Goal: Information Seeking & Learning: Learn about a topic

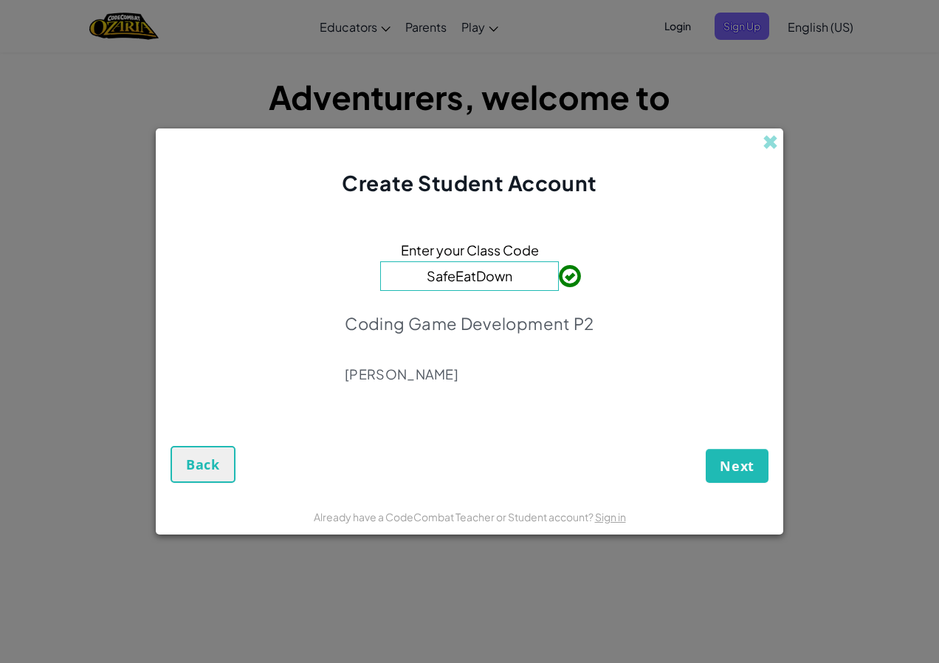
click at [526, 280] on input "SafeEatDown" at bounding box center [469, 276] width 179 height 30
click at [738, 450] on button "Next" at bounding box center [737, 466] width 63 height 34
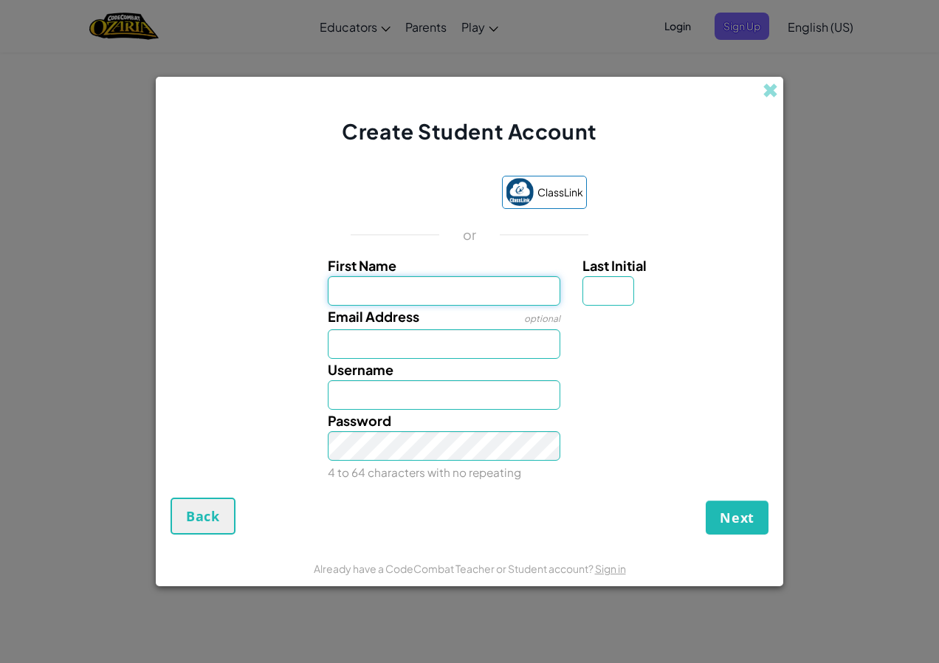
click at [424, 287] on input "First Name" at bounding box center [444, 291] width 233 height 30
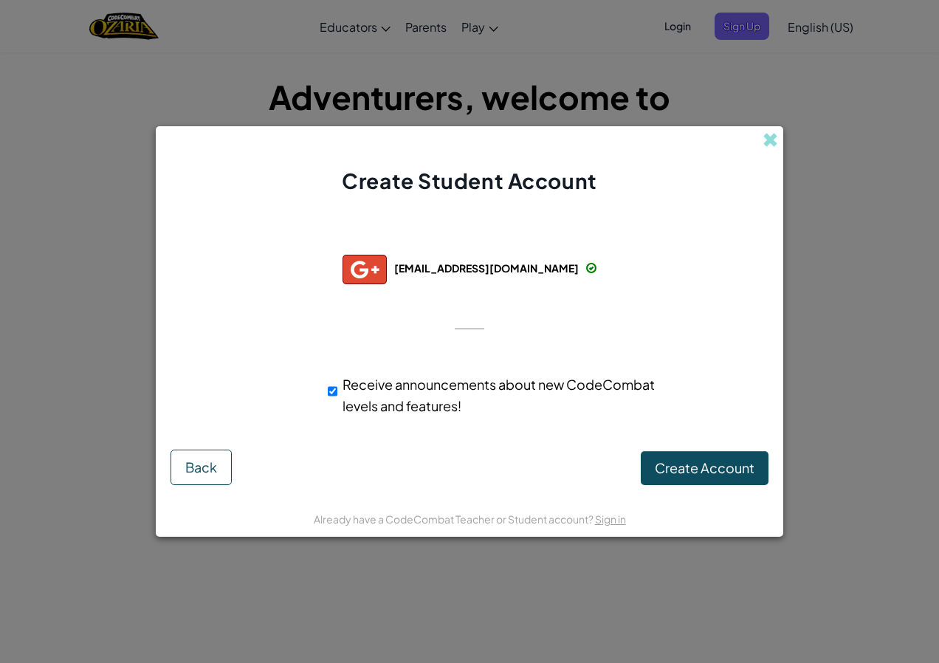
click at [326, 391] on div "Receive announcements about new CodeCombat levels and features!" at bounding box center [495, 395] width 357 height 58
click at [334, 390] on input "Receive announcements about new CodeCombat levels and features!" at bounding box center [333, 391] width 10 height 30
checkbox input "false"
click at [728, 467] on span "Create Account" at bounding box center [705, 467] width 100 height 17
click at [689, 467] on button "Create Account" at bounding box center [705, 468] width 128 height 34
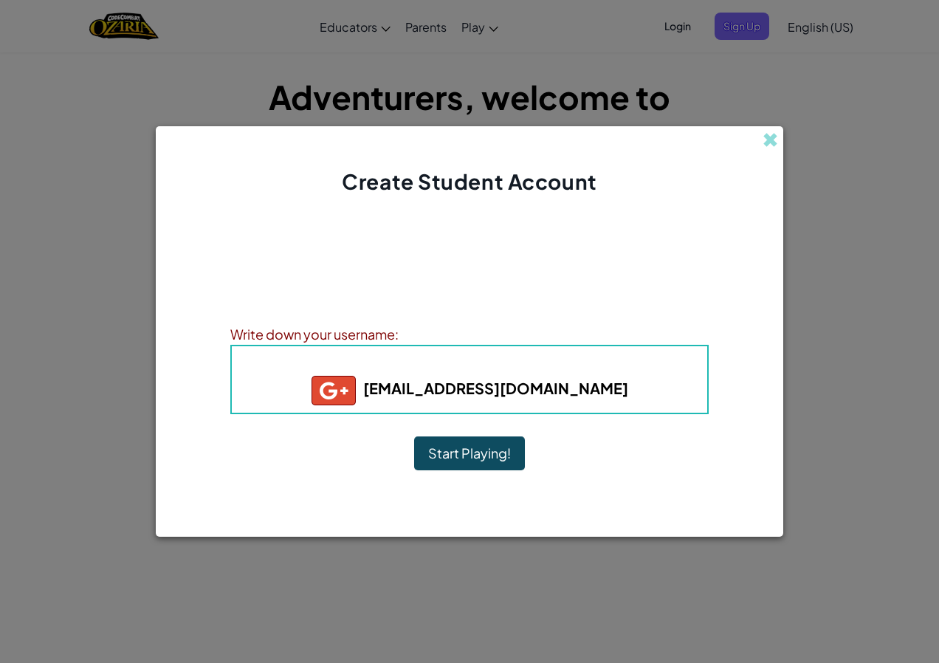
click at [623, 400] on h5 "280306@mcpsmd.net" at bounding box center [470, 391] width 446 height 30
click at [469, 376] on h5 "280306@mcpsmd.net" at bounding box center [470, 391] width 446 height 30
click at [460, 395] on b "280306@mcpsmd.net" at bounding box center [470, 388] width 317 height 18
click at [446, 453] on button "Start Playing!" at bounding box center [469, 453] width 111 height 34
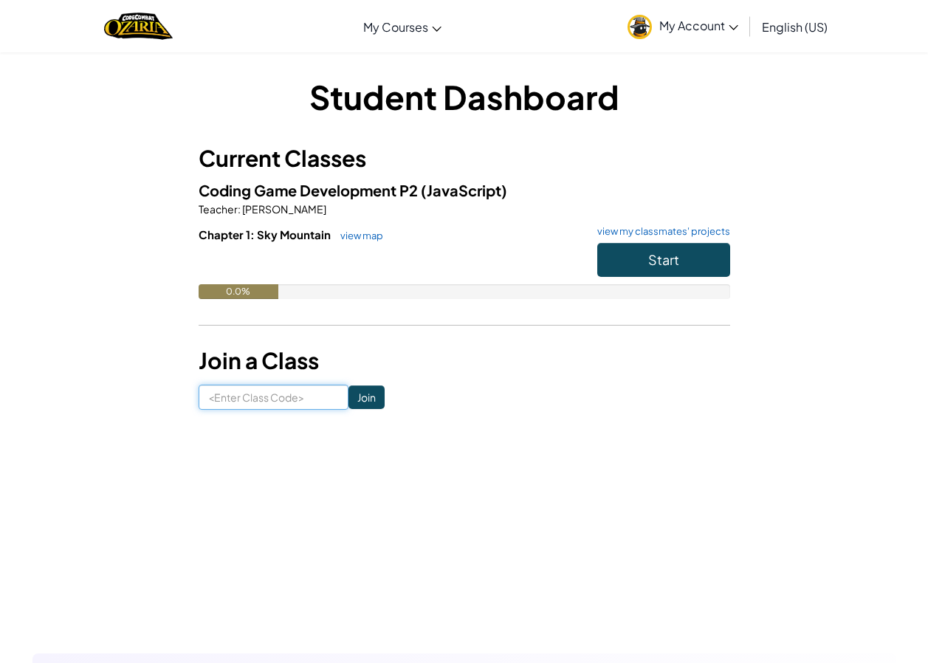
click at [268, 400] on input at bounding box center [274, 397] width 150 height 25
type input "safeeatdown"
click at [362, 389] on input "Join" at bounding box center [366, 397] width 36 height 24
click at [695, 261] on button "Start" at bounding box center [663, 260] width 133 height 34
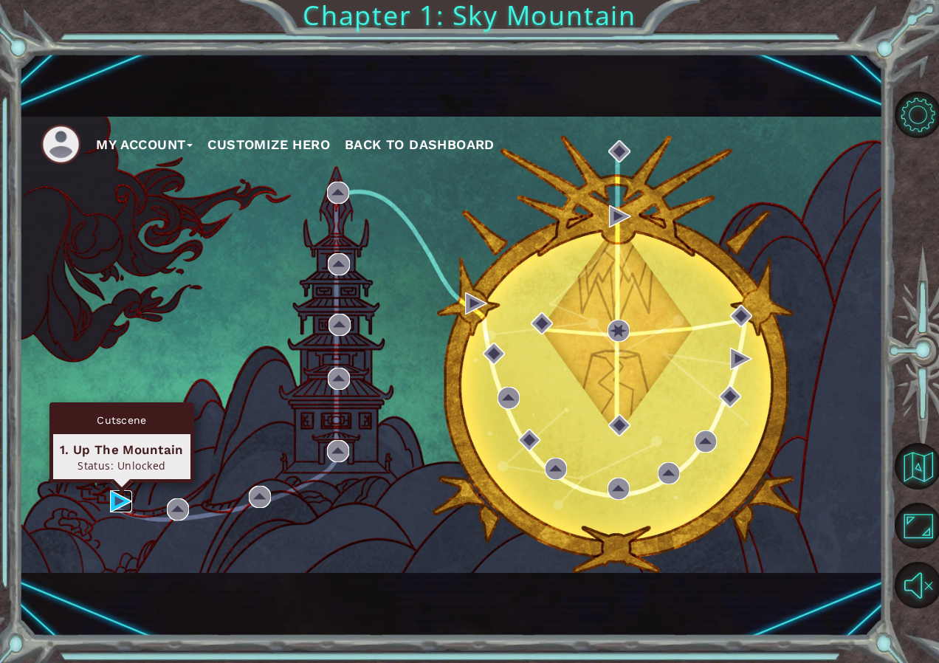
click at [122, 495] on img at bounding box center [121, 501] width 22 height 22
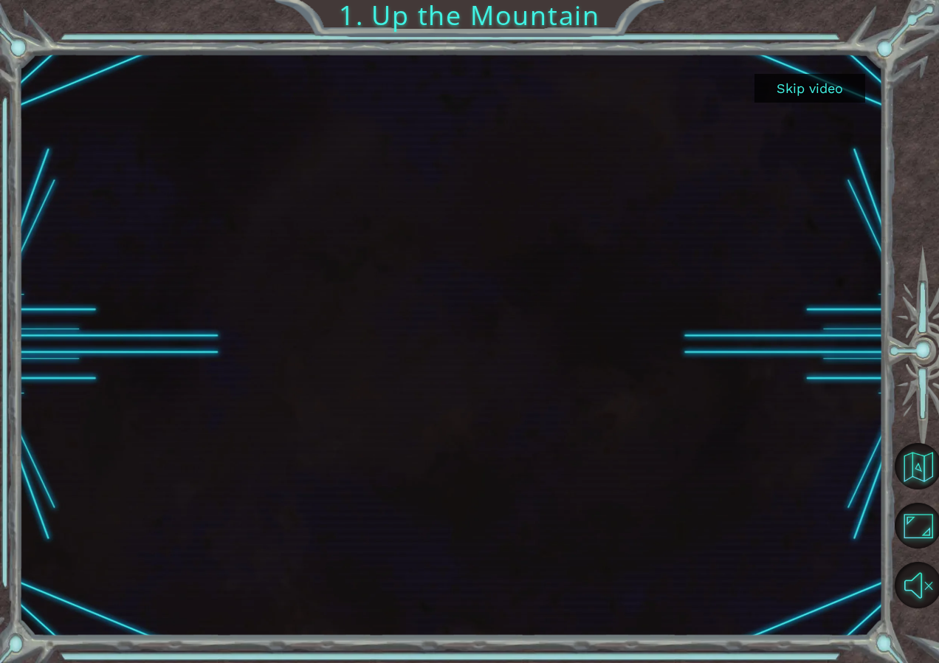
click at [849, 87] on button "Skip video" at bounding box center [809, 88] width 111 height 29
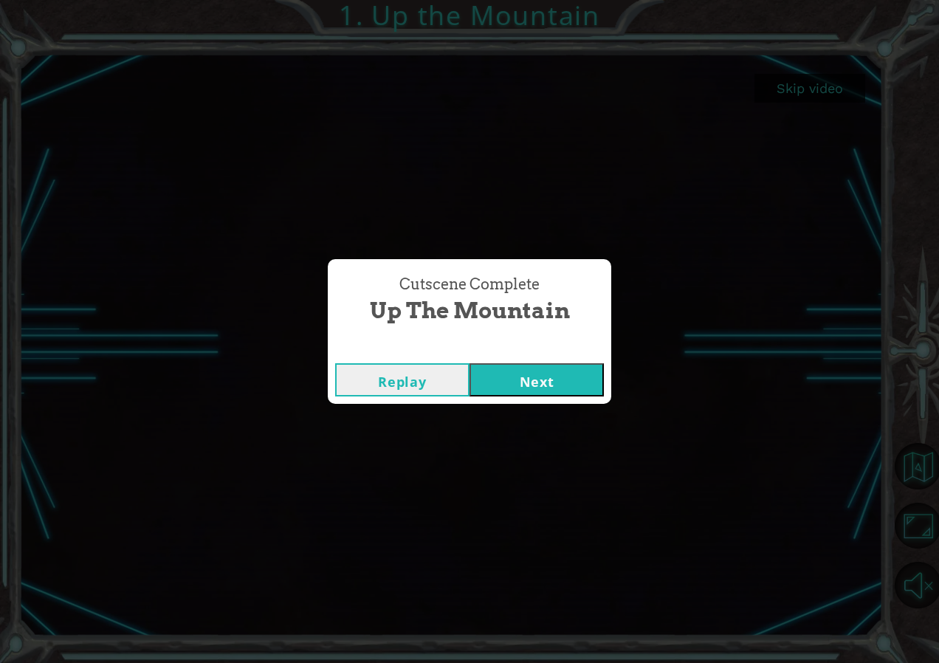
click at [534, 378] on button "Next" at bounding box center [536, 379] width 134 height 33
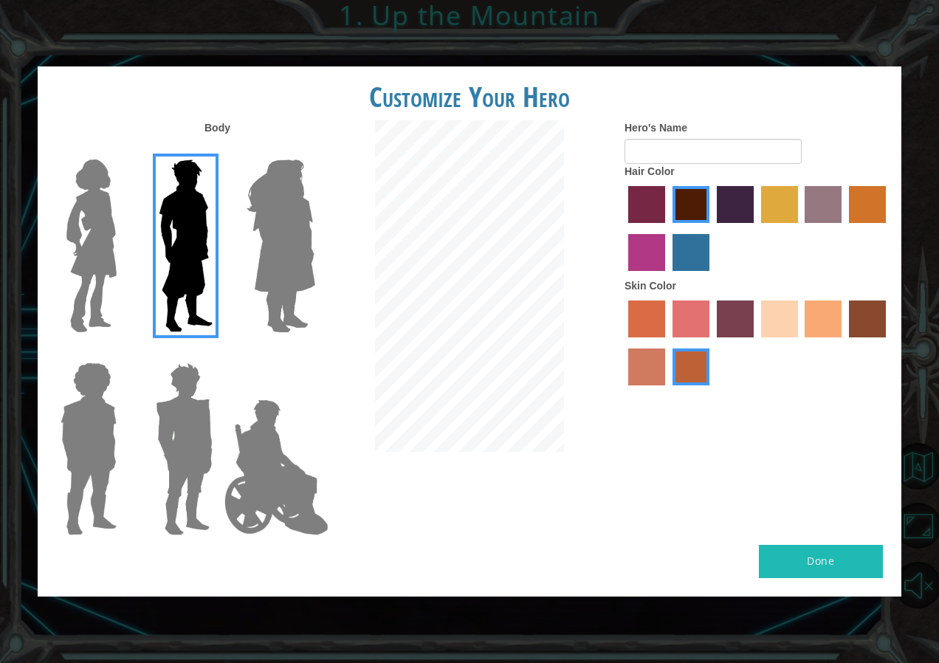
click at [102, 176] on img at bounding box center [92, 246] width 62 height 185
click at [123, 150] on input "Hero Connie" at bounding box center [123, 150] width 0 height 0
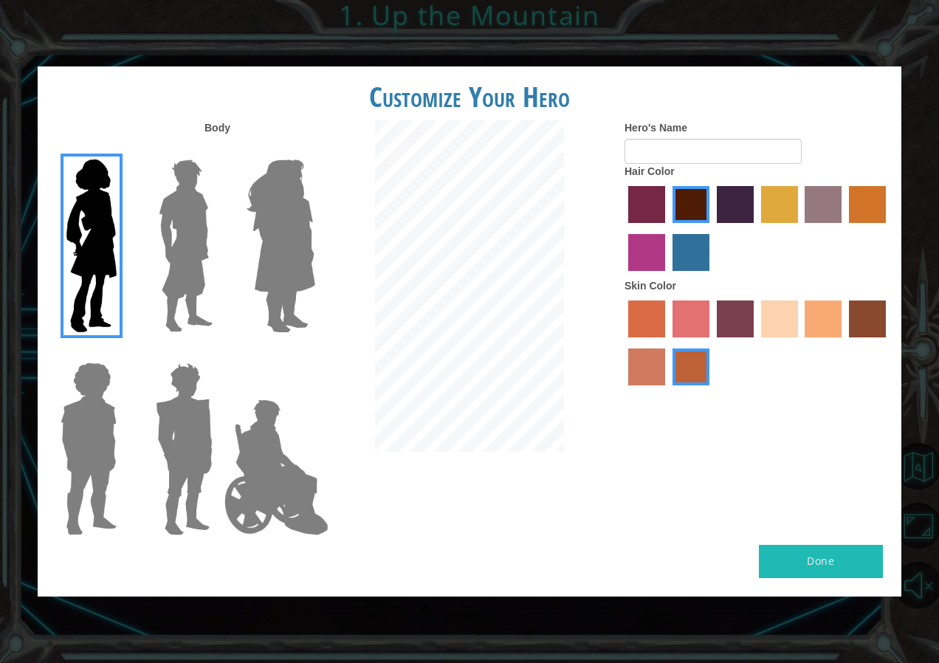
click at [817, 309] on label "tacao skin color" at bounding box center [823, 318] width 37 height 37
click at [800, 343] on input "tacao skin color" at bounding box center [800, 343] width 0 height 0
click at [735, 142] on input "Hero's Name" at bounding box center [713, 151] width 177 height 25
type input "Katyusha"
click at [806, 562] on button "Done" at bounding box center [821, 561] width 124 height 33
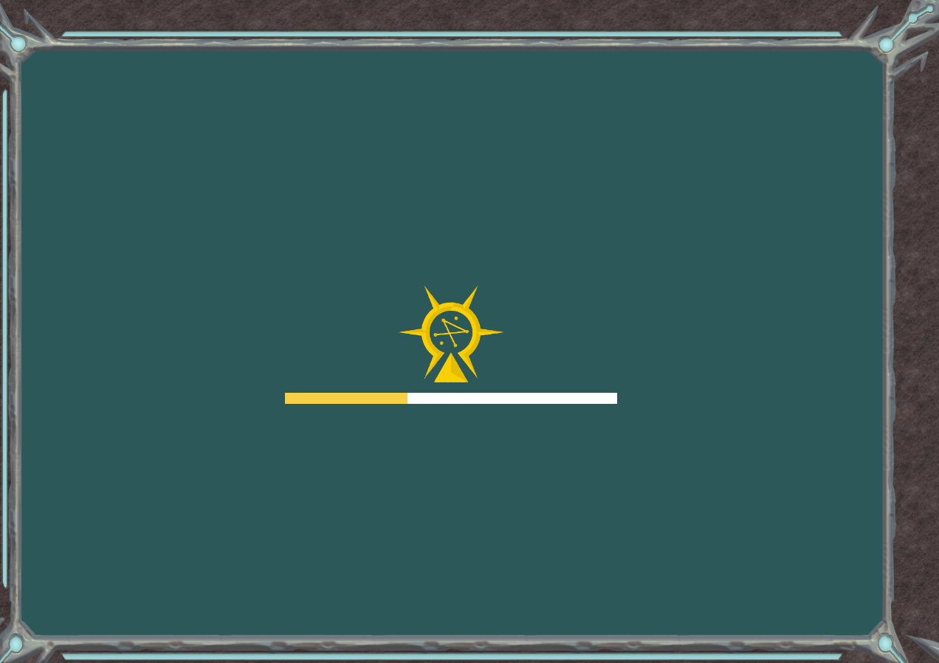
drag, startPoint x: 690, startPoint y: 538, endPoint x: 429, endPoint y: 459, distance: 273.0
click at [429, 459] on div "Goals Error loading from server. Try refreshing the page. You'll need to join a…" at bounding box center [469, 331] width 939 height 663
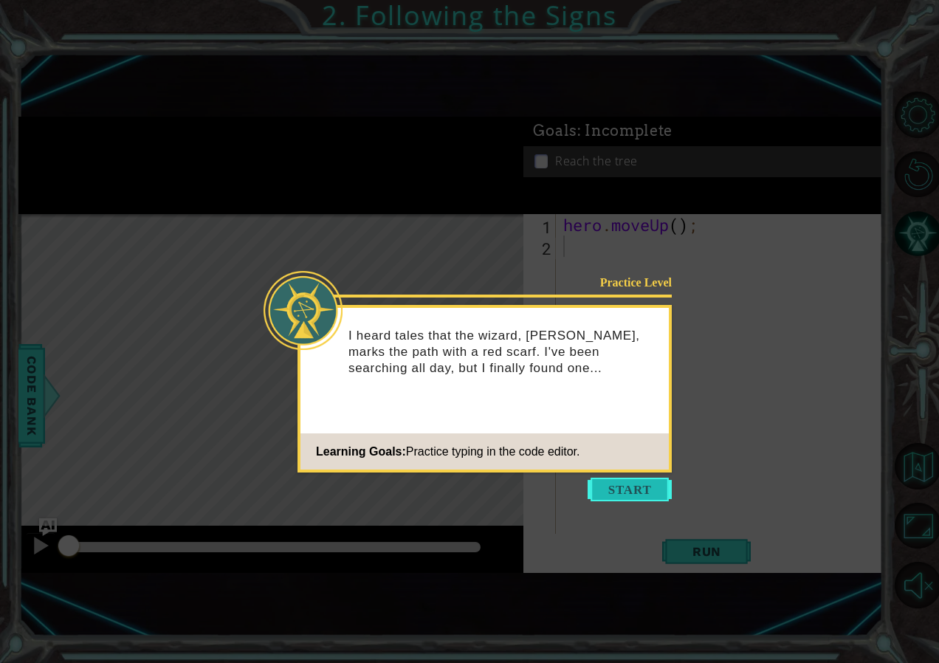
click at [622, 484] on button "Start" at bounding box center [630, 490] width 84 height 24
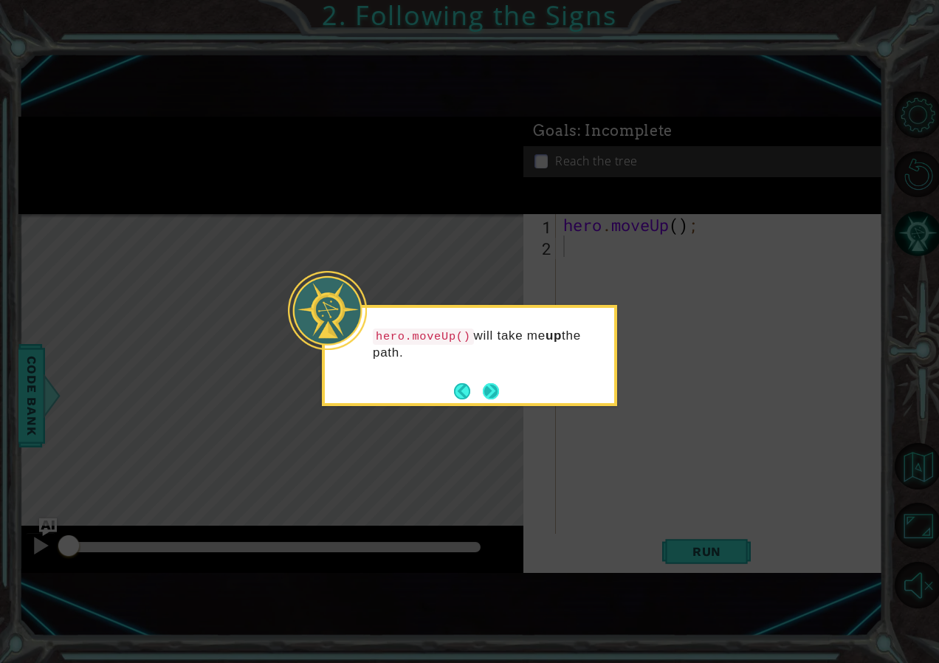
click at [494, 392] on button "Next" at bounding box center [491, 391] width 16 height 16
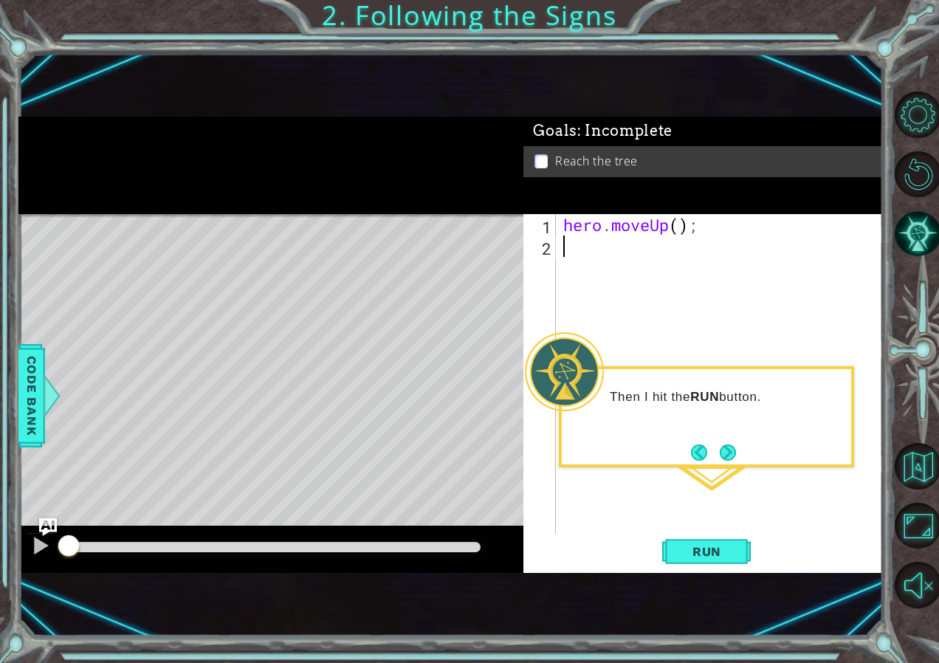
click at [617, 269] on div "hero . moveUp ( ) ;" at bounding box center [723, 396] width 326 height 364
type textarea "hero.moveUp()"
click at [716, 552] on span "Run" at bounding box center [707, 551] width 58 height 15
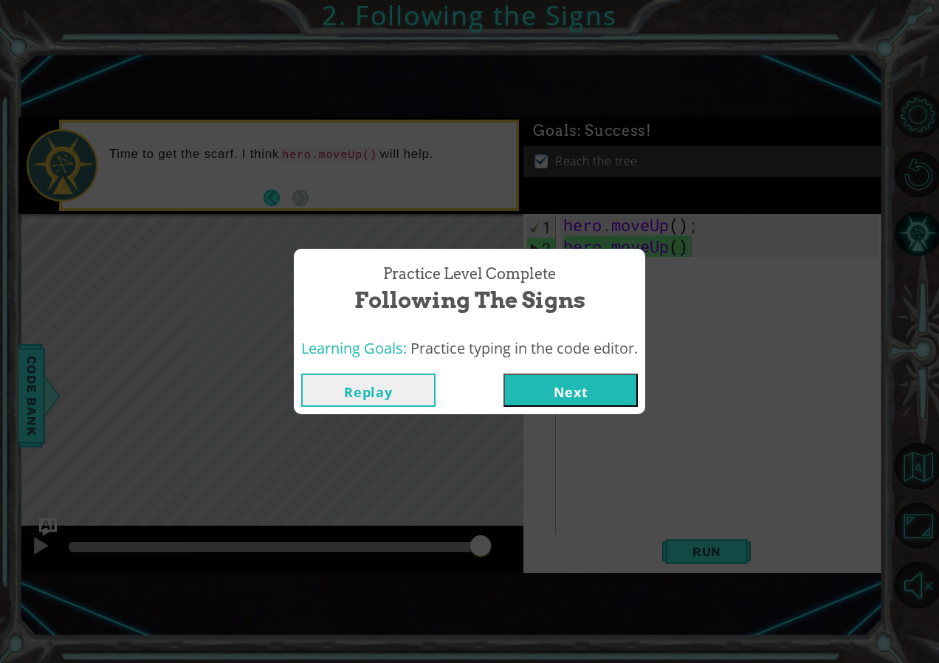
click at [561, 389] on button "Next" at bounding box center [570, 390] width 134 height 33
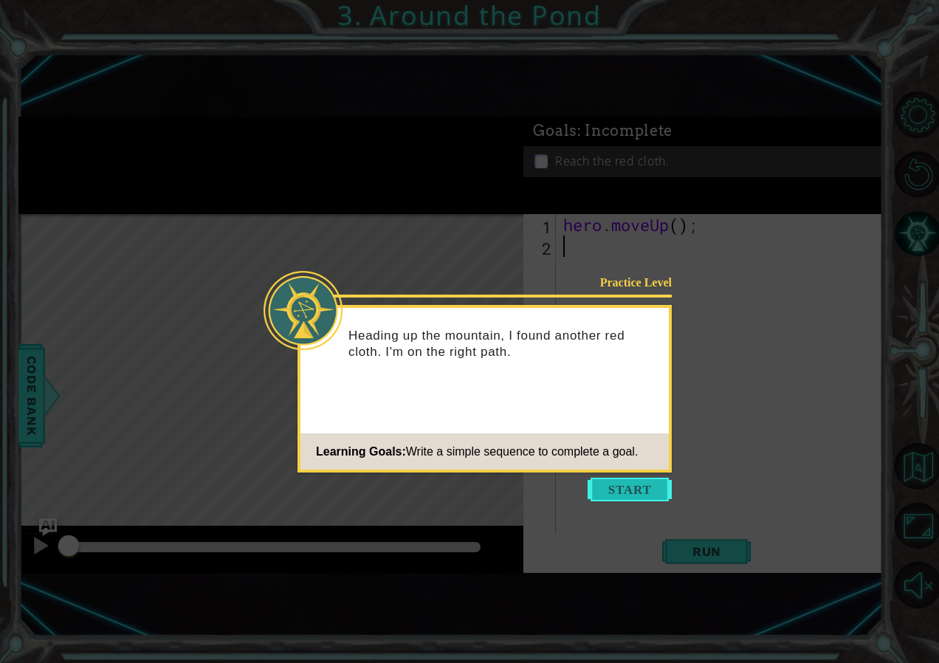
click at [624, 486] on button "Start" at bounding box center [630, 490] width 84 height 24
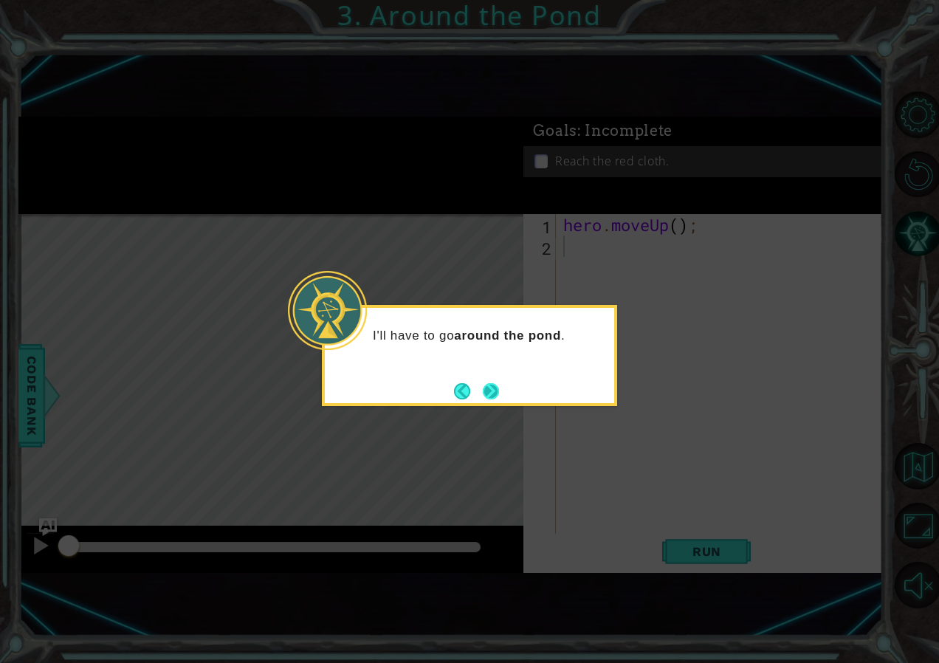
click at [493, 381] on footer at bounding box center [476, 391] width 45 height 22
click at [489, 393] on button "Next" at bounding box center [491, 391] width 16 height 16
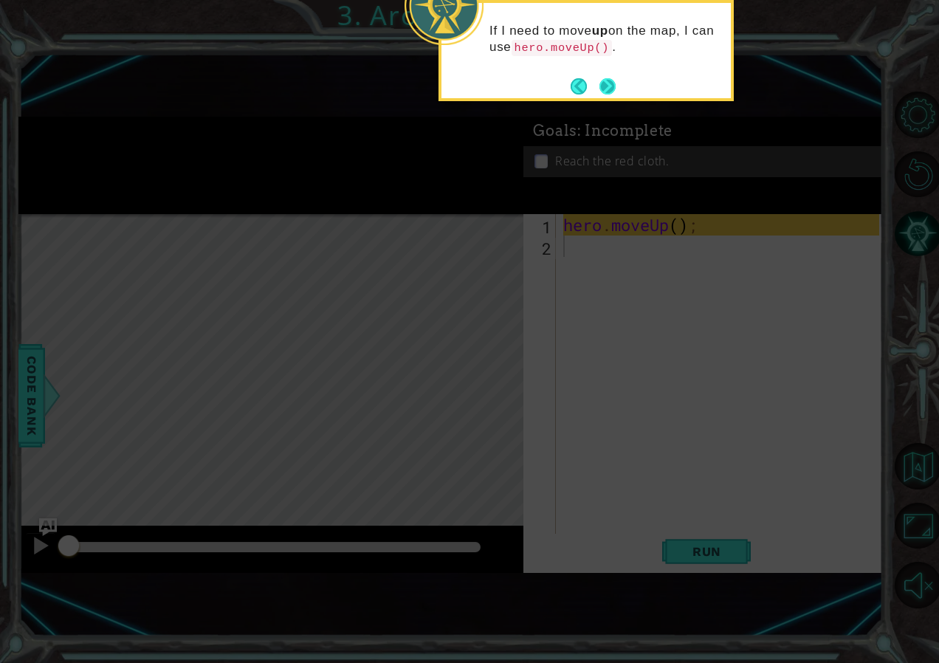
click at [613, 85] on button "Next" at bounding box center [607, 86] width 16 height 16
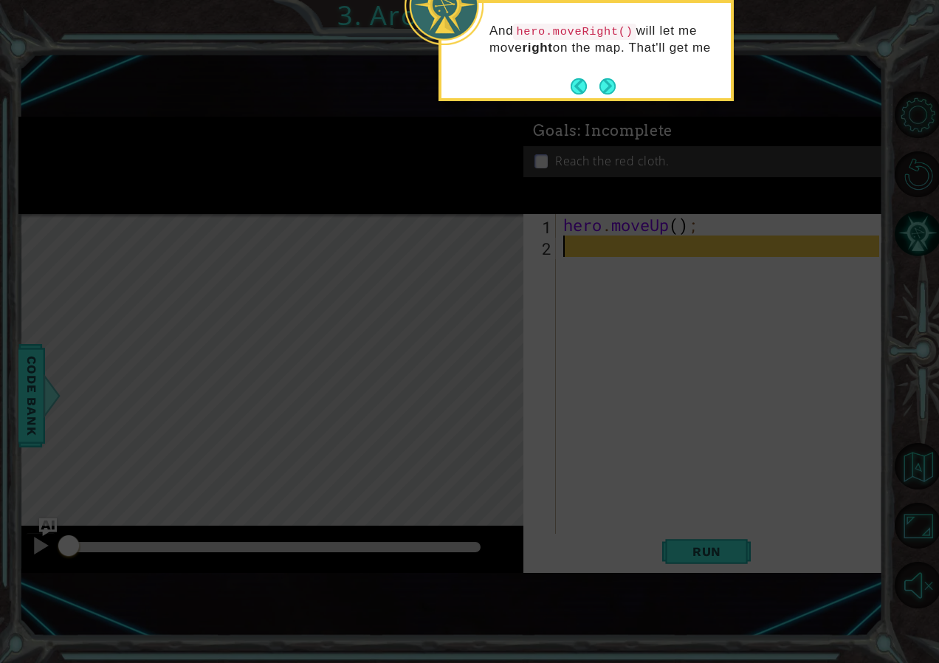
click at [613, 85] on button "Next" at bounding box center [607, 86] width 16 height 16
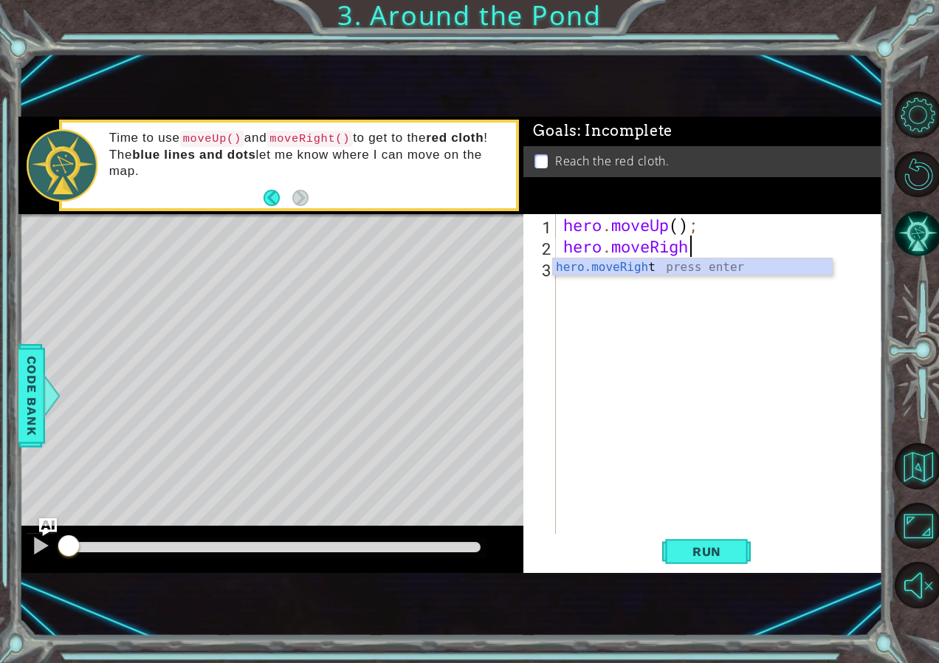
scroll to position [0, 5]
type textarea "hero.moveRight()"
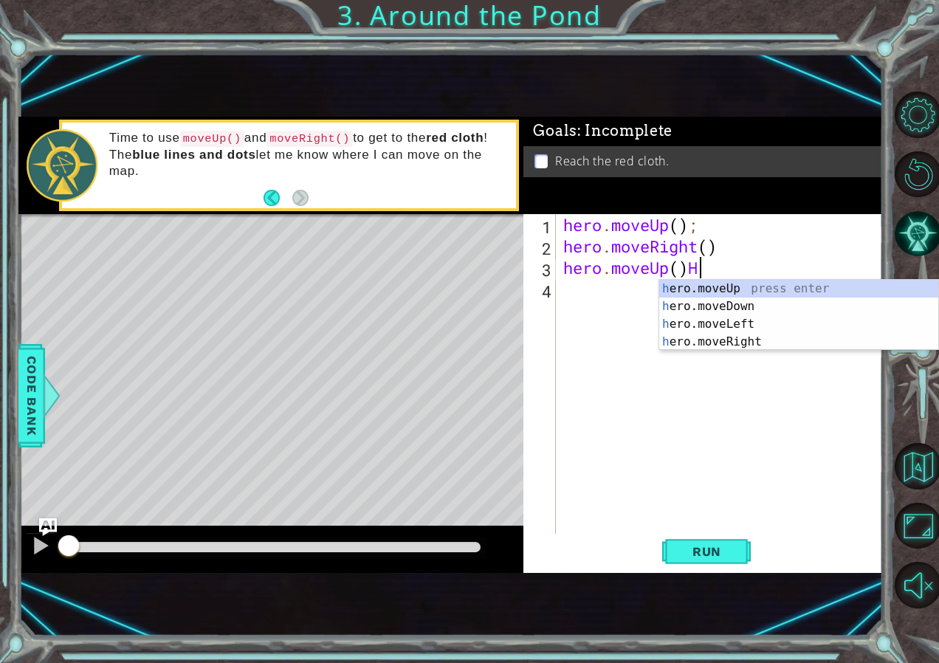
type textarea "hero.moveUp()"
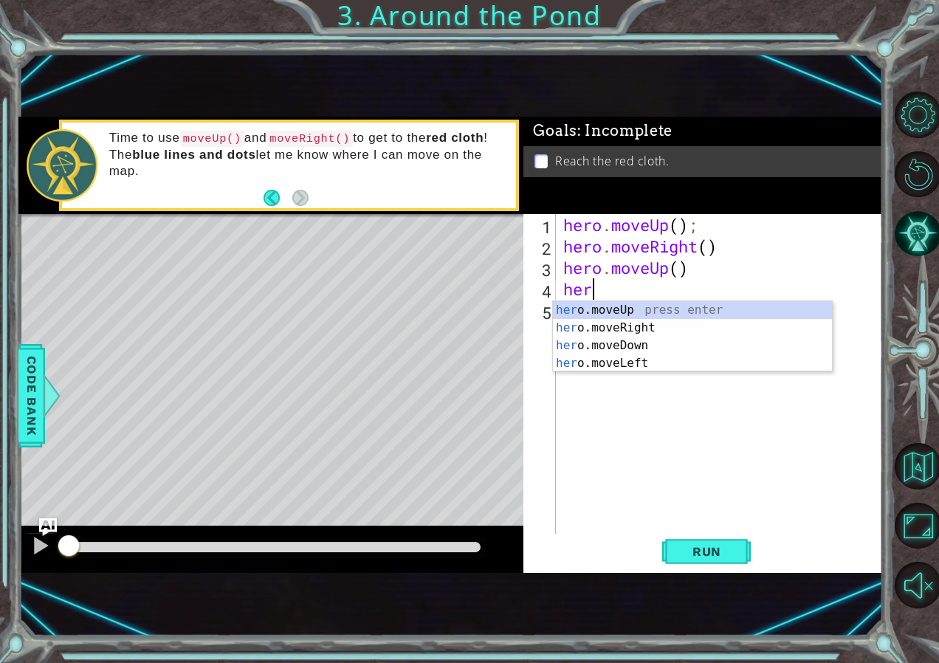
scroll to position [0, 1]
type textarea "hero"
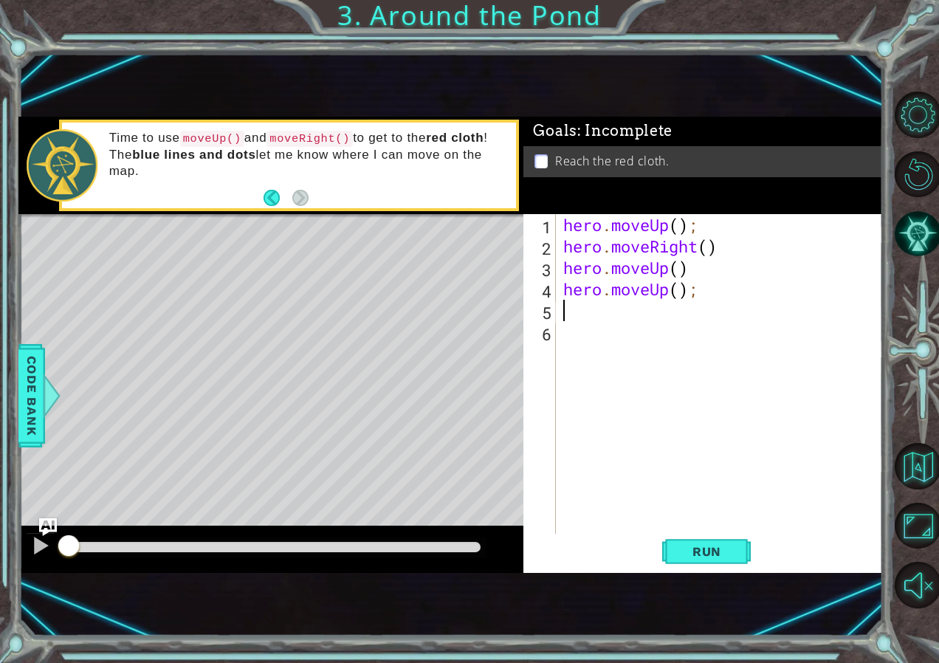
scroll to position [0, 0]
click at [697, 543] on button "Run" at bounding box center [706, 552] width 89 height 36
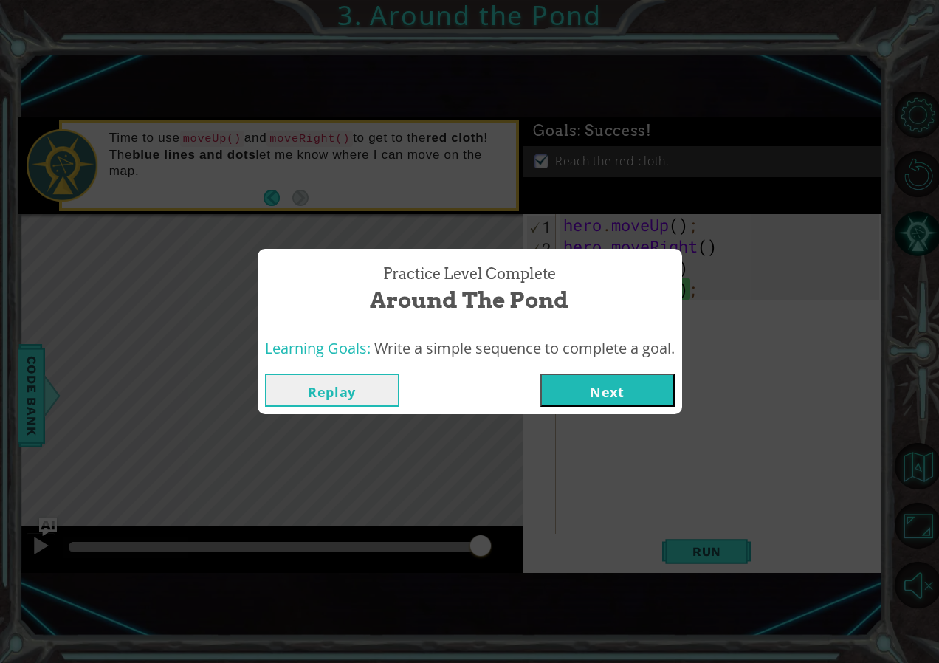
click at [630, 379] on button "Next" at bounding box center [607, 390] width 134 height 33
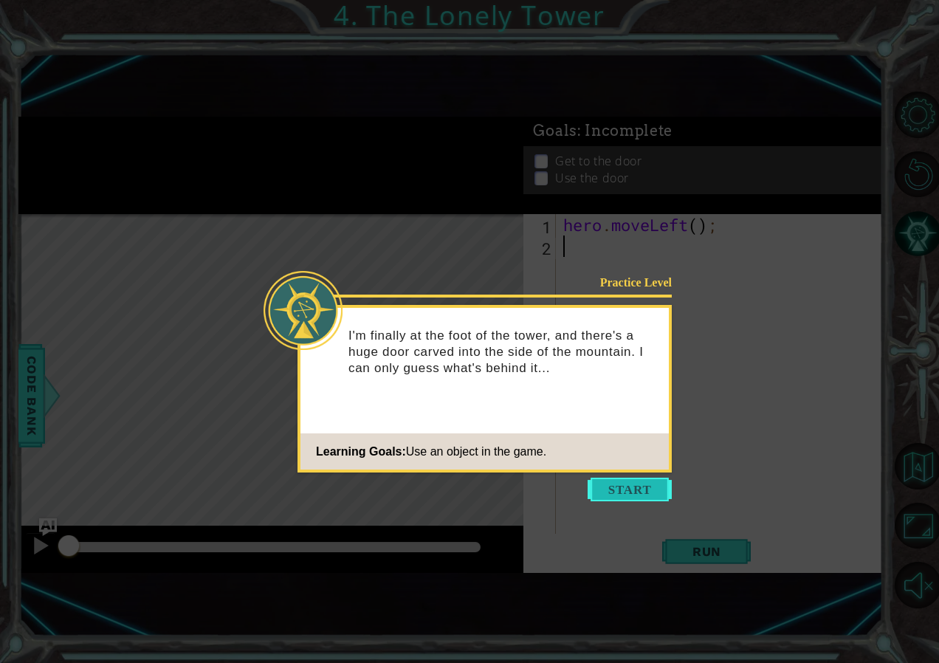
click at [614, 492] on button "Start" at bounding box center [630, 490] width 84 height 24
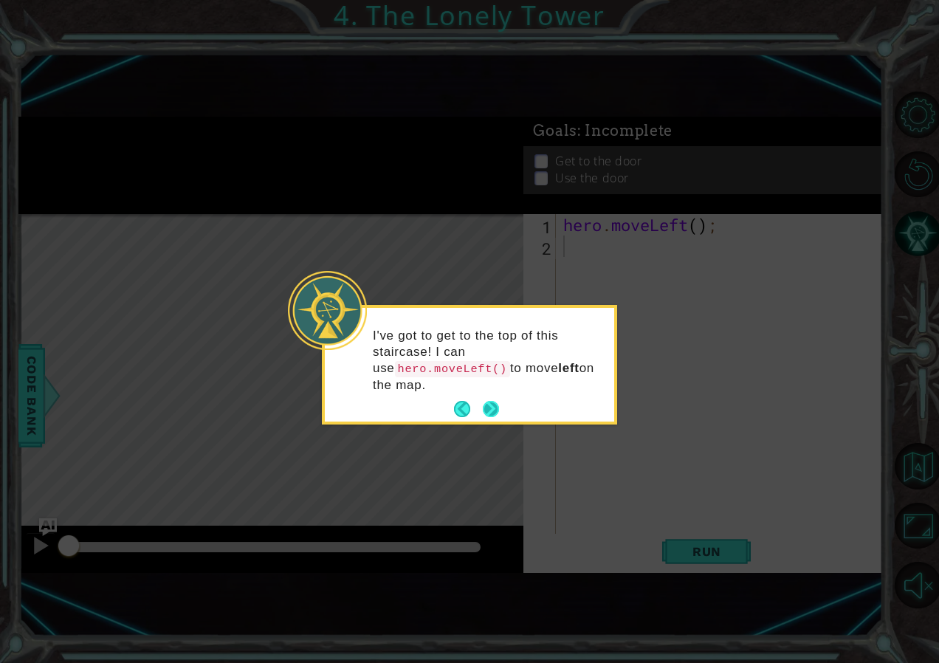
click at [498, 401] on button "Next" at bounding box center [491, 409] width 16 height 16
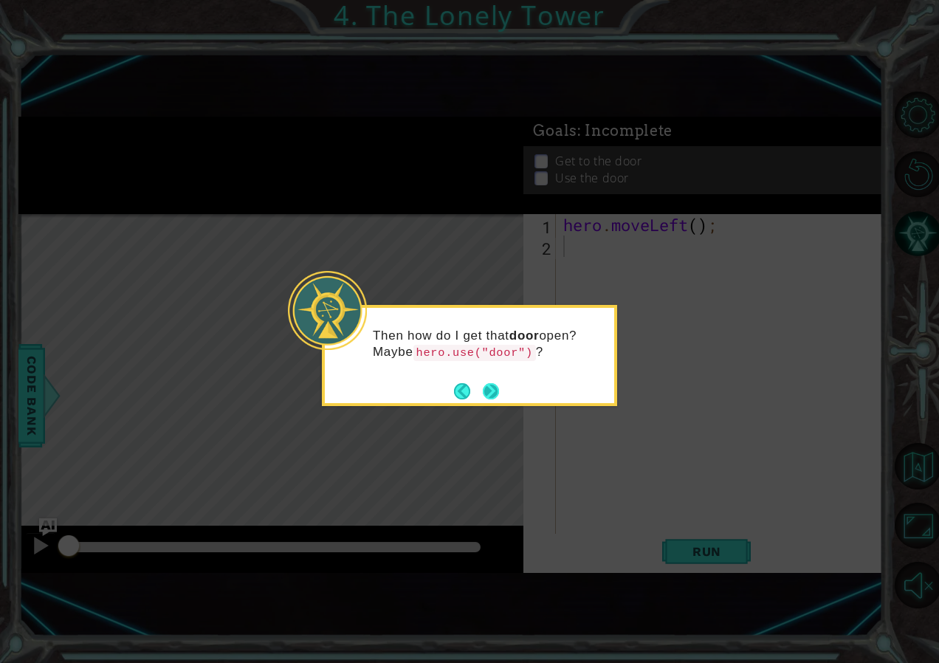
click at [484, 391] on button "Next" at bounding box center [491, 391] width 16 height 16
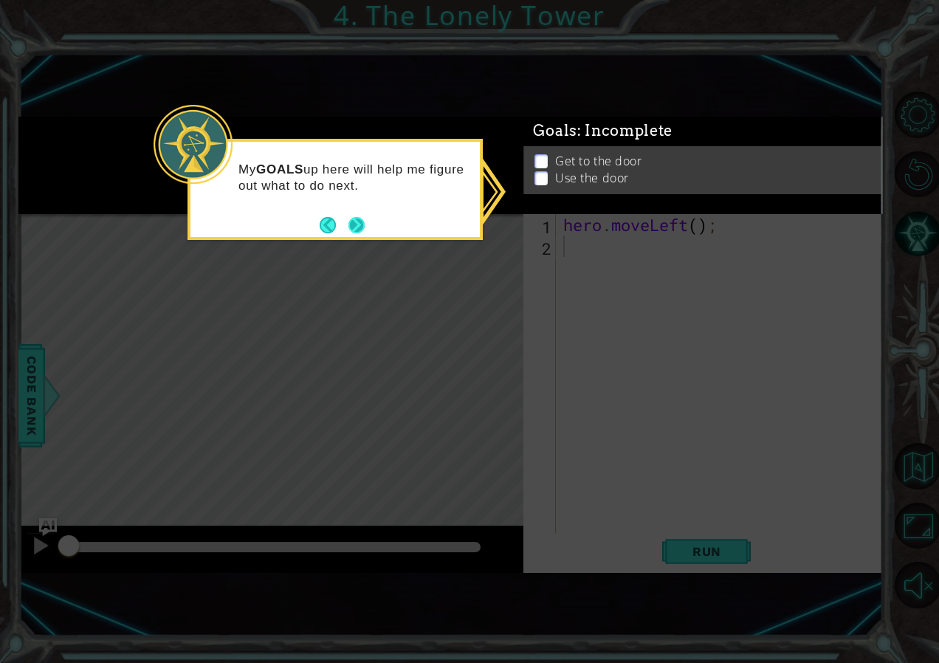
click at [362, 219] on button "Next" at bounding box center [356, 225] width 16 height 16
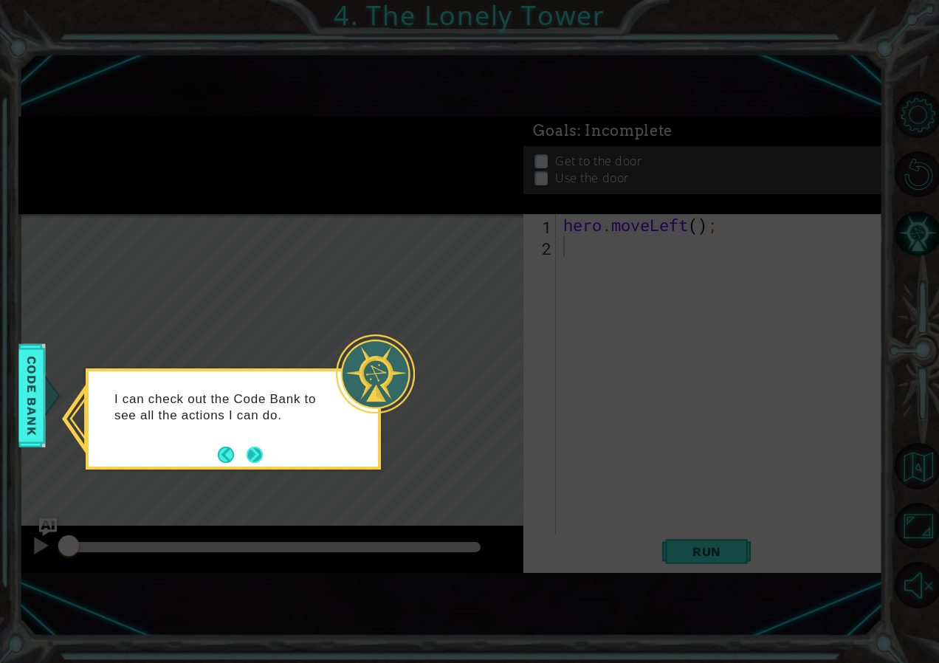
click at [258, 454] on button "Next" at bounding box center [255, 455] width 16 height 16
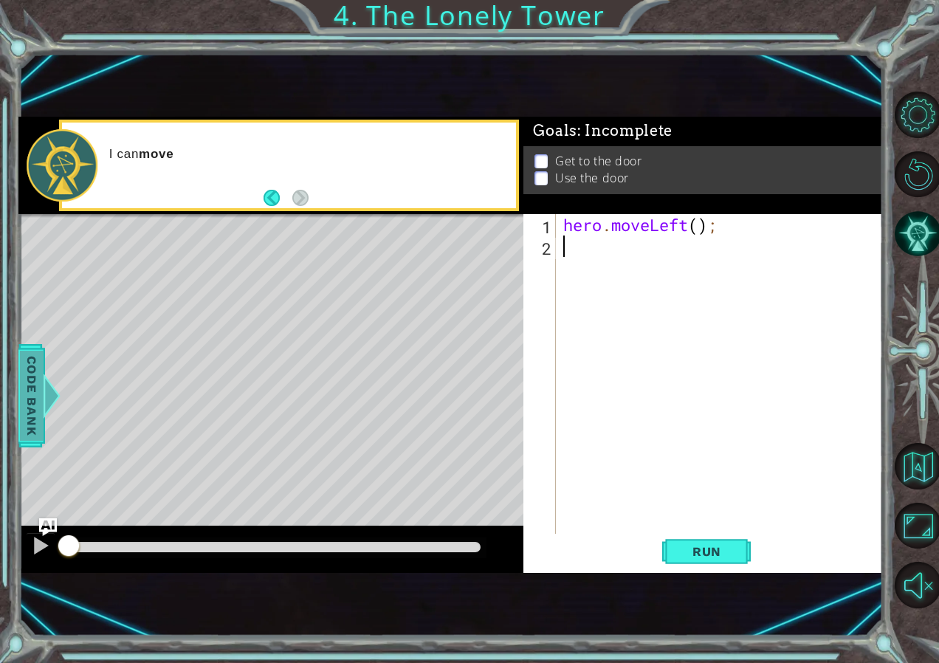
click at [41, 385] on span "Code Bank" at bounding box center [32, 395] width 24 height 90
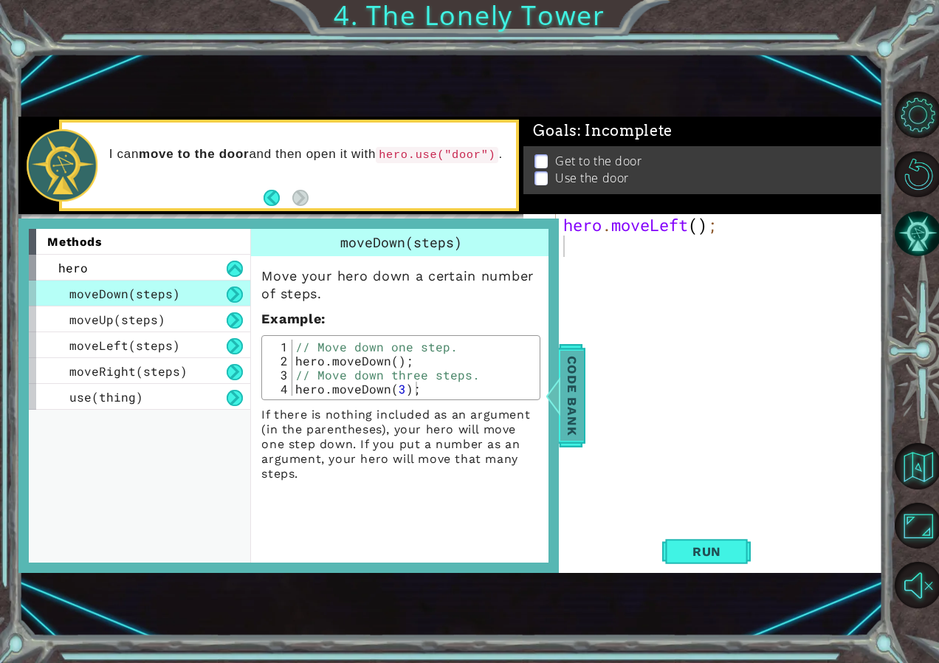
click at [574, 388] on span "Code Bank" at bounding box center [572, 395] width 24 height 90
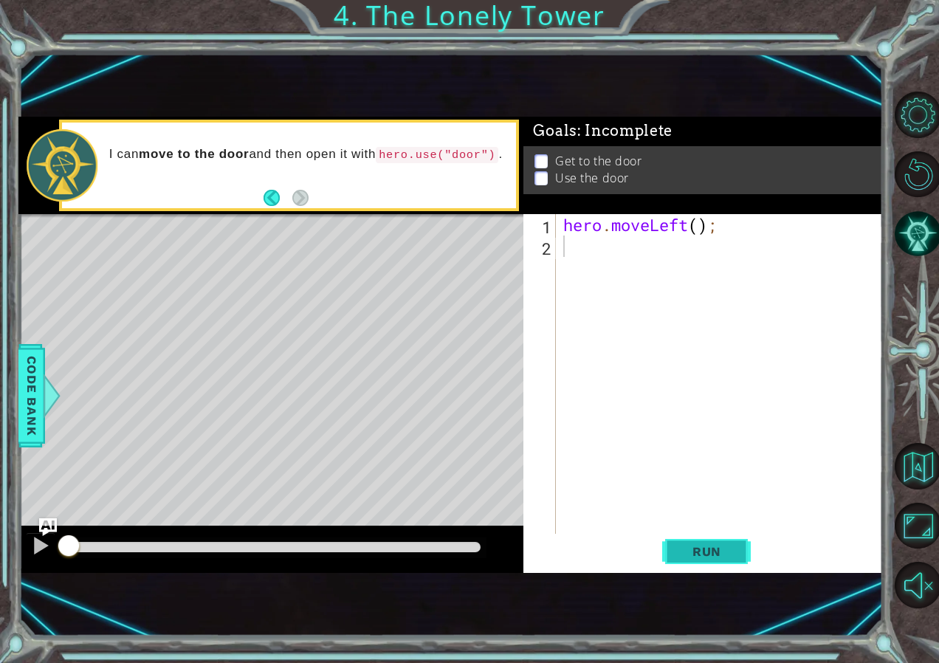
click at [709, 540] on button "Run" at bounding box center [706, 552] width 89 height 36
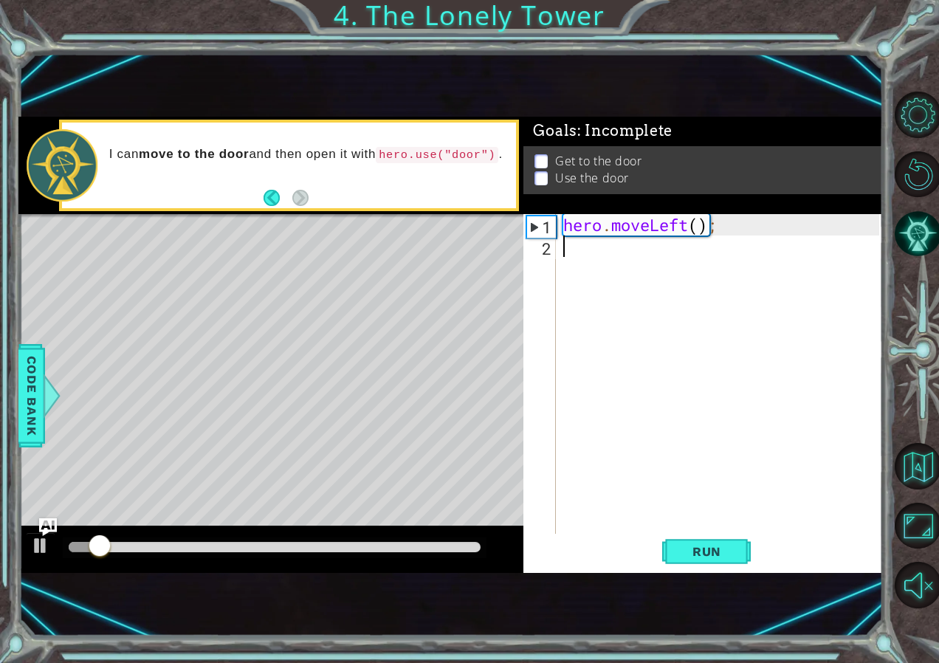
click at [579, 242] on div "hero . moveLeft ( ) ;" at bounding box center [723, 396] width 326 height 364
click at [41, 532] on img "Ask AI" at bounding box center [47, 526] width 19 height 19
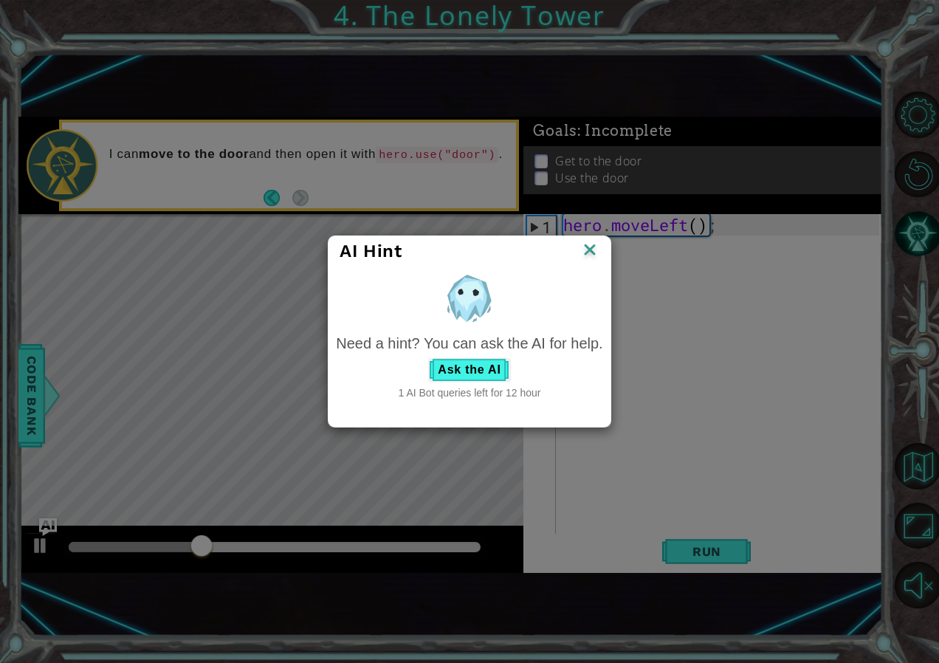
click at [587, 248] on img at bounding box center [589, 251] width 19 height 22
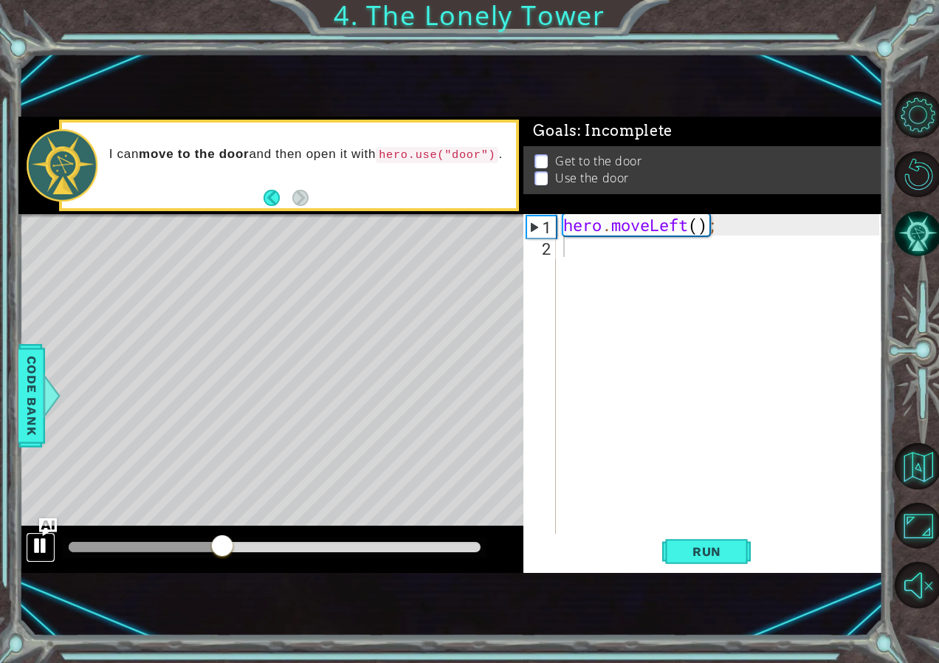
click at [41, 543] on div at bounding box center [40, 545] width 19 height 19
drag, startPoint x: 211, startPoint y: 540, endPoint x: -3, endPoint y: 539, distance: 214.1
click at [0, 539] on html "1 ההההההההההההההההההההההההההההההההההההההההההההההההההההההההההההההההההההההההההההה…" at bounding box center [469, 331] width 939 height 663
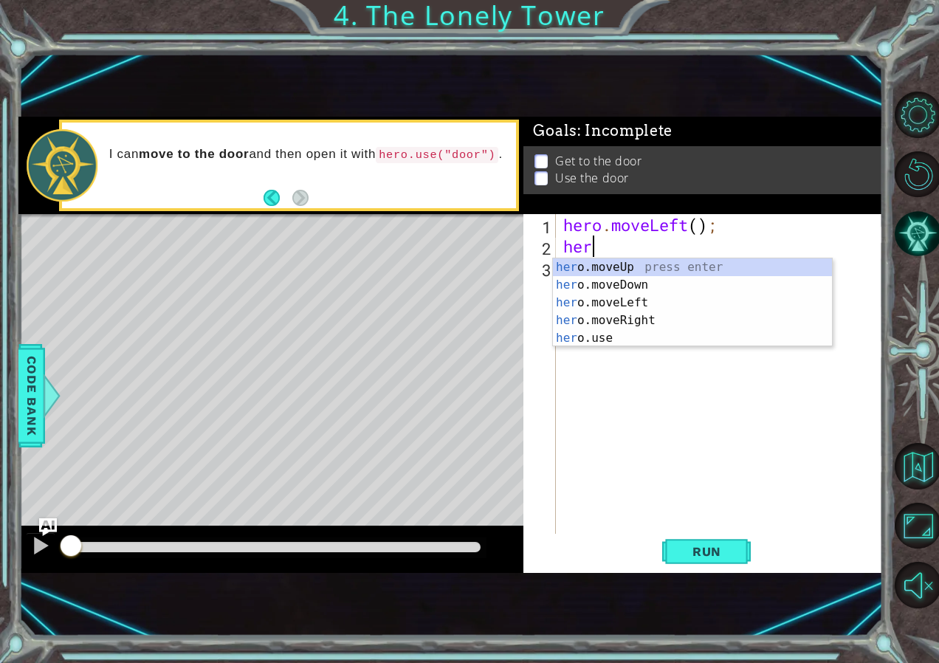
scroll to position [0, 1]
type textarea "hero"
click at [631, 296] on div "hero .moveUp press enter hero .moveDown press enter hero .moveLeft press enter …" at bounding box center [692, 320] width 279 height 124
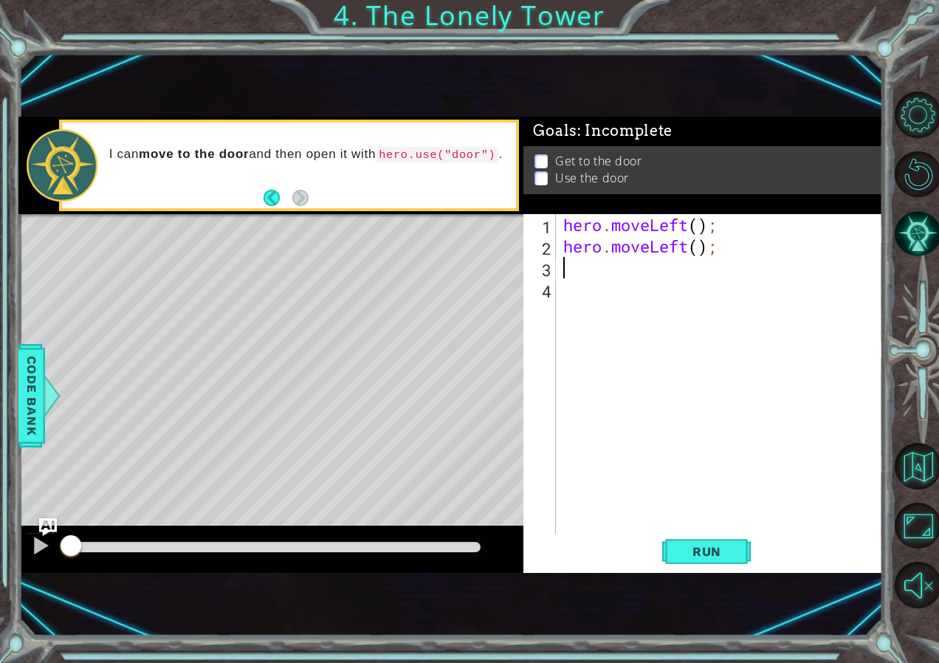
scroll to position [0, 0]
type textarea "h"
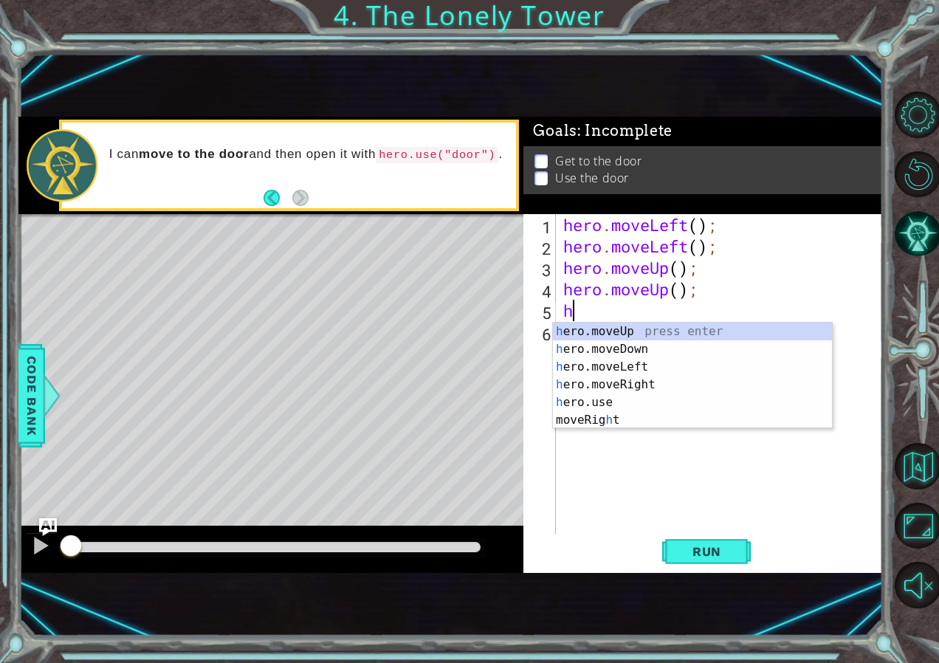
type textarea "he"
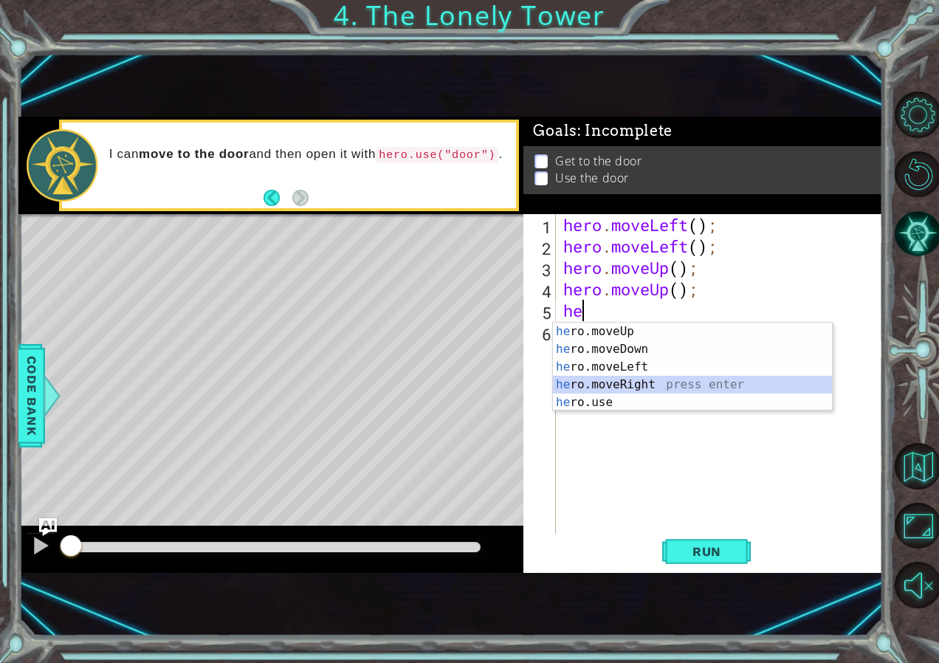
click at [657, 376] on div "he ro.moveUp press enter he ro.moveDown press enter he ro.moveLeft press enter …" at bounding box center [692, 385] width 279 height 124
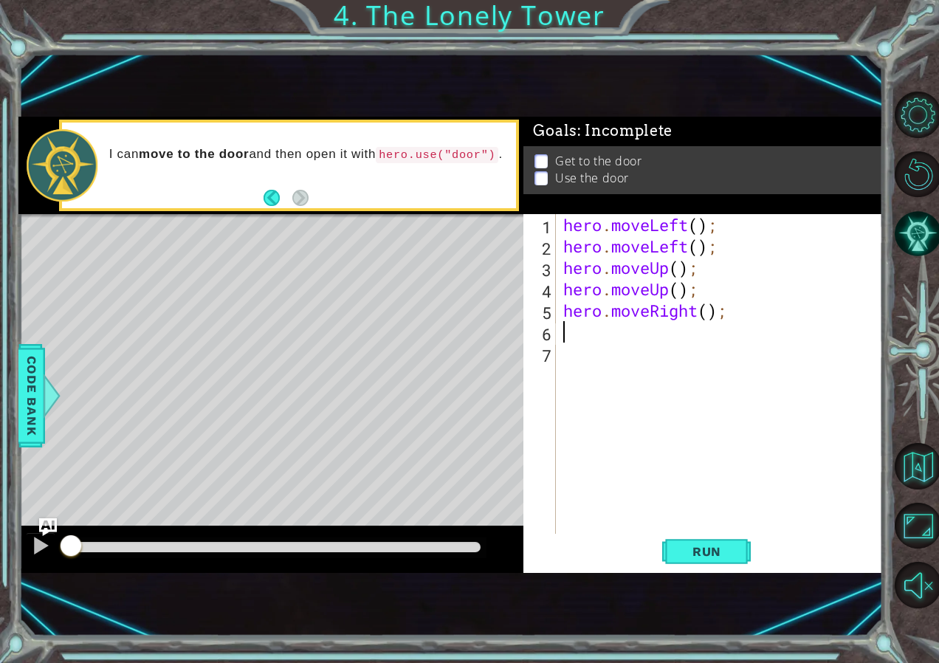
type textarea "h"
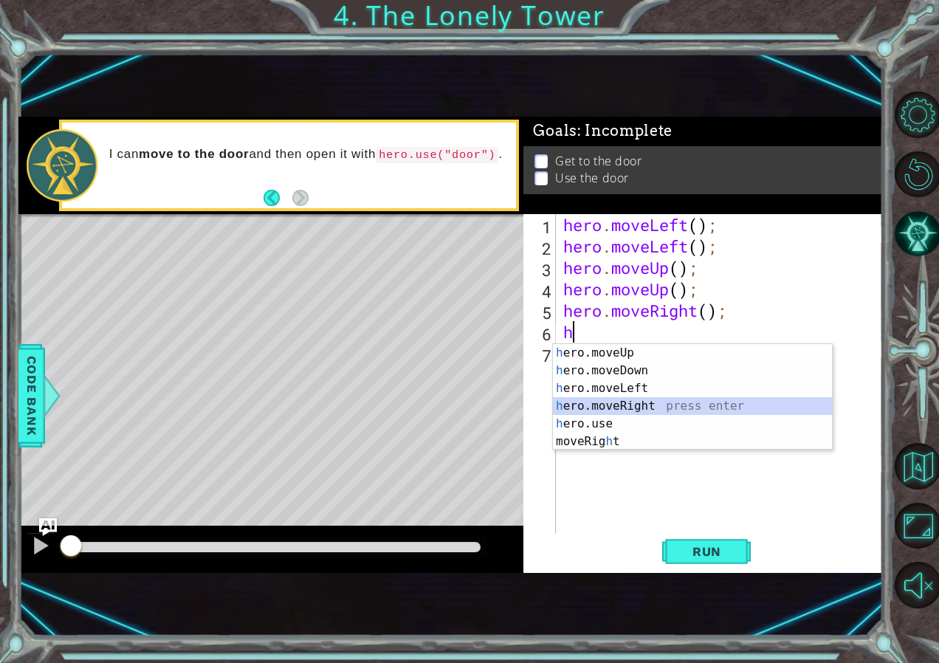
drag, startPoint x: 672, startPoint y: 407, endPoint x: 397, endPoint y: 352, distance: 280.0
click at [669, 408] on div "h ero.moveUp press enter h ero.moveDown press enter h ero.moveLeft press enter …" at bounding box center [692, 415] width 279 height 142
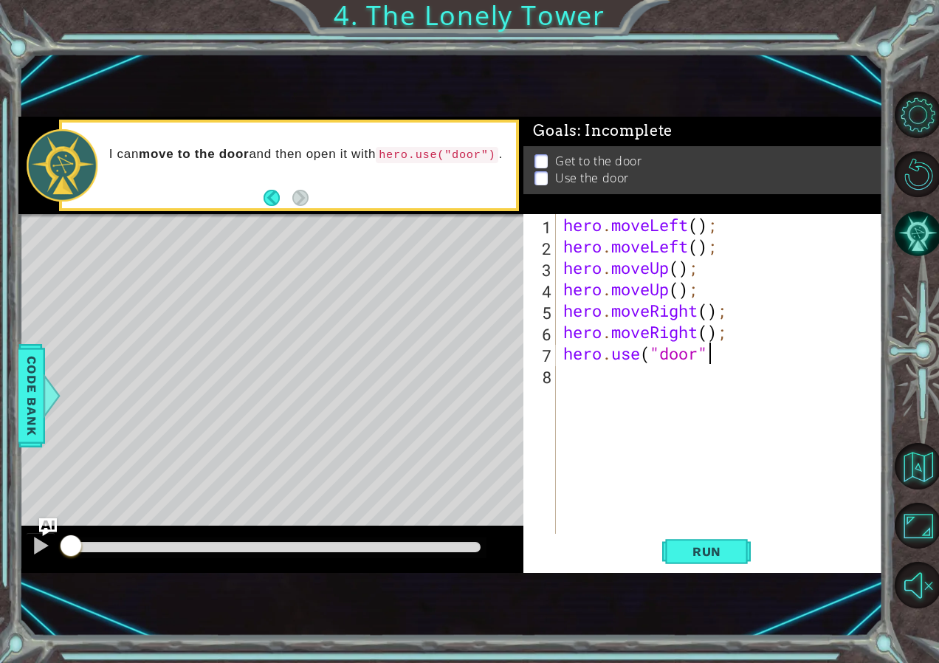
scroll to position [0, 7]
type textarea "hero.use("door")"
click at [726, 546] on span "Run" at bounding box center [707, 551] width 58 height 15
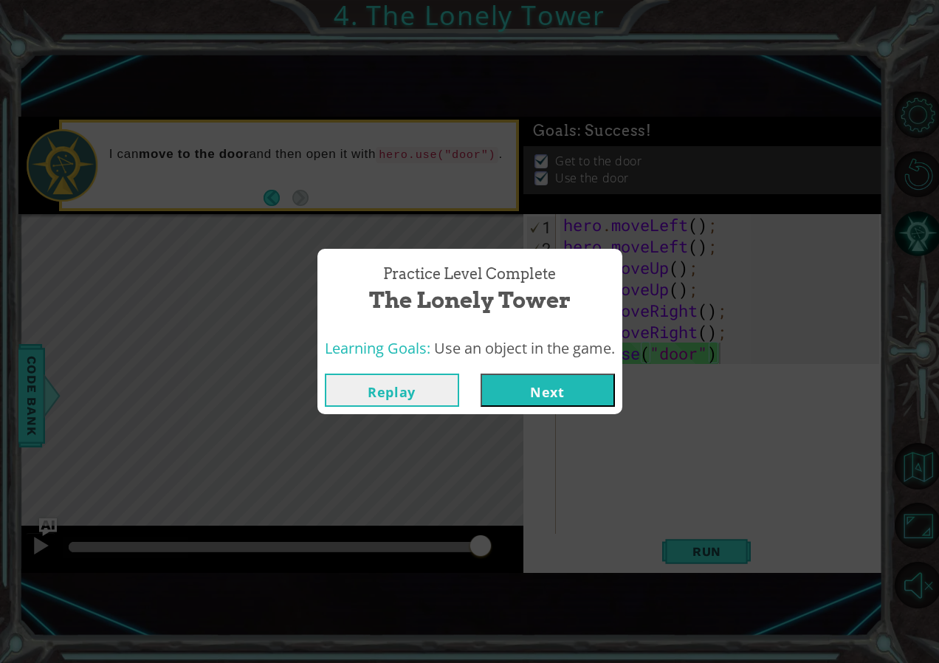
click at [579, 385] on button "Next" at bounding box center [548, 390] width 134 height 33
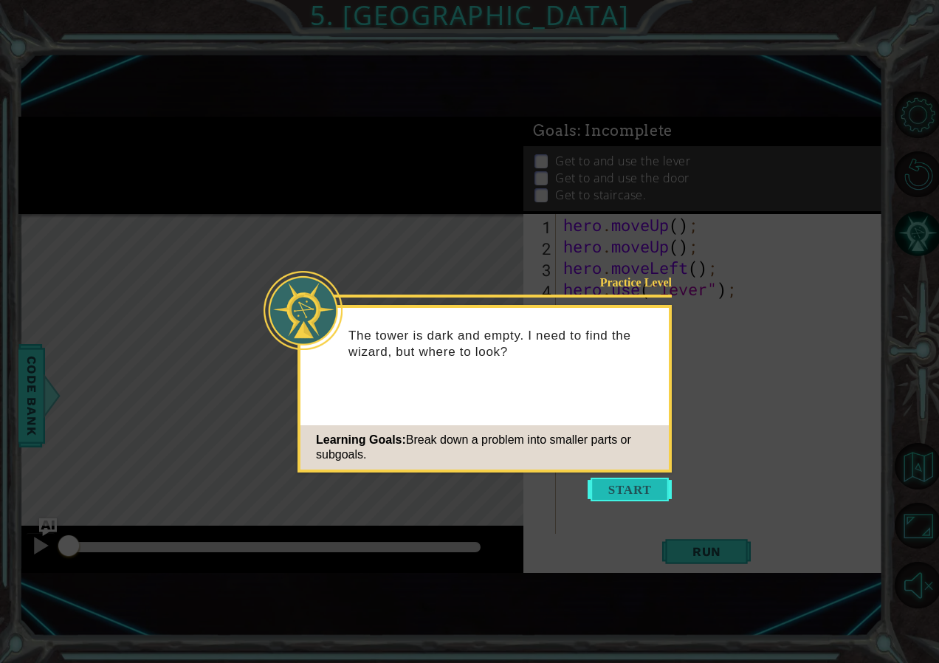
click at [646, 478] on button "Start" at bounding box center [630, 490] width 84 height 24
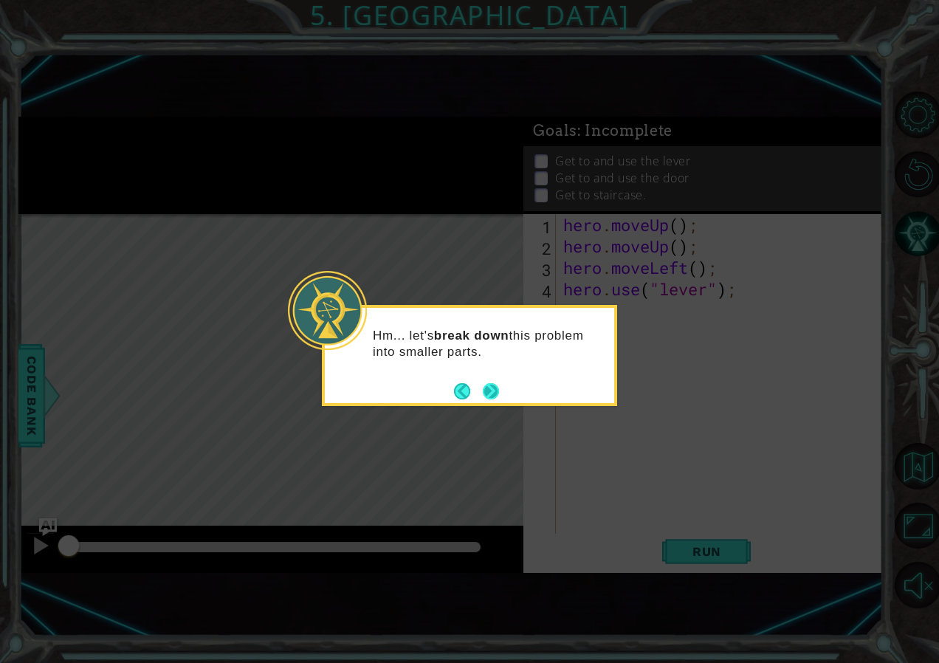
click at [489, 391] on button "Next" at bounding box center [491, 391] width 16 height 16
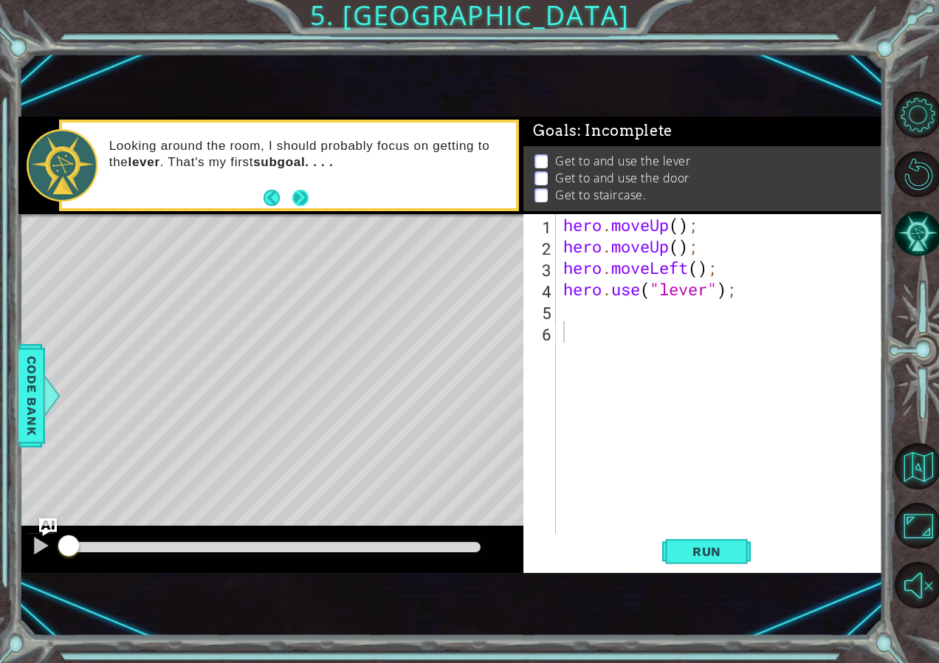
click at [296, 193] on button "Next" at bounding box center [300, 198] width 16 height 16
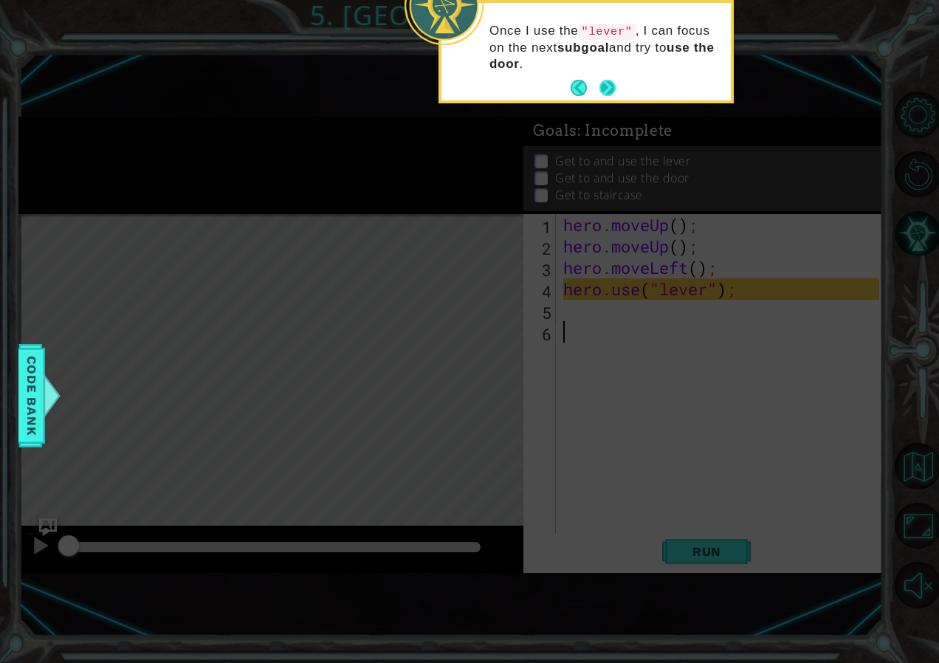
click at [611, 88] on button "Next" at bounding box center [607, 88] width 16 height 16
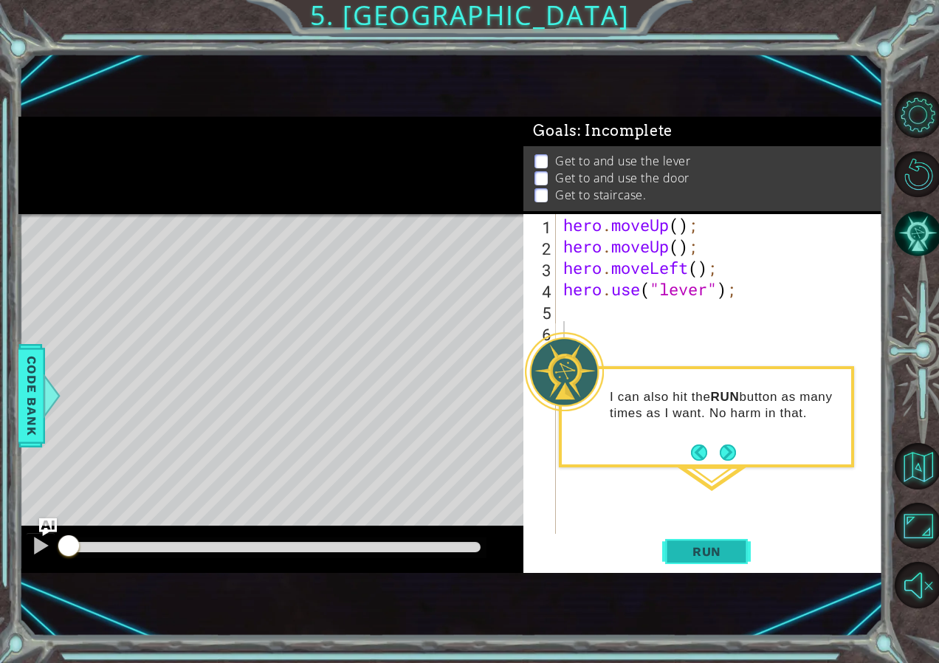
click at [704, 541] on button "Run" at bounding box center [706, 552] width 89 height 36
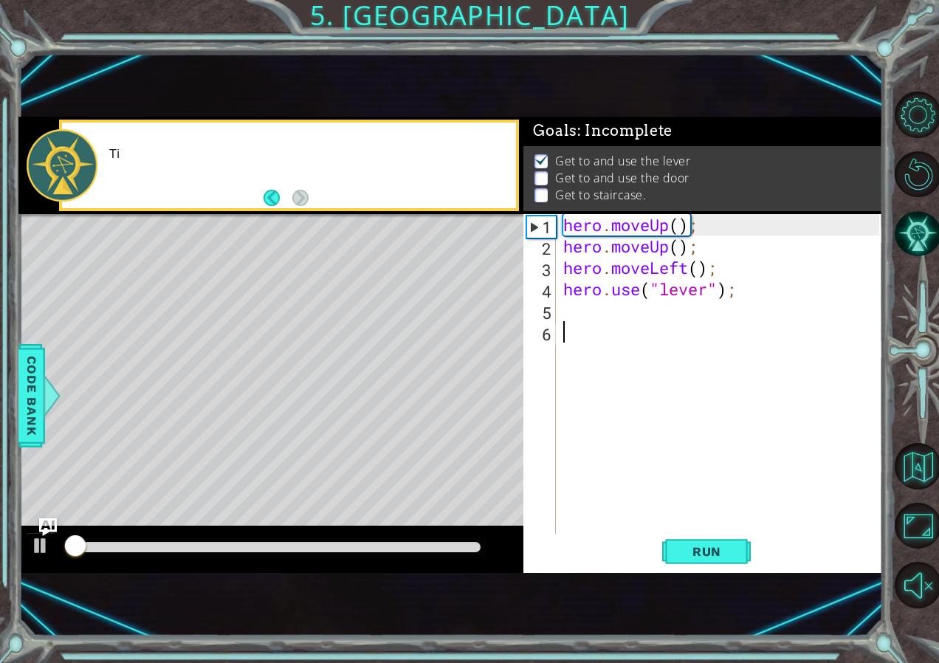
scroll to position [8, 0]
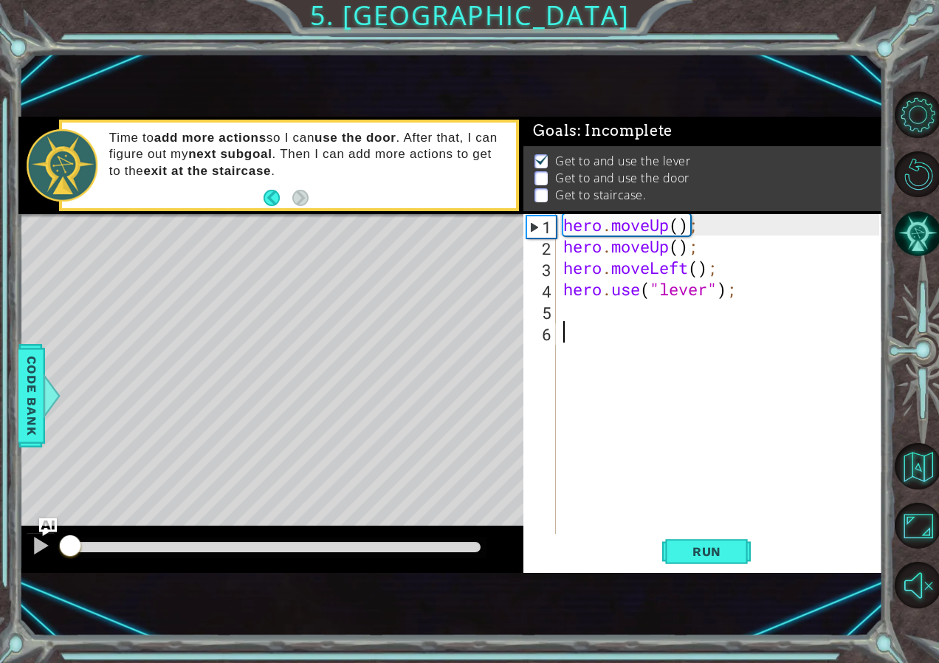
drag, startPoint x: 182, startPoint y: 543, endPoint x: -3, endPoint y: 503, distance: 189.0
click at [0, 503] on html "1 ההההההההההההההההההההההההההההההההההההההההההההההההההההההההההההההההההההההההההההה…" at bounding box center [469, 331] width 939 height 663
click at [28, 543] on button at bounding box center [41, 547] width 30 height 30
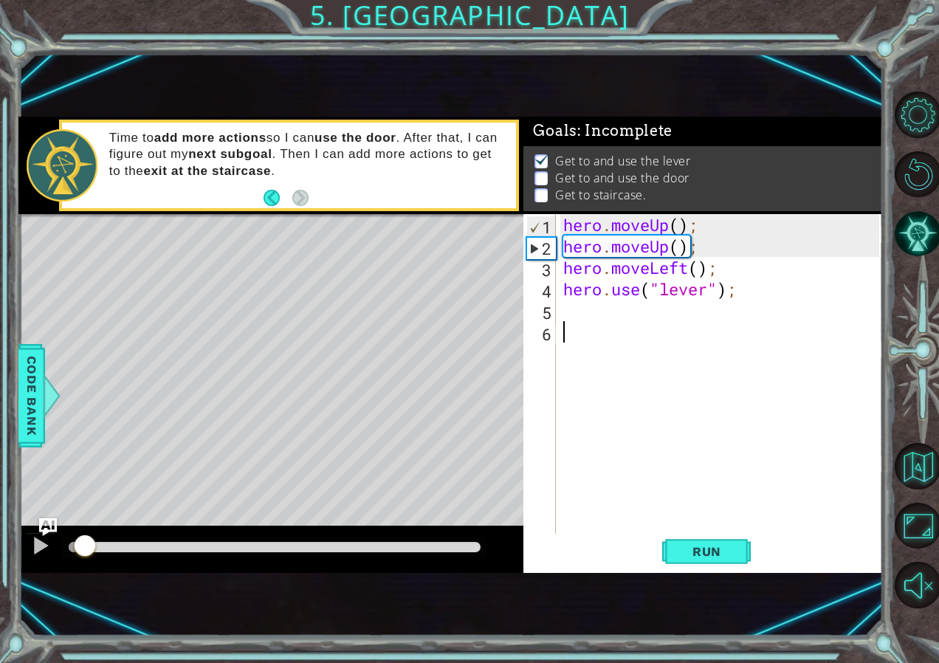
click at [297, 209] on footer at bounding box center [286, 198] width 45 height 22
click at [641, 335] on div "hero . moveUp ( ) ; hero . moveUp ( ) ; hero . moveLeft ( ) ; hero . use ( "lev…" at bounding box center [723, 396] width 326 height 364
click at [583, 312] on div "hero . moveUp ( ) ; hero . moveUp ( ) ; hero . moveLeft ( ) ; hero . use ( "lev…" at bounding box center [723, 396] width 326 height 364
drag, startPoint x: 83, startPoint y: 543, endPoint x: 57, endPoint y: 541, distance: 26.7
click at [57, 541] on div at bounding box center [70, 547] width 27 height 27
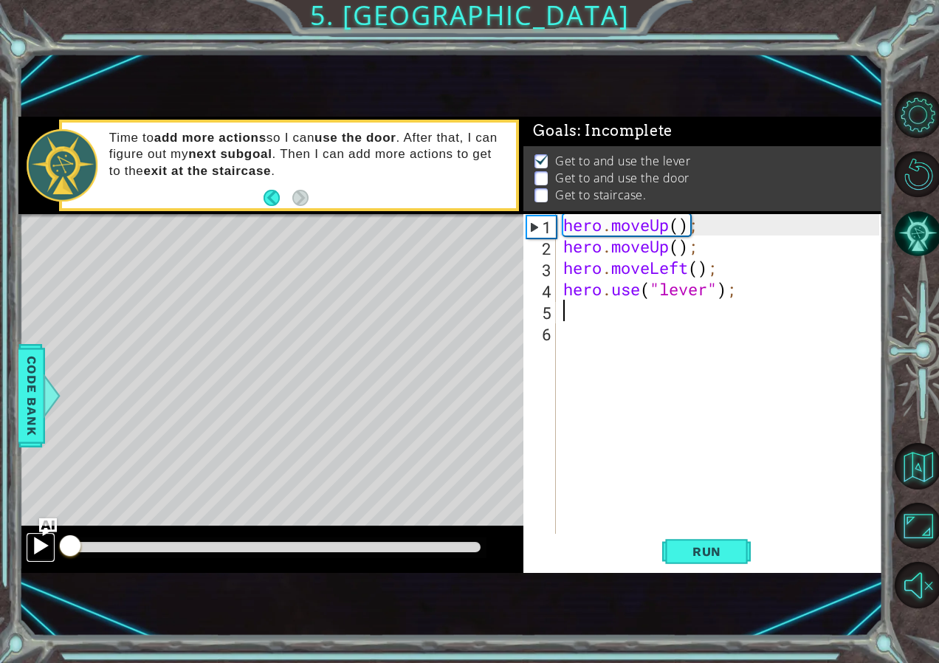
click at [41, 544] on div at bounding box center [40, 545] width 19 height 19
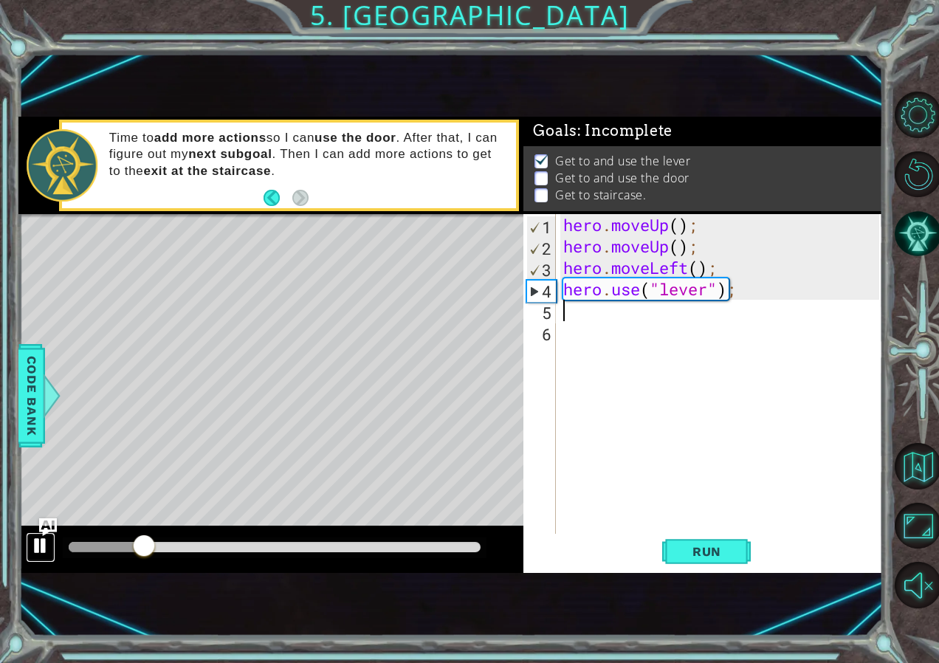
click at [37, 540] on div at bounding box center [40, 545] width 19 height 19
click at [711, 320] on div "hero . moveUp ( ) ; hero . moveUp ( ) ; hero . moveLeft ( ) ; hero . use ( "lev…" at bounding box center [723, 396] width 326 height 364
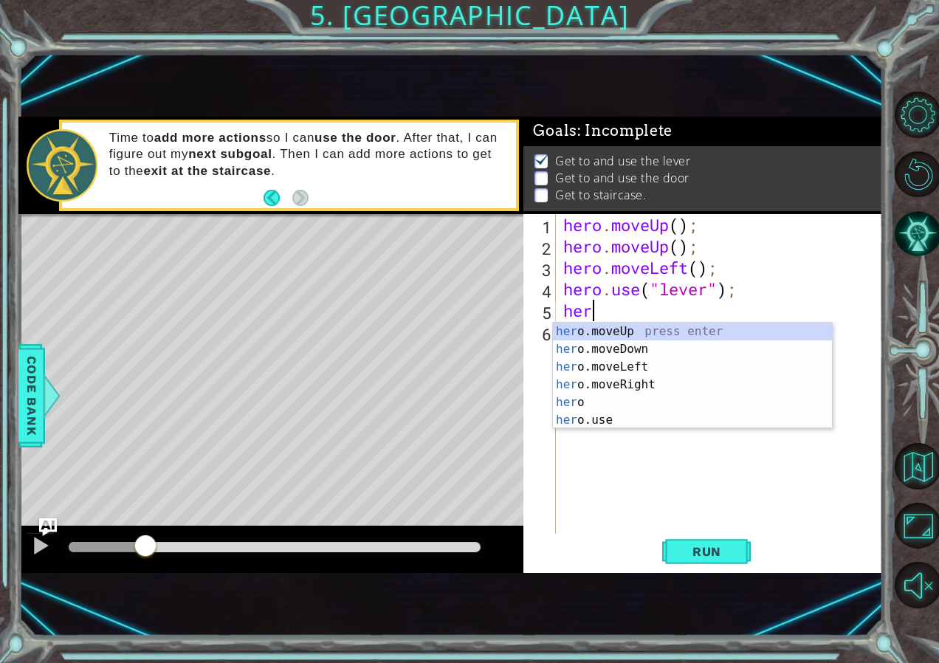
scroll to position [0, 1]
type textarea "hero"
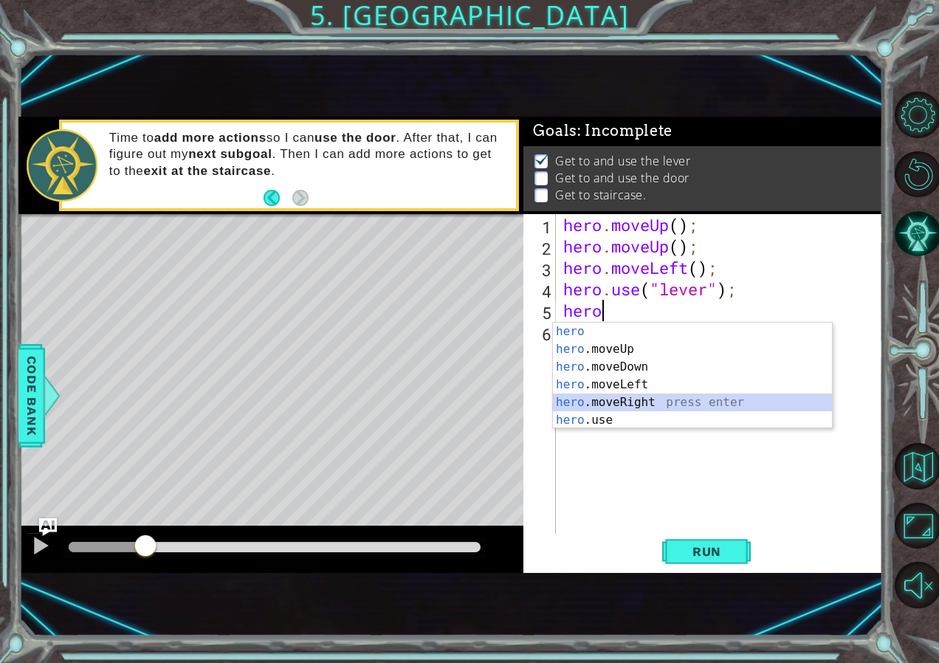
click at [701, 405] on div "hero press enter hero .moveUp press enter hero .moveDown press enter hero .move…" at bounding box center [692, 394] width 279 height 142
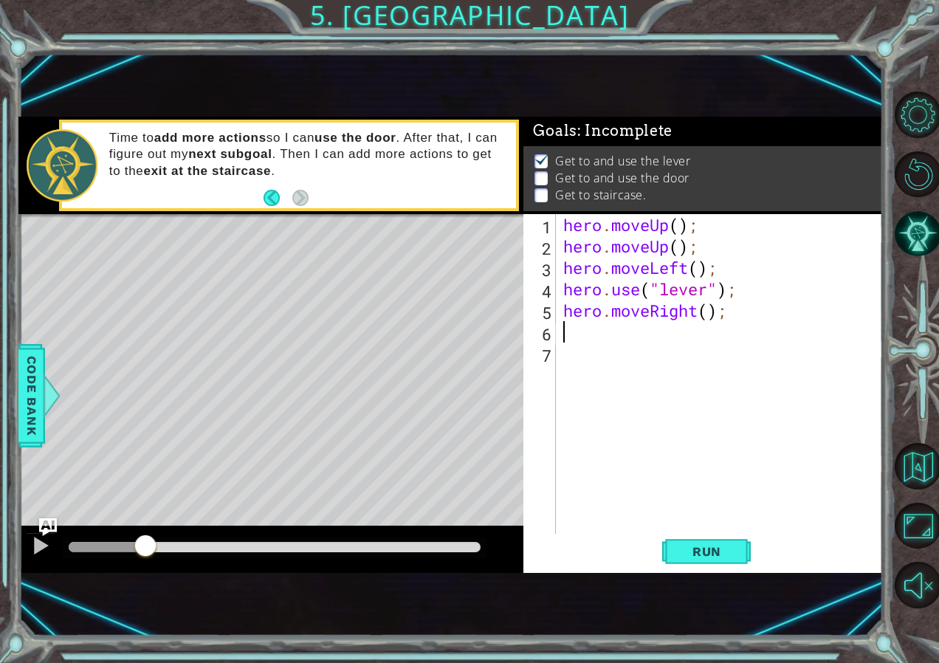
type textarea "h"
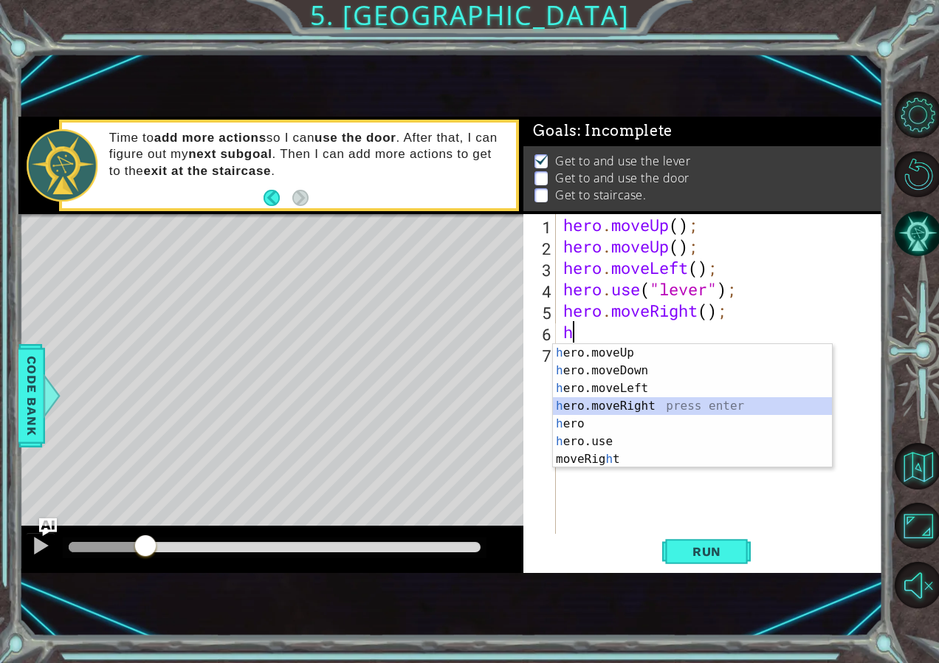
click at [638, 403] on div "h ero.moveUp press enter h ero.moveDown press enter h ero.moveLeft press enter …" at bounding box center [692, 423] width 279 height 159
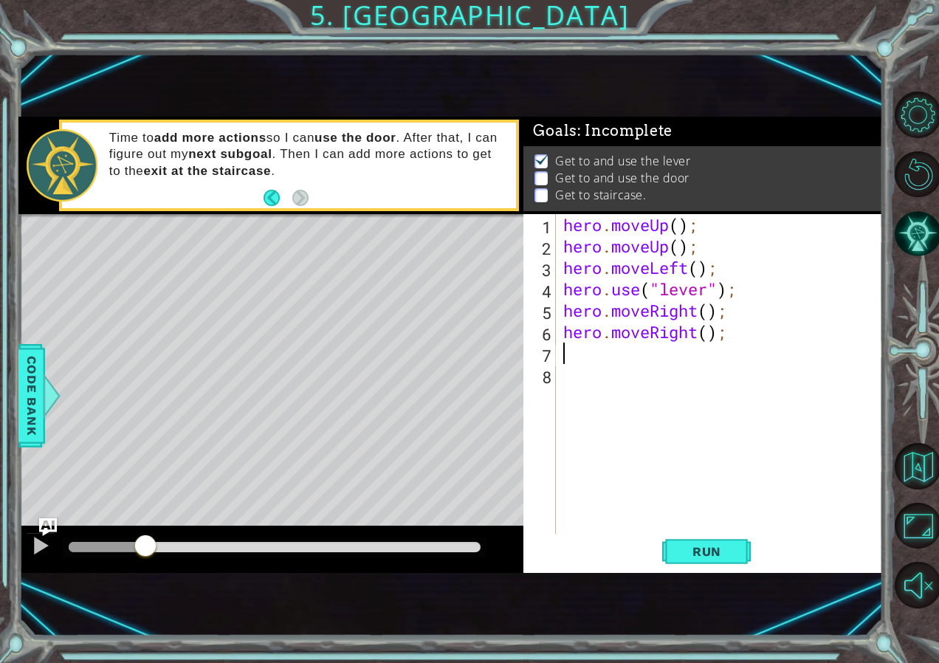
type textarea "h"
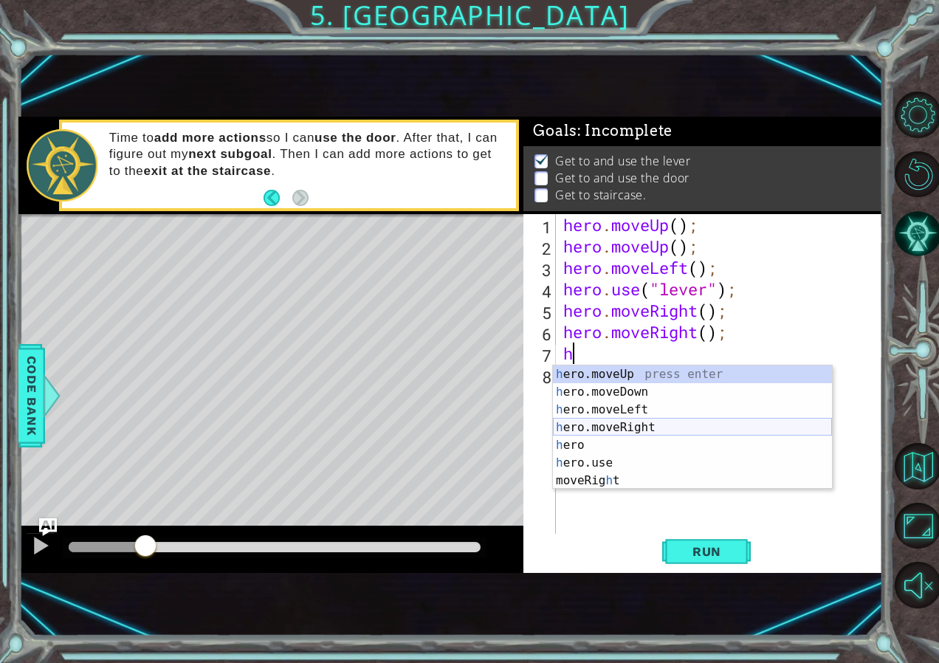
click at [647, 430] on div "h ero.moveUp press enter h ero.moveDown press enter h ero.moveLeft press enter …" at bounding box center [692, 444] width 279 height 159
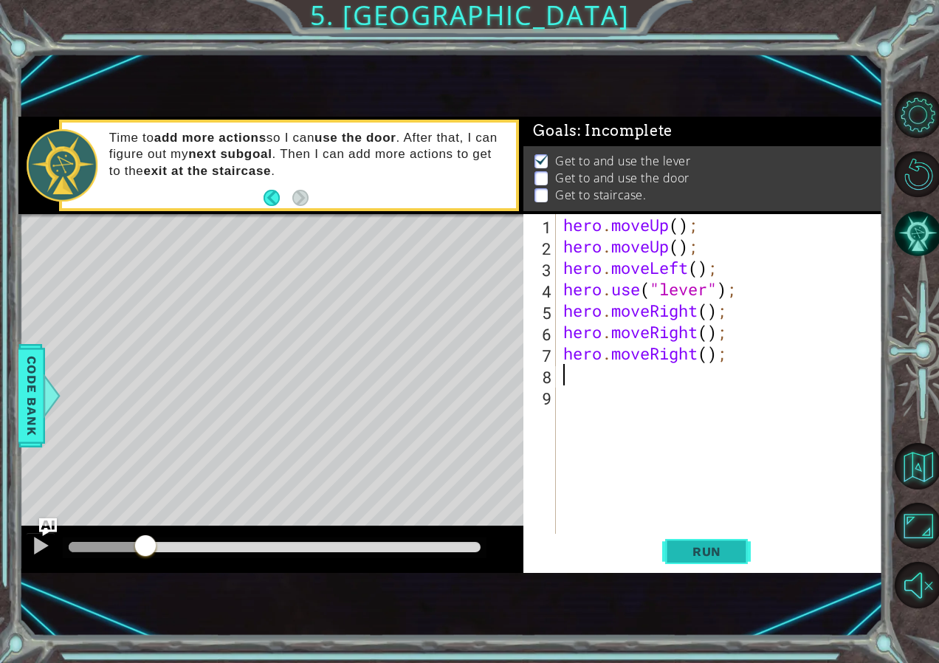
click at [734, 539] on button "Run" at bounding box center [706, 552] width 89 height 36
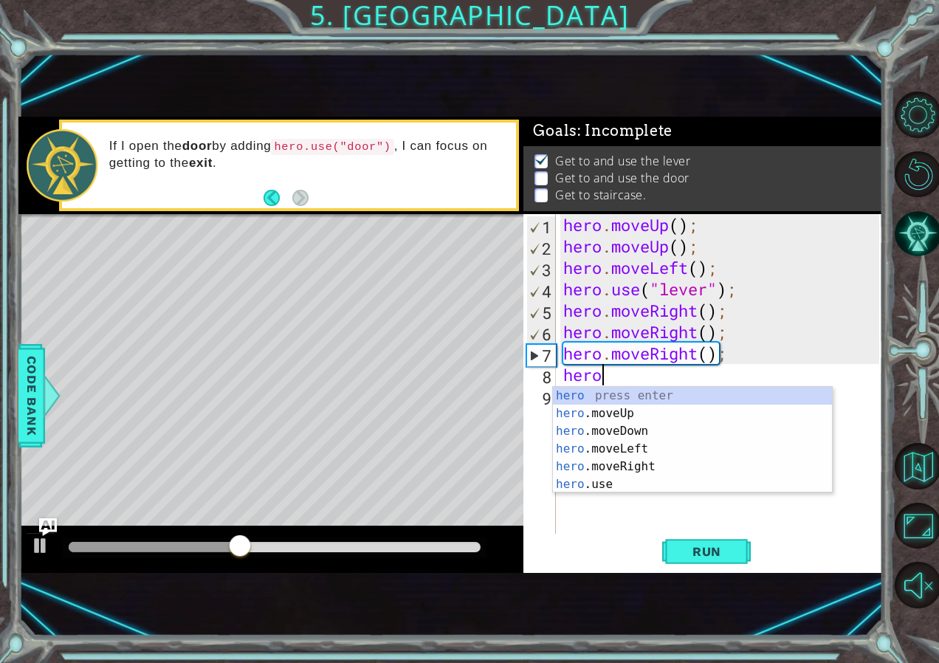
scroll to position [0, 1]
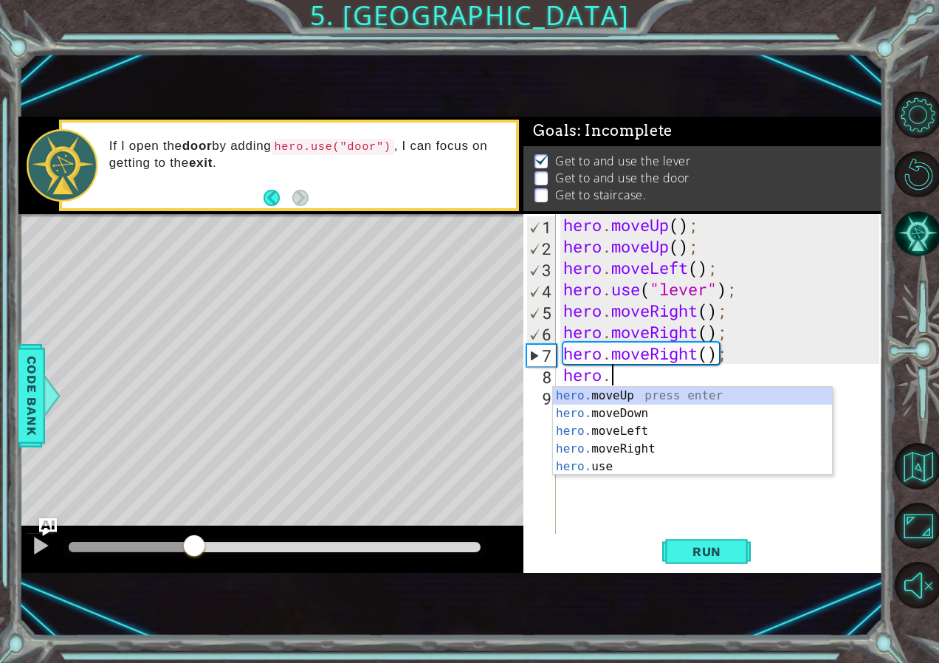
click at [194, 542] on div at bounding box center [131, 547] width 125 height 10
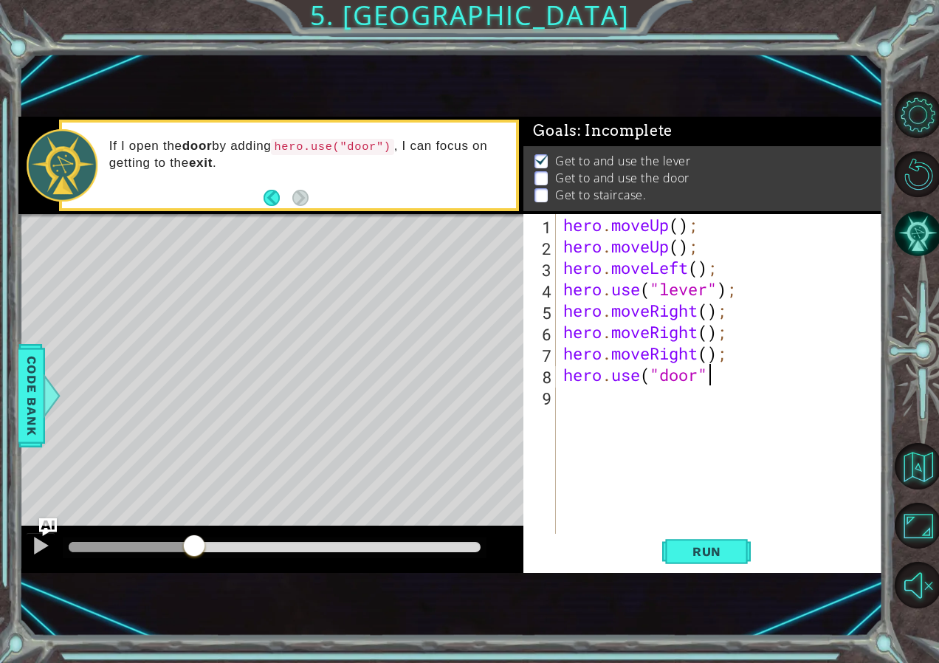
scroll to position [0, 7]
type textarea "hero.use("door")"
click at [696, 544] on span "Run" at bounding box center [707, 551] width 58 height 15
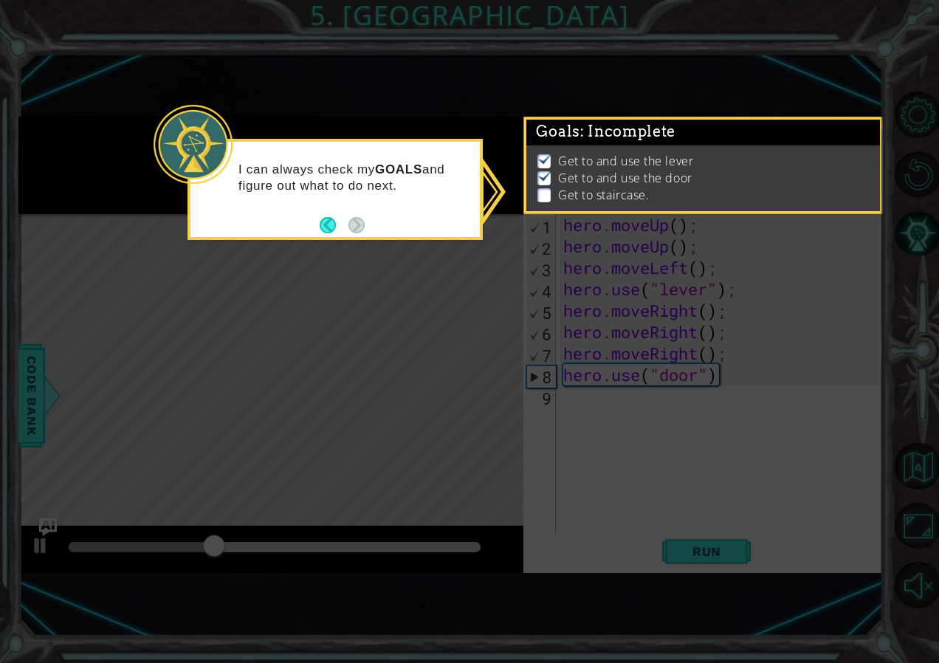
click at [493, 276] on icon at bounding box center [469, 331] width 939 height 663
drag, startPoint x: 430, startPoint y: 273, endPoint x: 497, endPoint y: 244, distance: 73.4
click at [497, 244] on icon at bounding box center [469, 331] width 939 height 663
click at [537, 188] on p at bounding box center [543, 195] width 13 height 14
click at [235, 200] on div "I can always check my GOALS and figure out what to do next." at bounding box center [334, 185] width 289 height 75
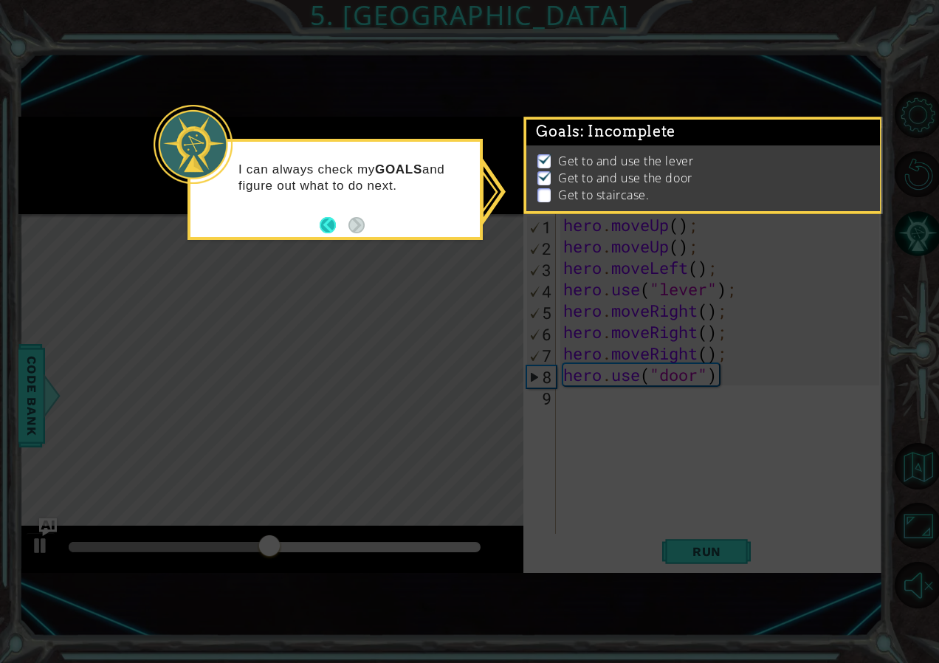
click at [329, 225] on button "Back" at bounding box center [334, 225] width 29 height 16
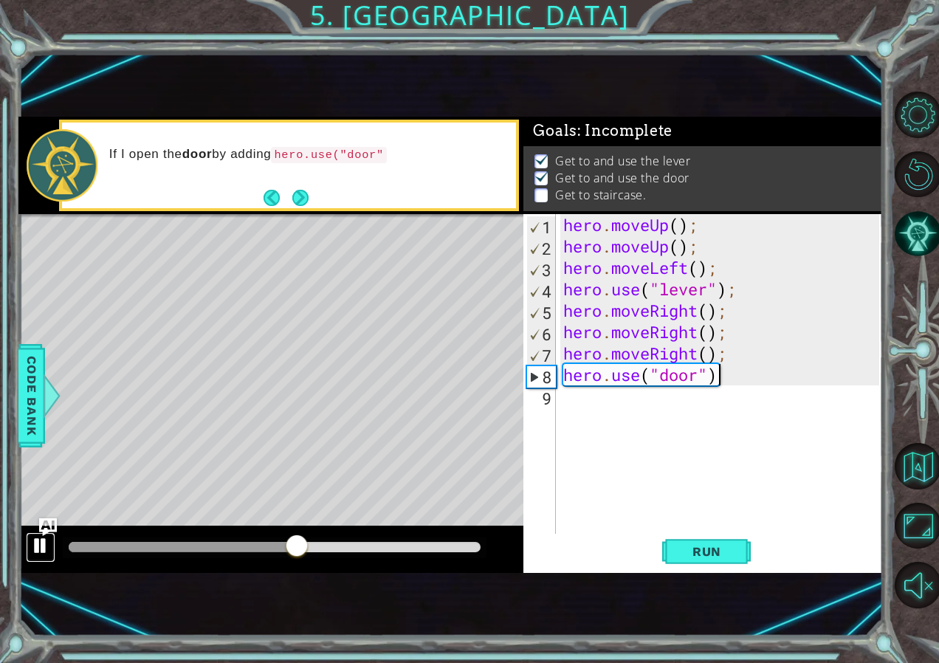
click at [47, 542] on div at bounding box center [40, 545] width 19 height 19
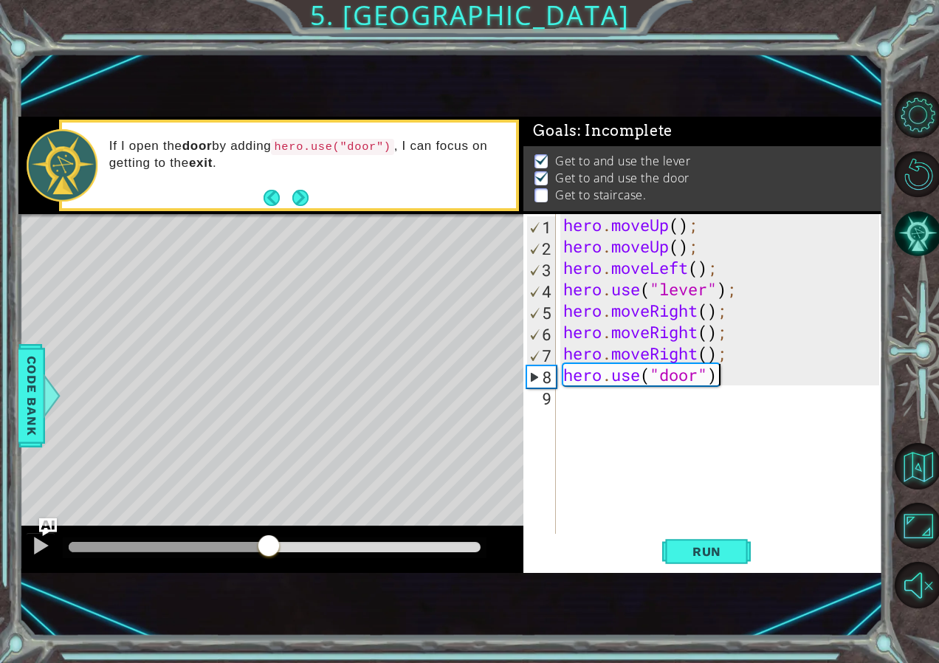
drag, startPoint x: 281, startPoint y: 548, endPoint x: 268, endPoint y: 546, distance: 12.7
click at [268, 546] on div at bounding box center [169, 547] width 200 height 10
click at [626, 399] on div "hero . moveUp ( ) ; hero . moveUp ( ) ; hero . moveLeft ( ) ; hero . use ( "lev…" at bounding box center [723, 396] width 326 height 364
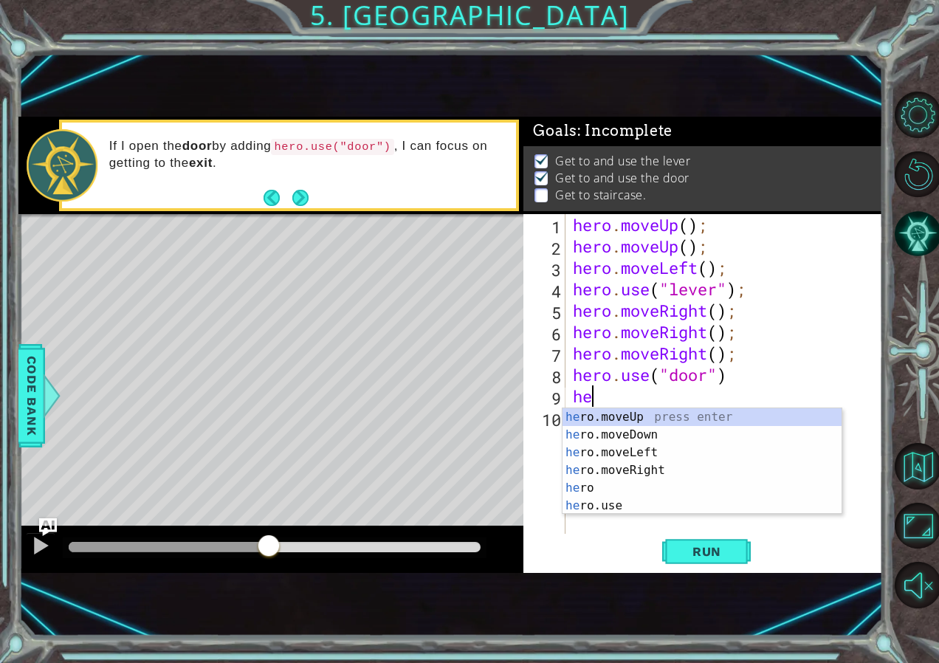
type textarea "her"
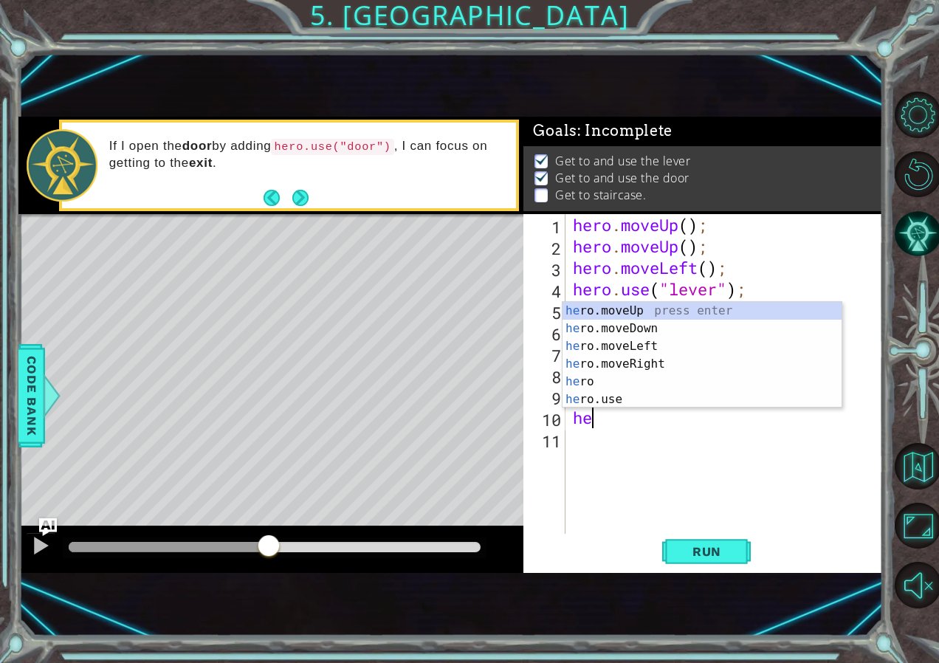
scroll to position [0, 1]
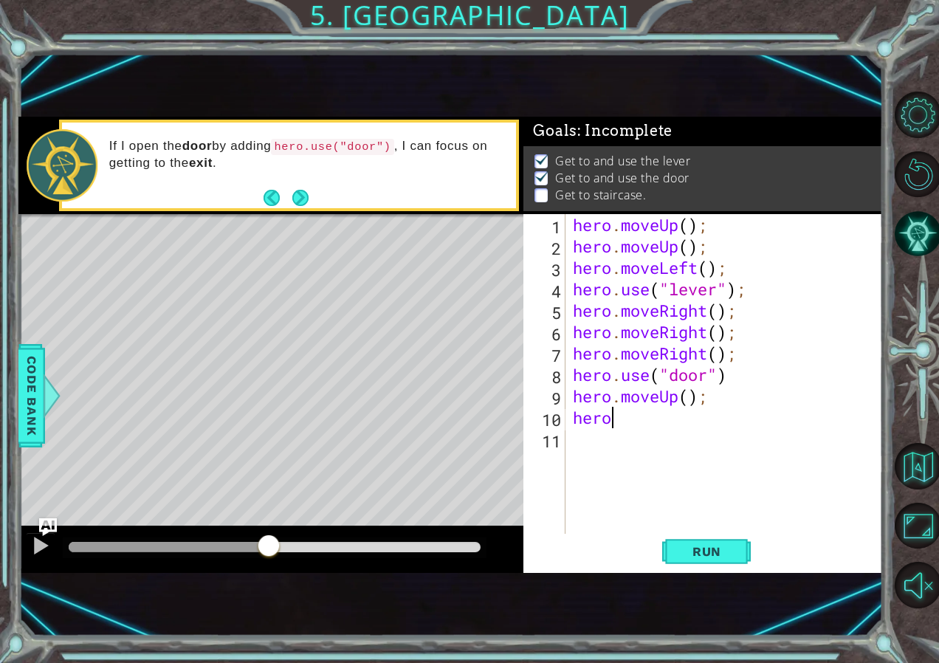
type textarea "hero."
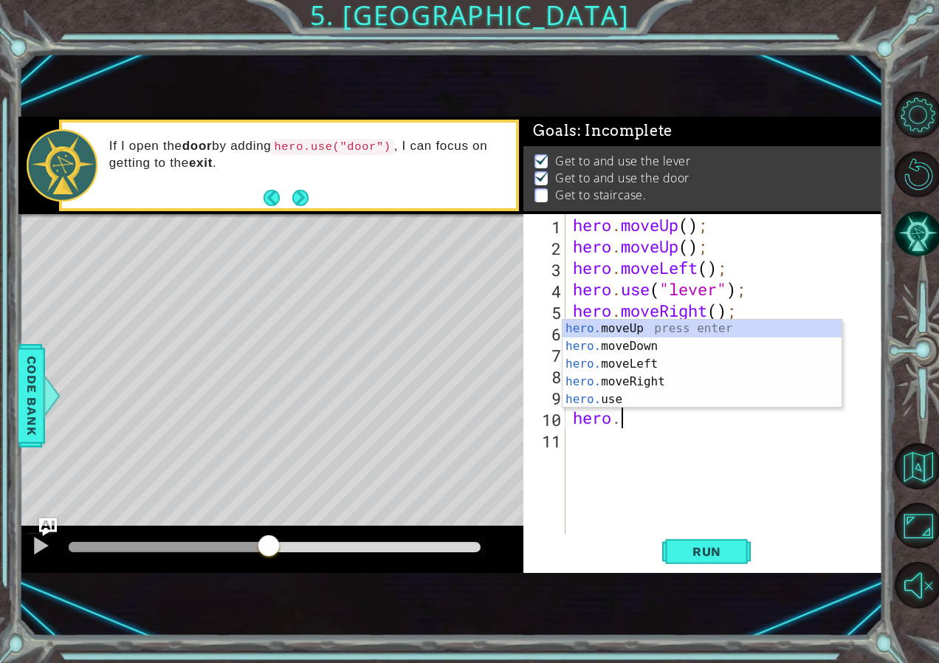
scroll to position [0, 0]
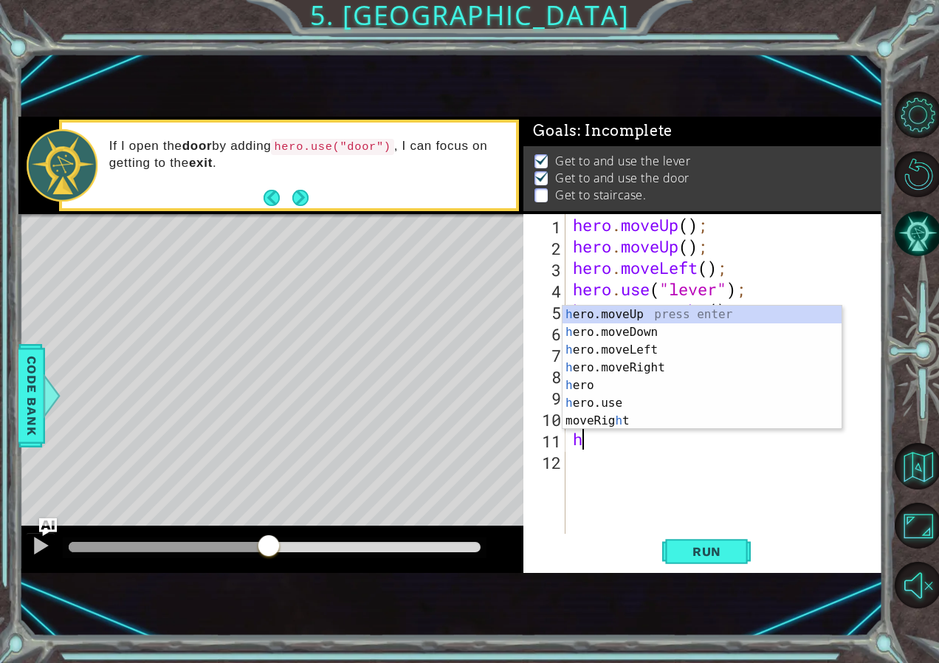
type textarea "her"
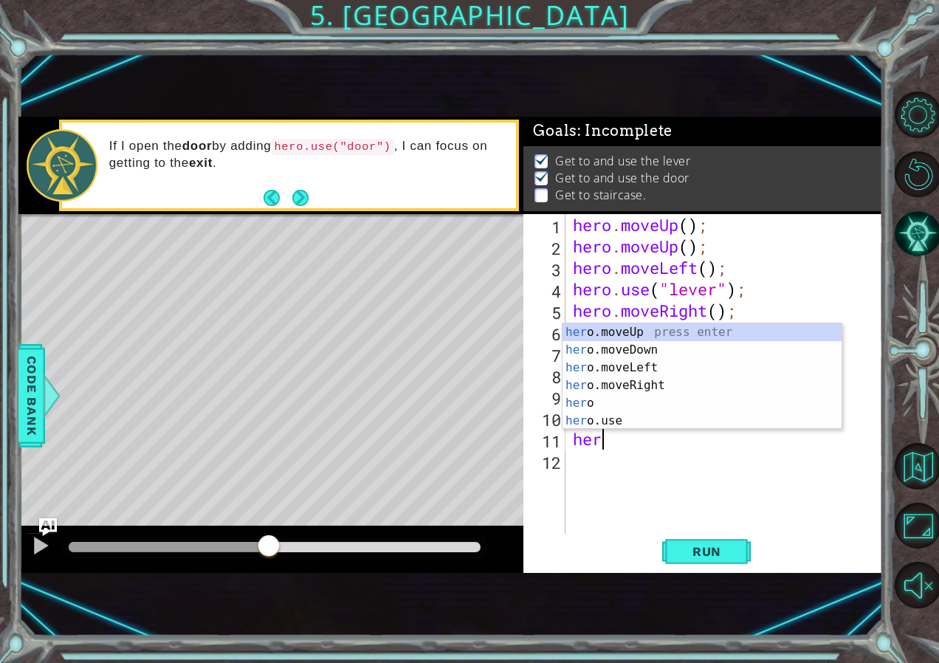
scroll to position [0, 1]
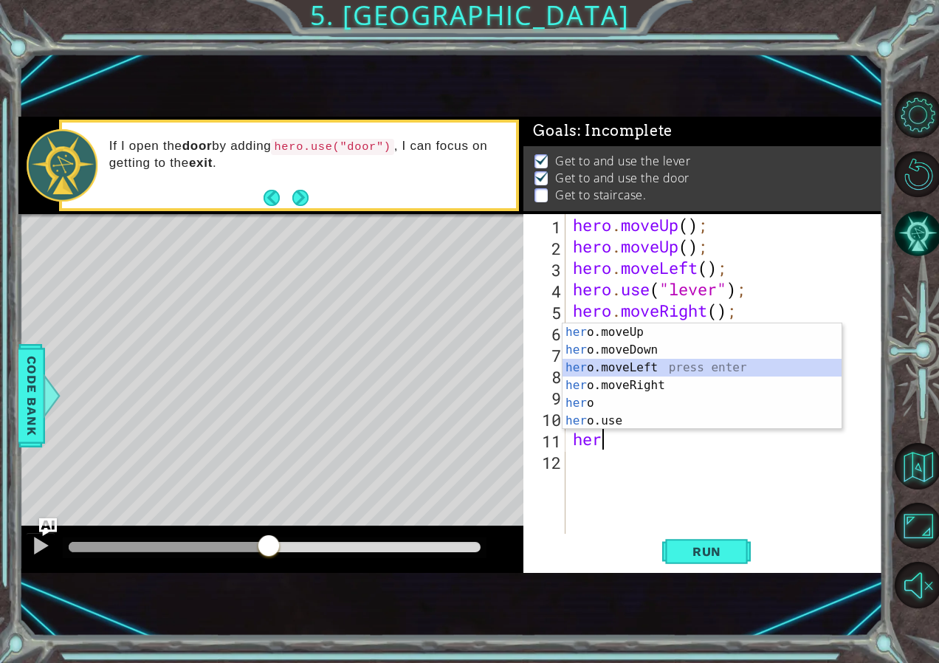
click at [674, 374] on div "her o.moveUp press enter her o.moveDown press enter her o.moveLeft press enter …" at bounding box center [702, 394] width 279 height 142
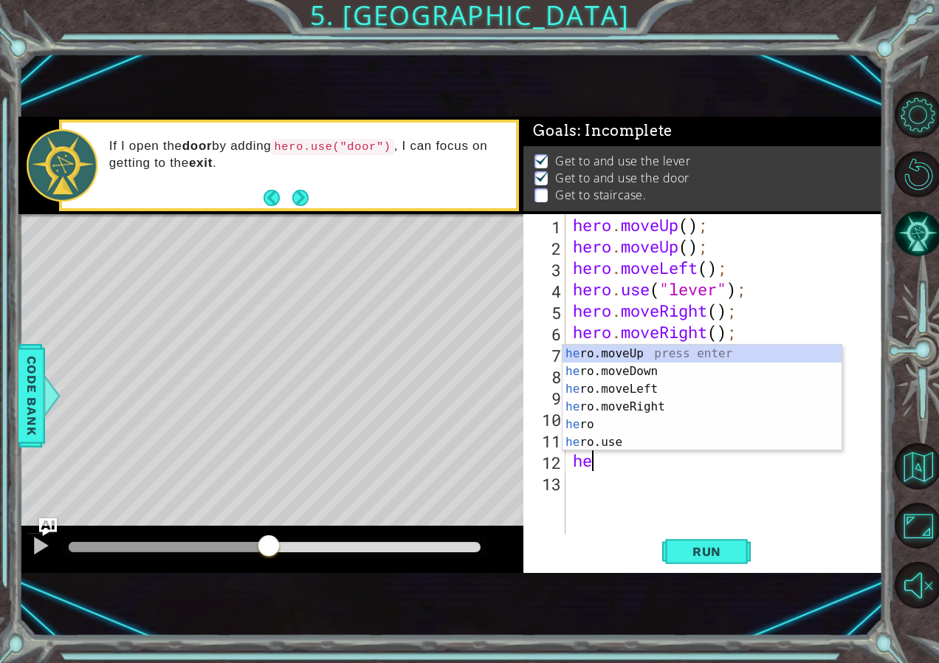
type textarea "her"
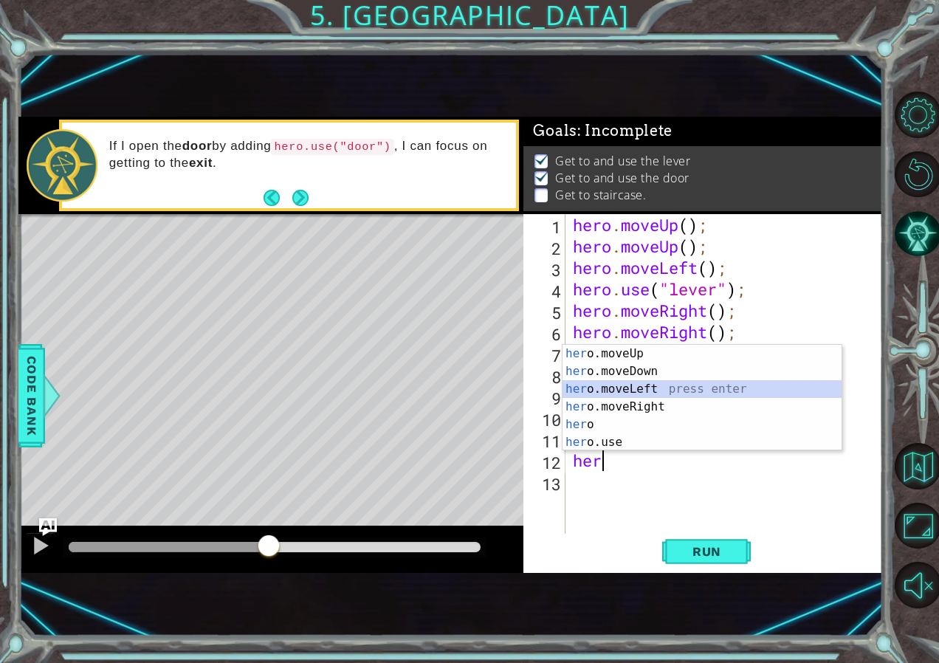
click at [664, 391] on div "her o.moveUp press enter her o.moveDown press enter her o.moveLeft press enter …" at bounding box center [702, 416] width 279 height 142
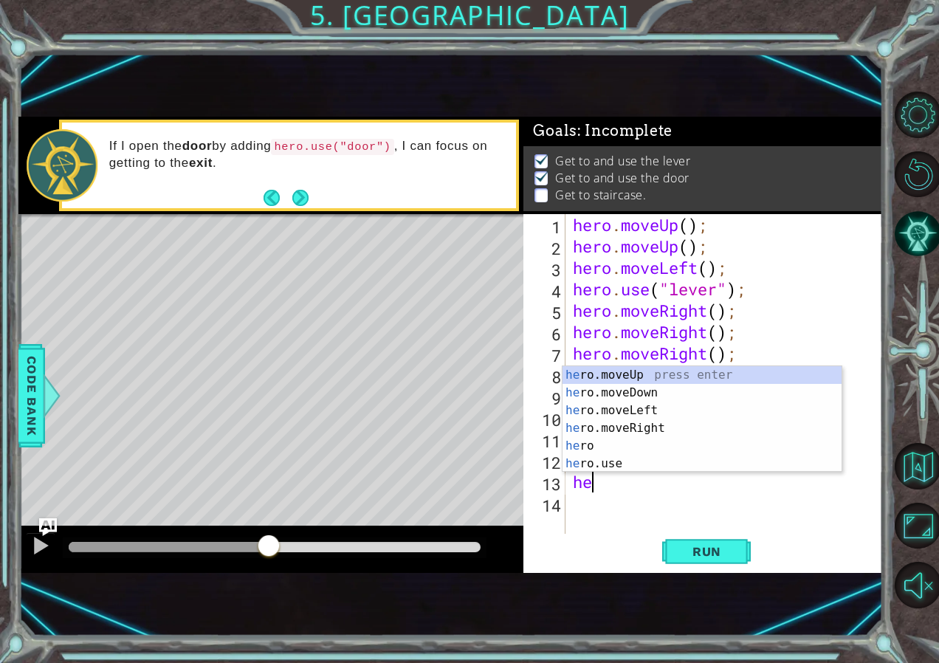
type textarea "her"
click at [662, 417] on div "her o.moveUp press enter her o.moveDown press enter her o.moveLeft press enter …" at bounding box center [702, 437] width 279 height 142
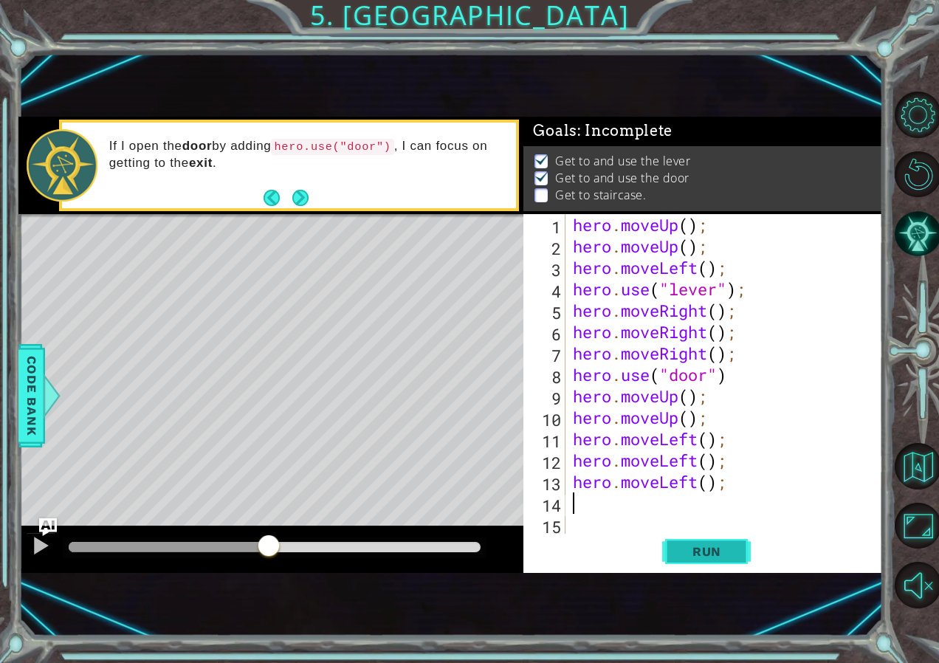
click at [701, 544] on span "Run" at bounding box center [707, 551] width 58 height 15
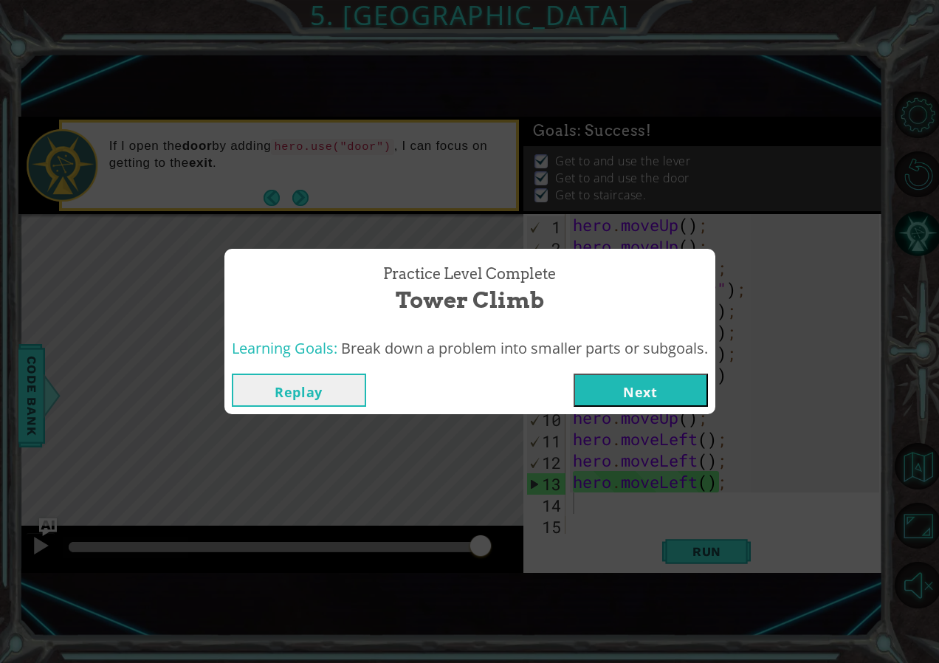
click at [667, 390] on button "Next" at bounding box center [641, 390] width 134 height 33
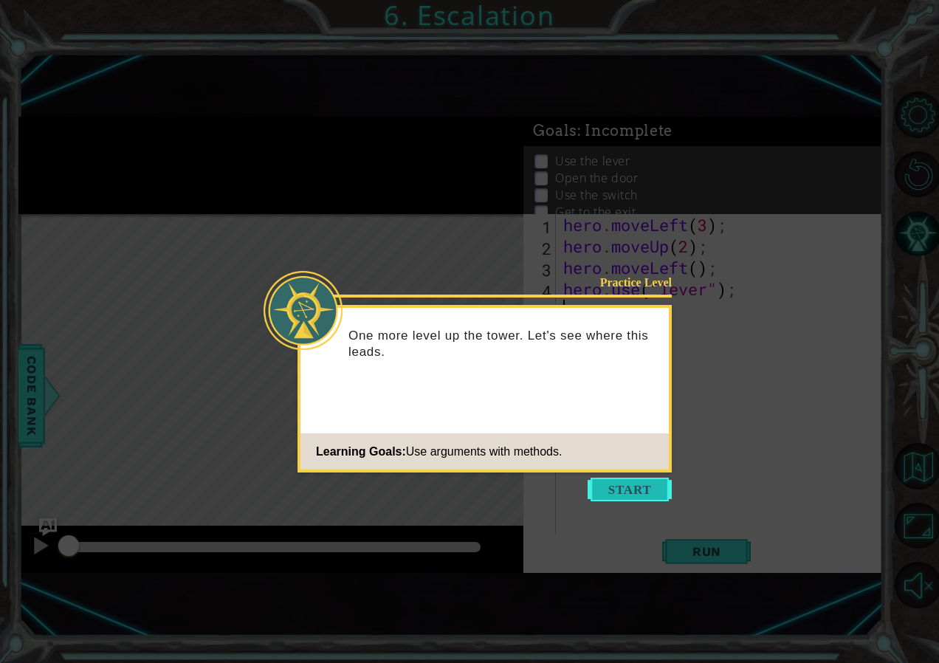
click at [619, 486] on button "Start" at bounding box center [630, 490] width 84 height 24
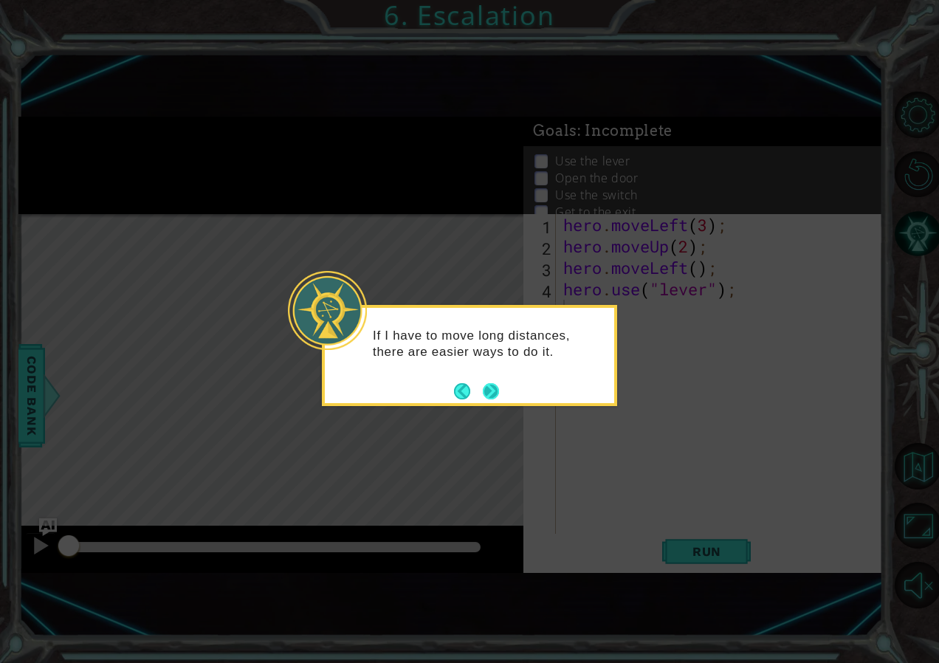
click at [493, 390] on button "Next" at bounding box center [490, 390] width 23 height 23
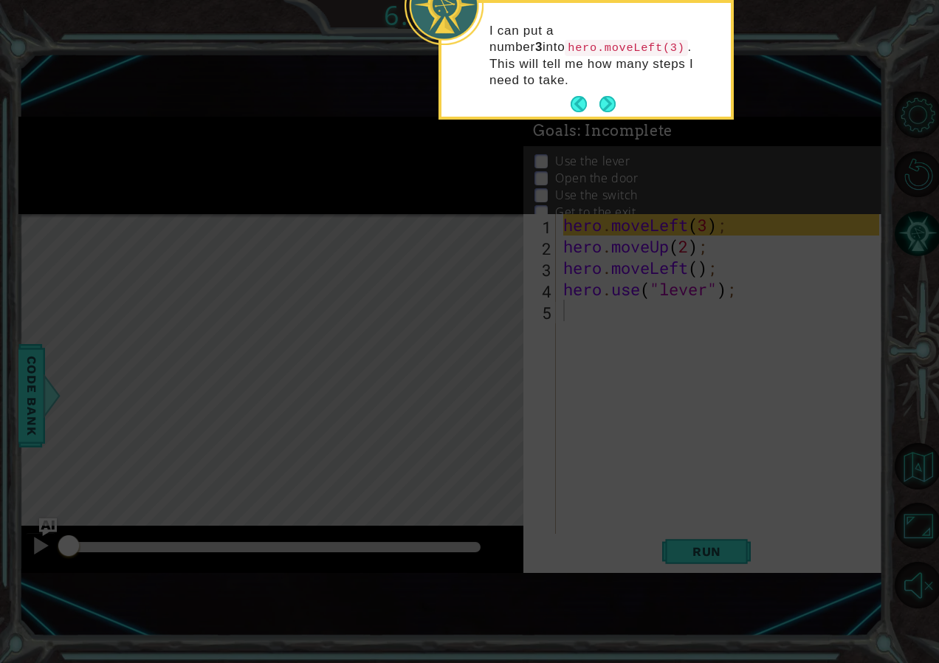
drag, startPoint x: 703, startPoint y: 221, endPoint x: 673, endPoint y: 147, distance: 80.2
click at [673, 147] on icon at bounding box center [469, 188] width 939 height 950
click at [616, 96] on button "Next" at bounding box center [607, 104] width 16 height 16
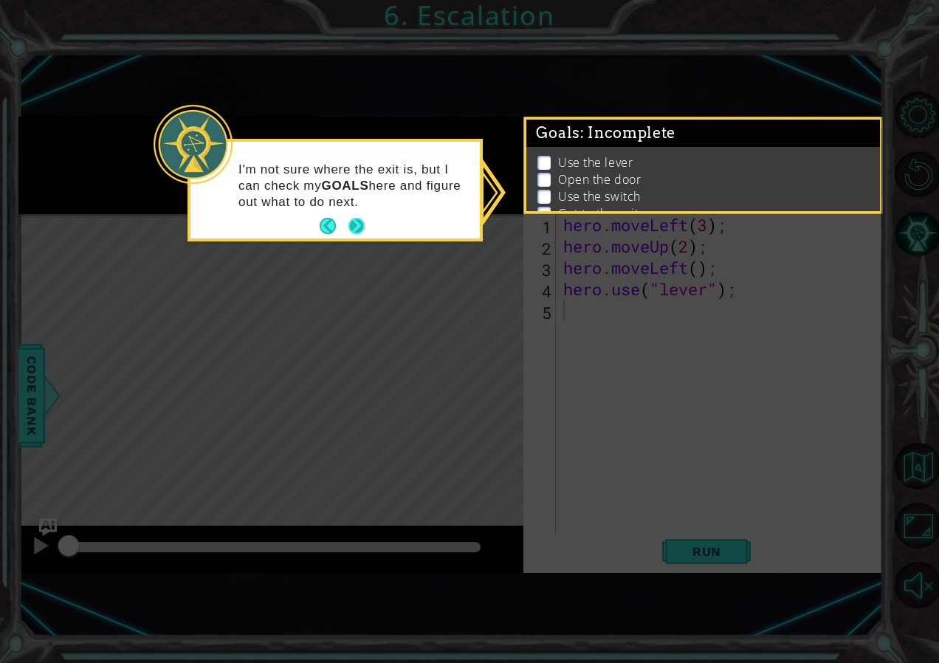
click at [356, 224] on button "Next" at bounding box center [356, 226] width 16 height 16
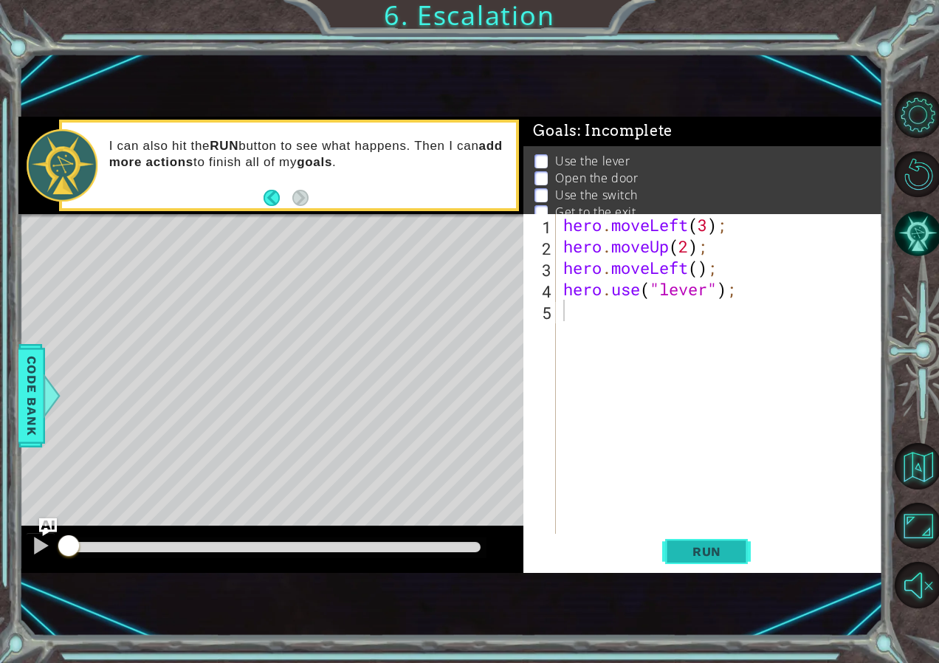
click at [684, 540] on button "Run" at bounding box center [706, 552] width 89 height 36
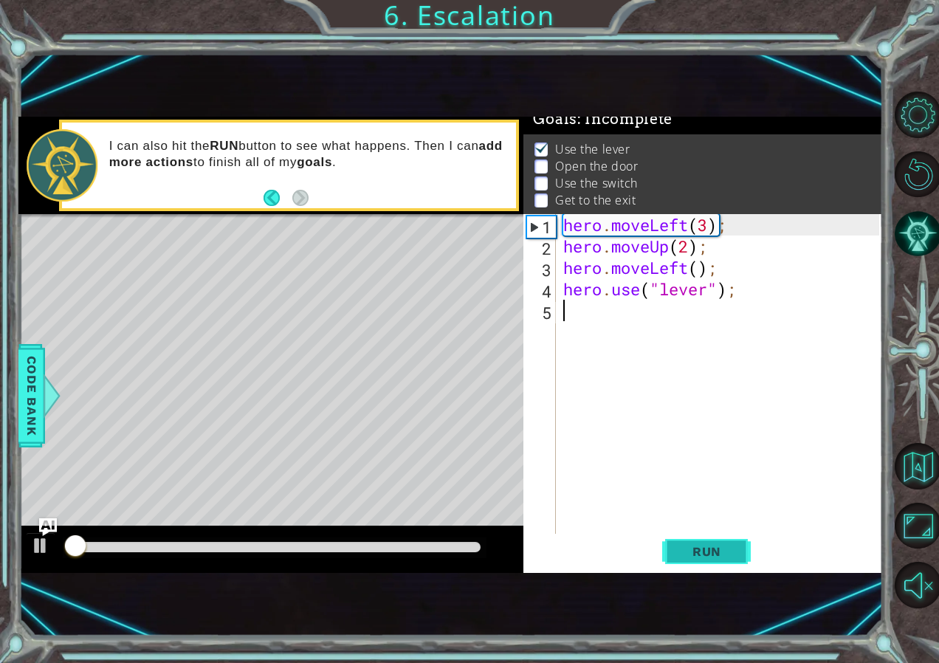
scroll to position [16, 0]
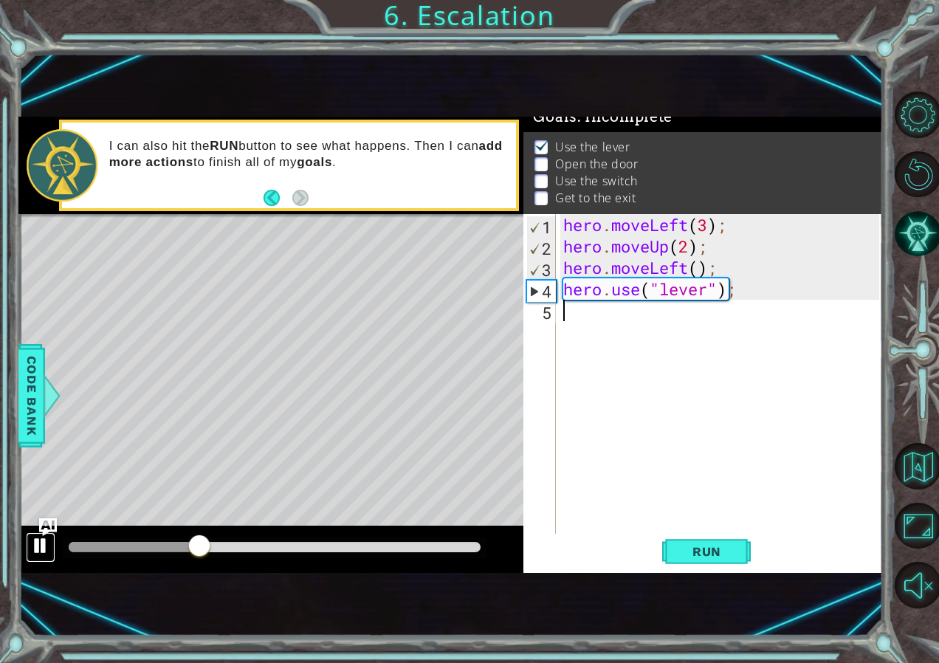
click at [39, 549] on div at bounding box center [40, 545] width 19 height 19
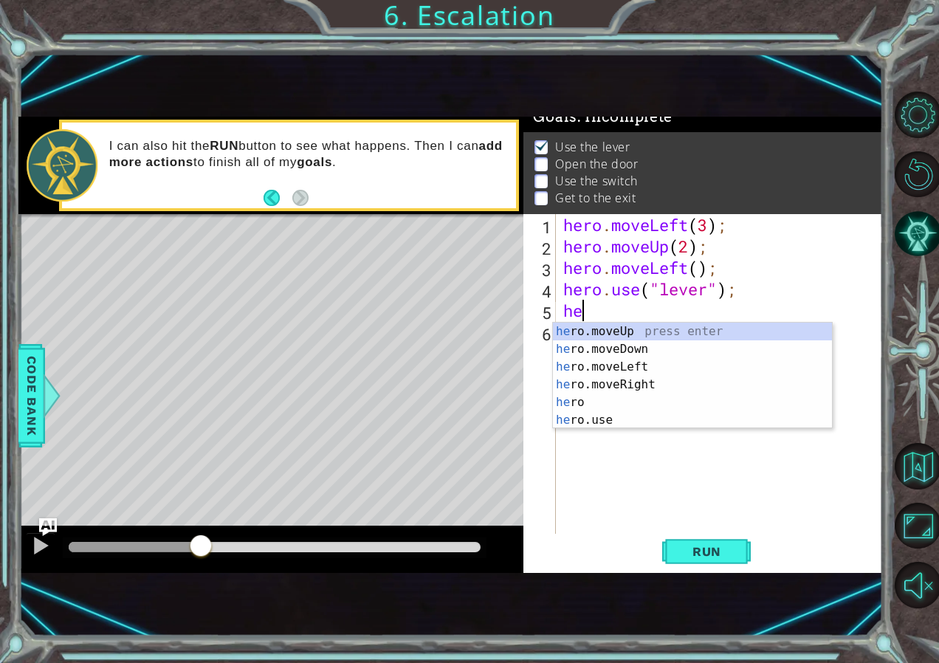
scroll to position [0, 1]
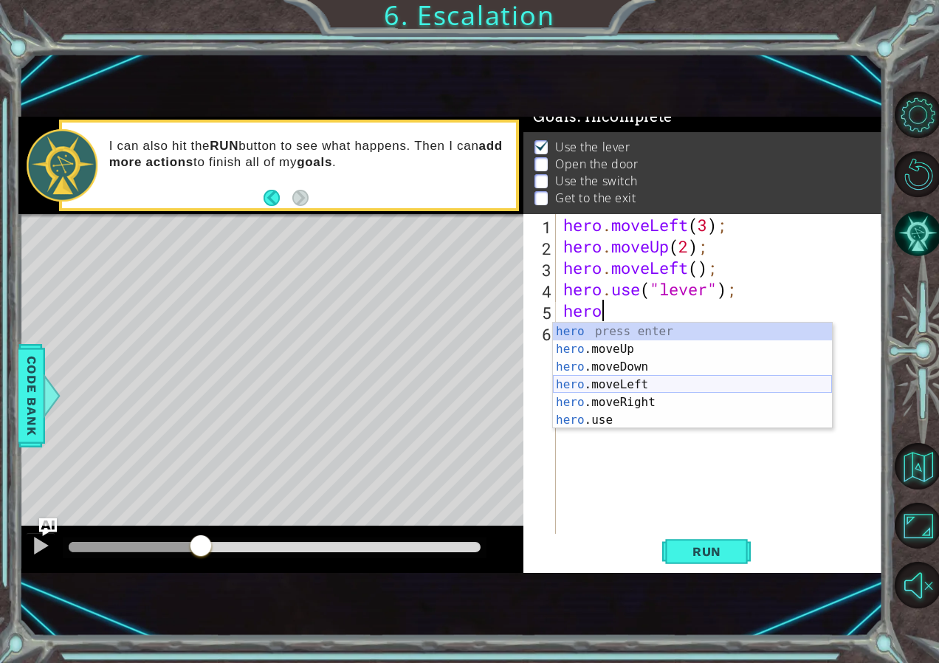
click at [653, 384] on div "hero press enter hero .moveUp press enter hero .moveDown press enter hero .move…" at bounding box center [692, 394] width 279 height 142
type textarea "hero.moveLeft(1);"
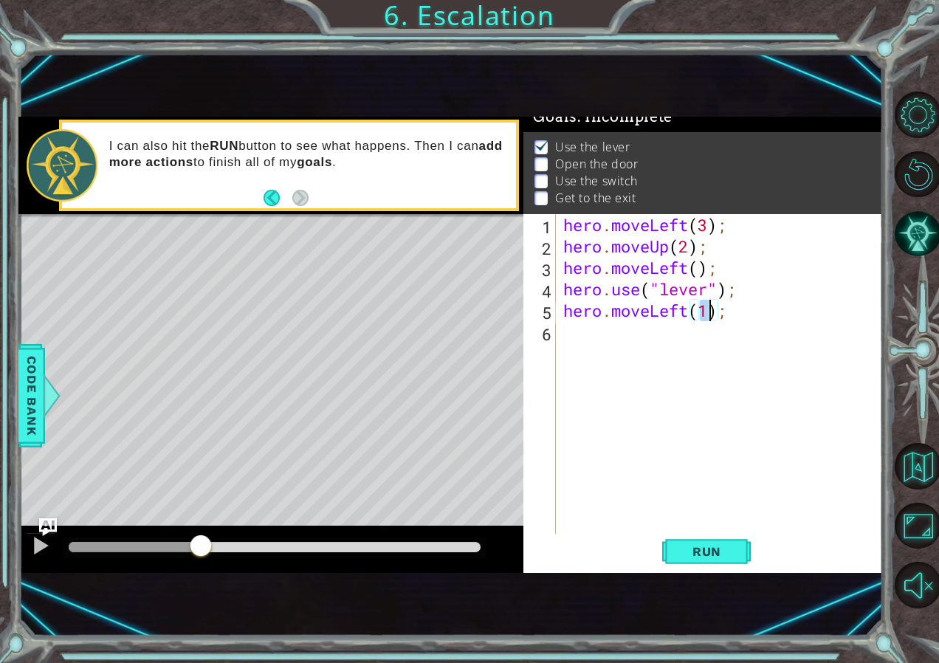
click at [684, 336] on div "hero . moveLeft ( 3 ) ; hero . moveUp ( 2 ) ; hero . moveLeft ( ) ; hero . use …" at bounding box center [723, 396] width 326 height 364
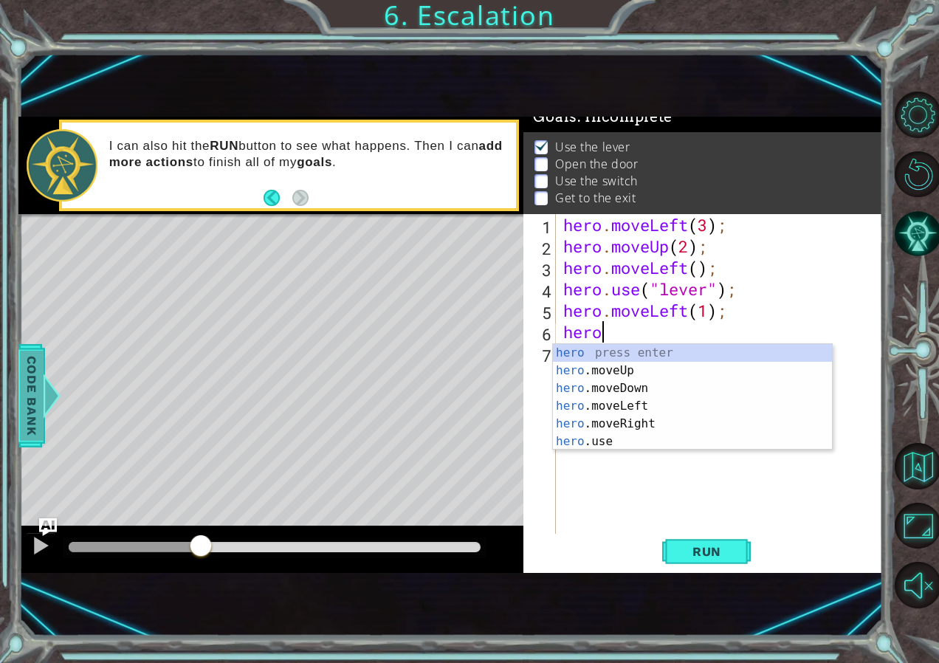
type textarea "hero"
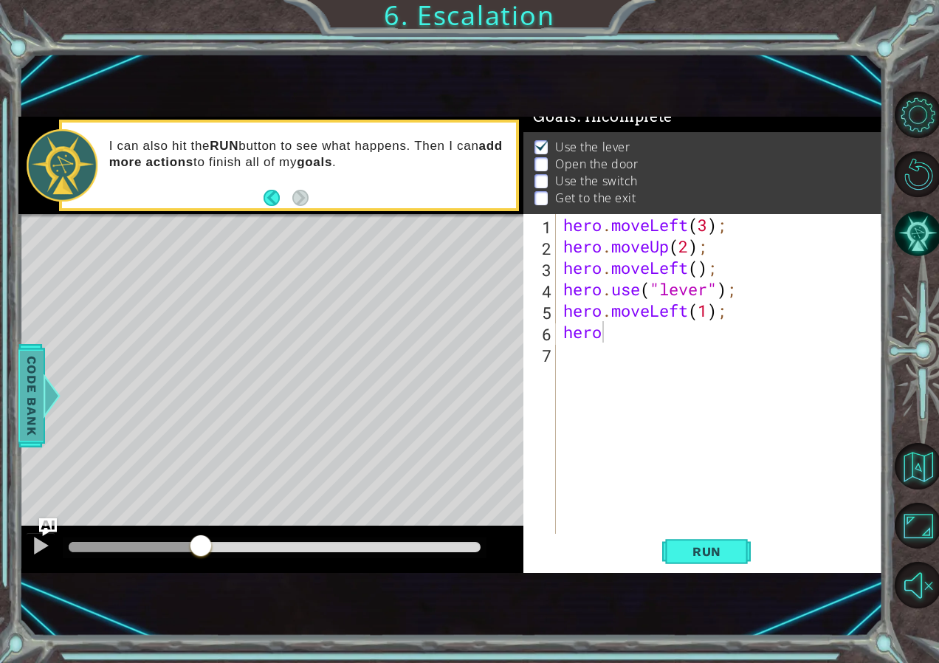
click at [41, 369] on span "Code Bank" at bounding box center [32, 395] width 24 height 90
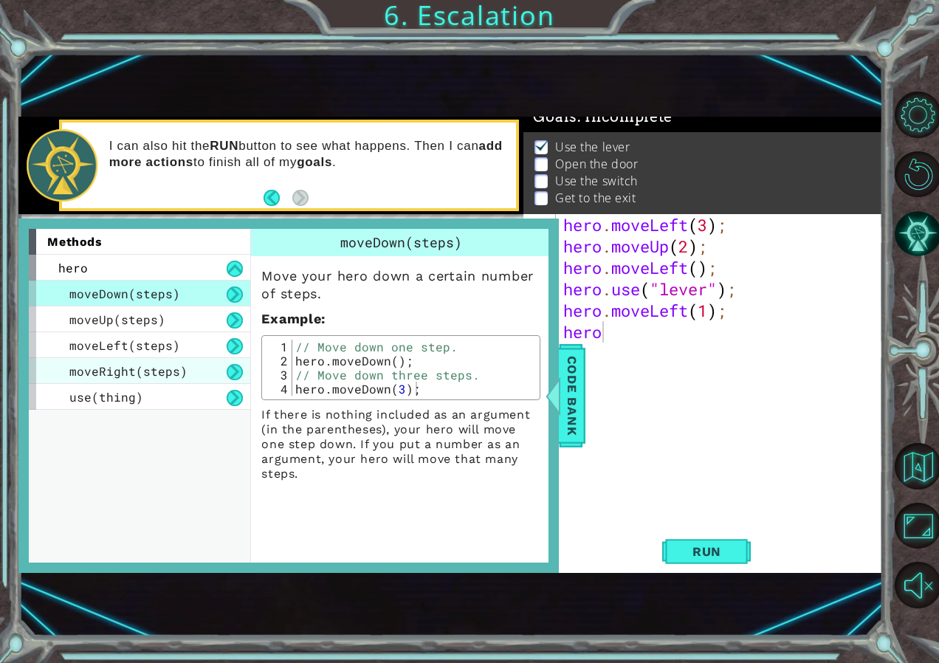
click at [131, 377] on span "moveRight(steps)" at bounding box center [128, 371] width 118 height 16
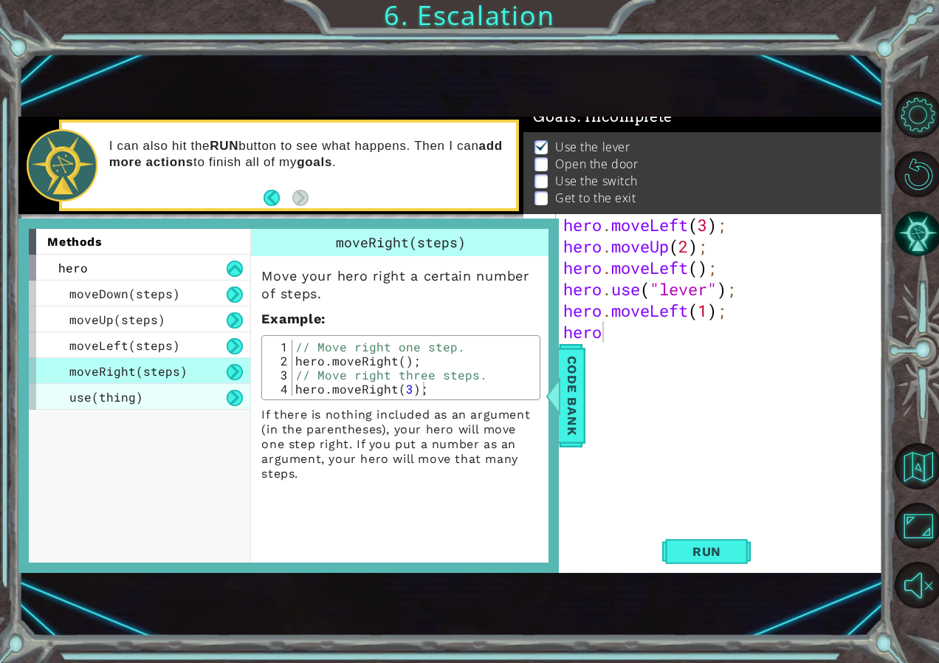
click at [122, 399] on span "use(thing)" at bounding box center [106, 397] width 74 height 16
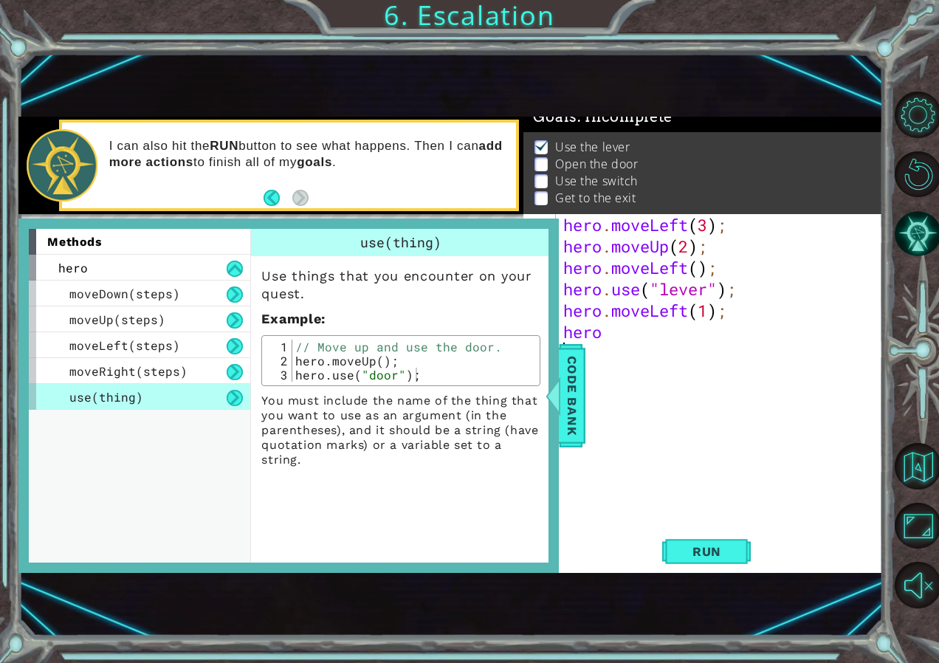
click at [625, 356] on div "hero . moveLeft ( 3 ) ; hero . moveUp ( 2 ) ; hero . moveLeft ( ) ; hero . use …" at bounding box center [723, 396] width 326 height 364
click at [628, 330] on div "hero . moveLeft ( 3 ) ; hero . moveUp ( 2 ) ; hero . moveLeft ( ) ; hero . use …" at bounding box center [723, 396] width 326 height 364
type textarea "hero.use("door")"
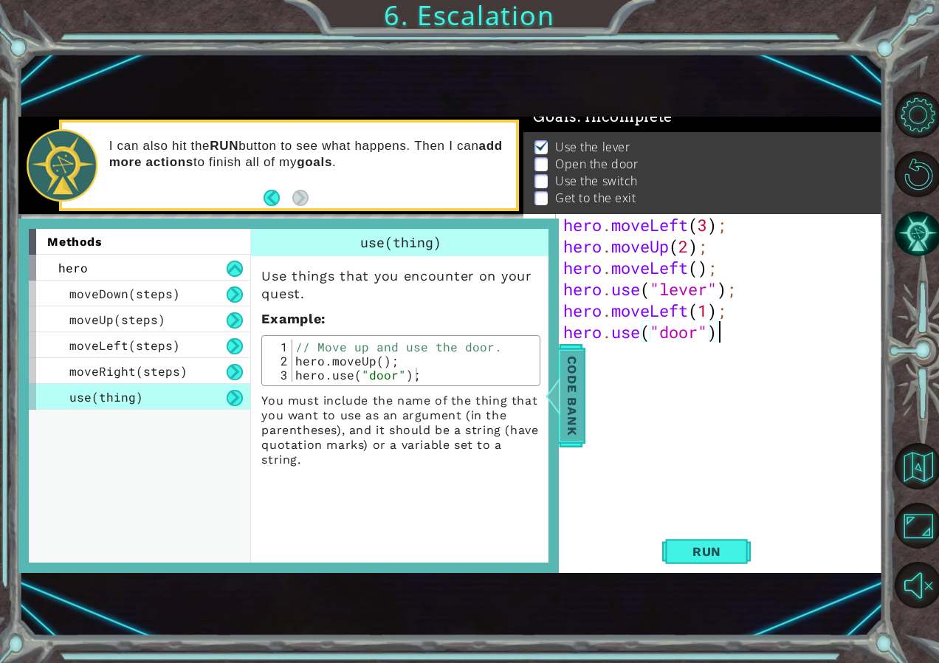
click at [579, 410] on span "Code Bank" at bounding box center [572, 395] width 24 height 90
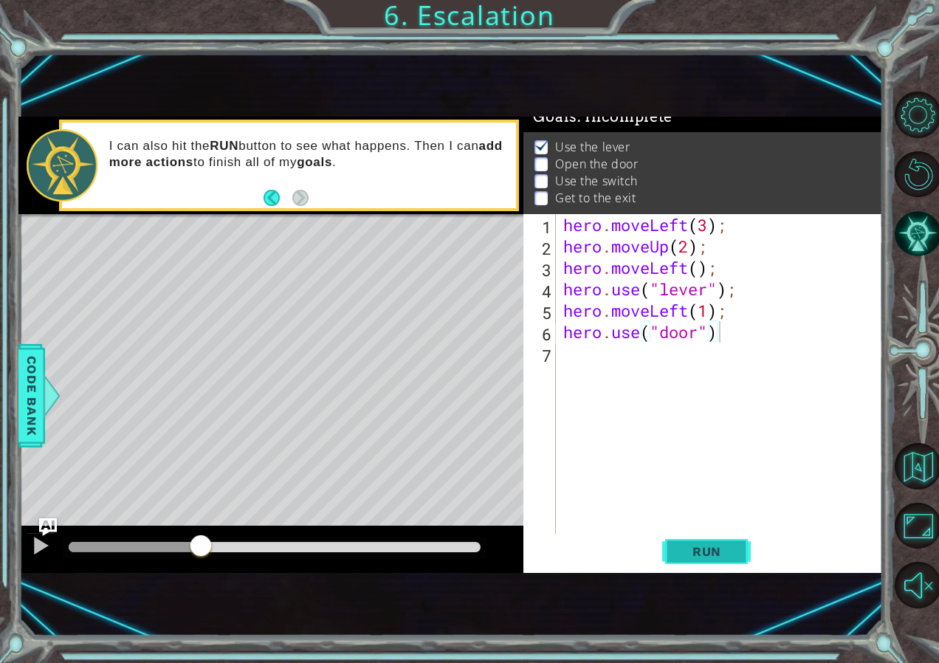
click at [697, 534] on button "Run" at bounding box center [706, 552] width 89 height 36
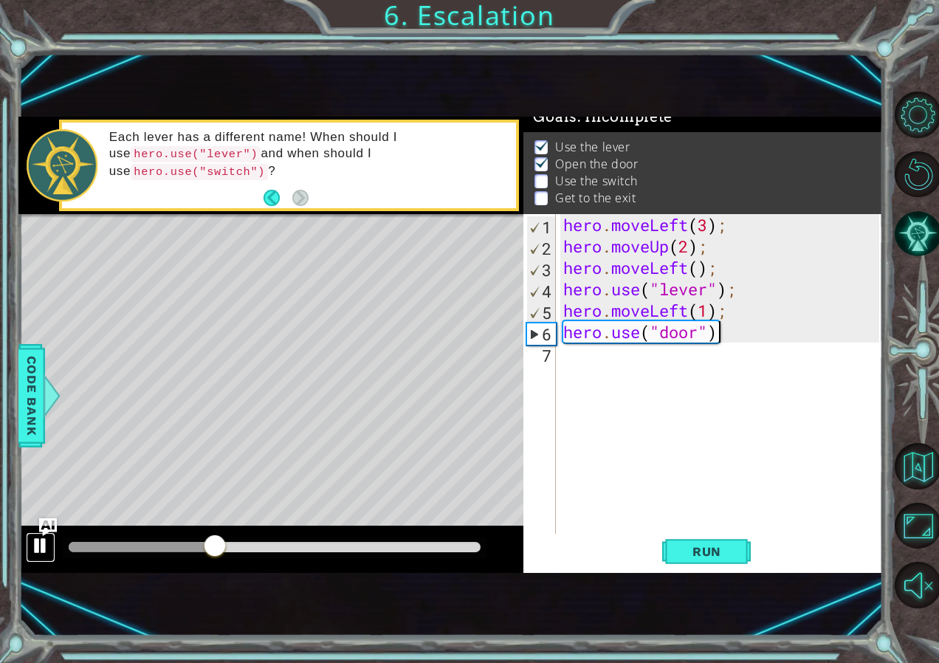
drag, startPoint x: 44, startPoint y: 548, endPoint x: 112, endPoint y: 520, distance: 73.5
click at [45, 547] on div at bounding box center [40, 545] width 19 height 19
click at [721, 377] on div "hero . moveLeft ( 3 ) ; hero . moveUp ( 2 ) ; hero . moveLeft ( ) ; hero . use …" at bounding box center [723, 396] width 326 height 364
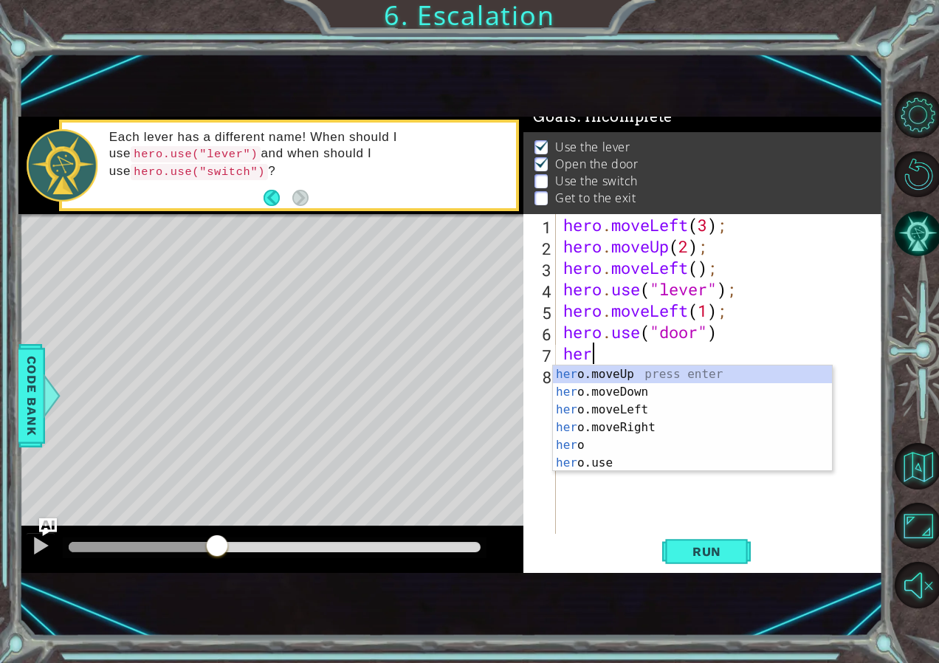
scroll to position [0, 1]
click at [736, 388] on div "hero press enter hero .moveUp press enter hero .moveDown press enter hero .move…" at bounding box center [692, 436] width 279 height 142
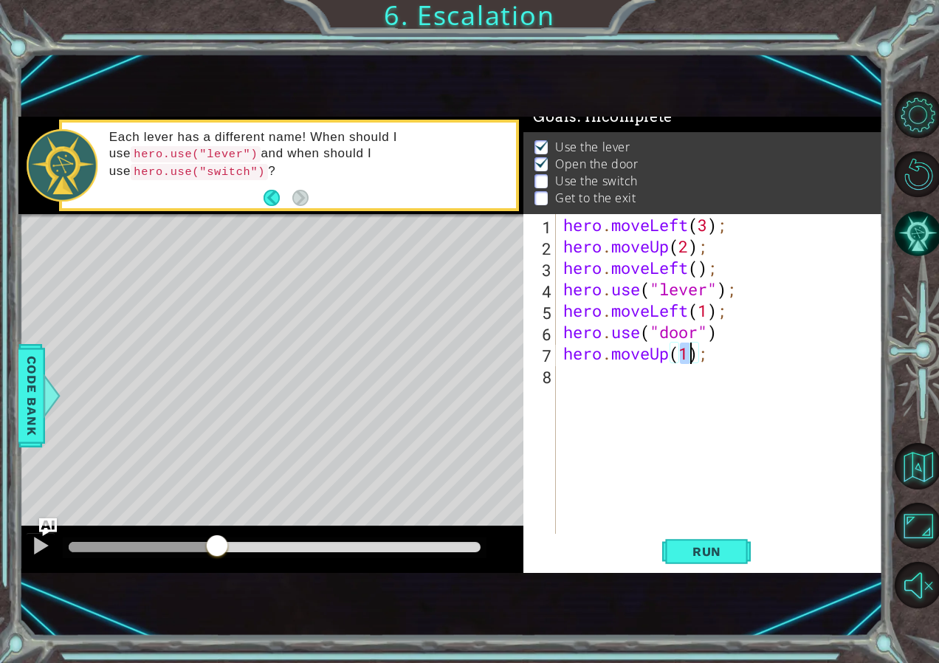
type textarea "hero.moveUp(2);"
click at [685, 376] on div "hero . moveLeft ( 3 ) ; hero . moveUp ( 2 ) ; hero . moveLeft ( ) ; hero . use …" at bounding box center [723, 396] width 326 height 364
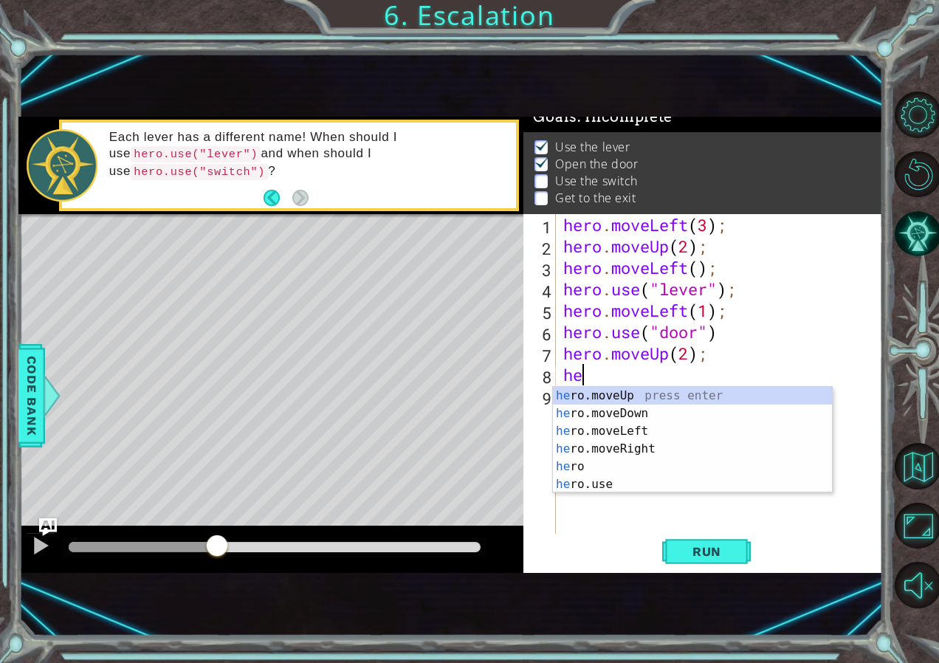
scroll to position [0, 1]
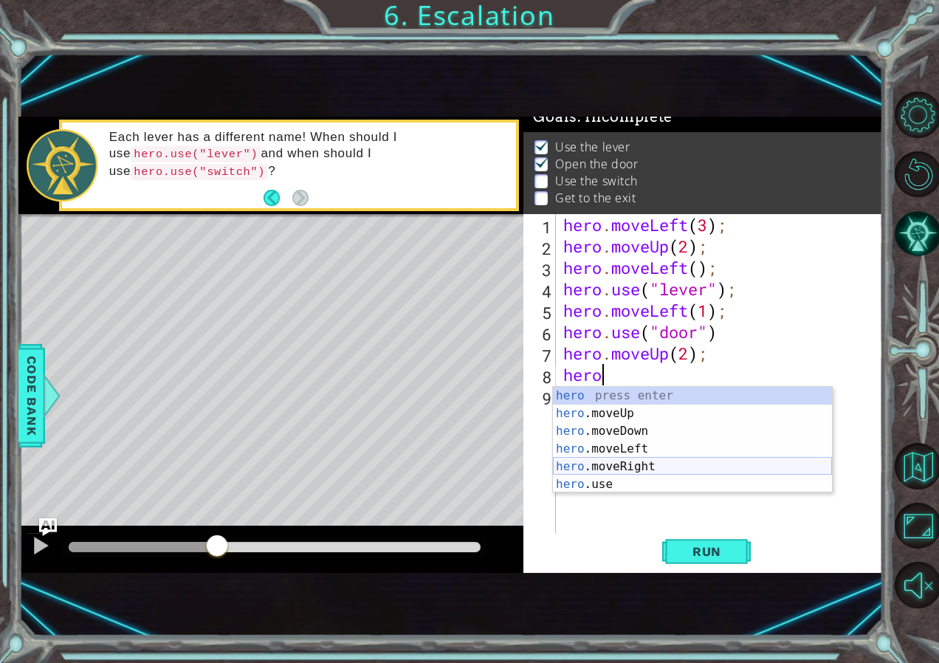
click at [633, 469] on div "hero press enter hero .moveUp press enter hero .moveDown press enter hero .move…" at bounding box center [692, 458] width 279 height 142
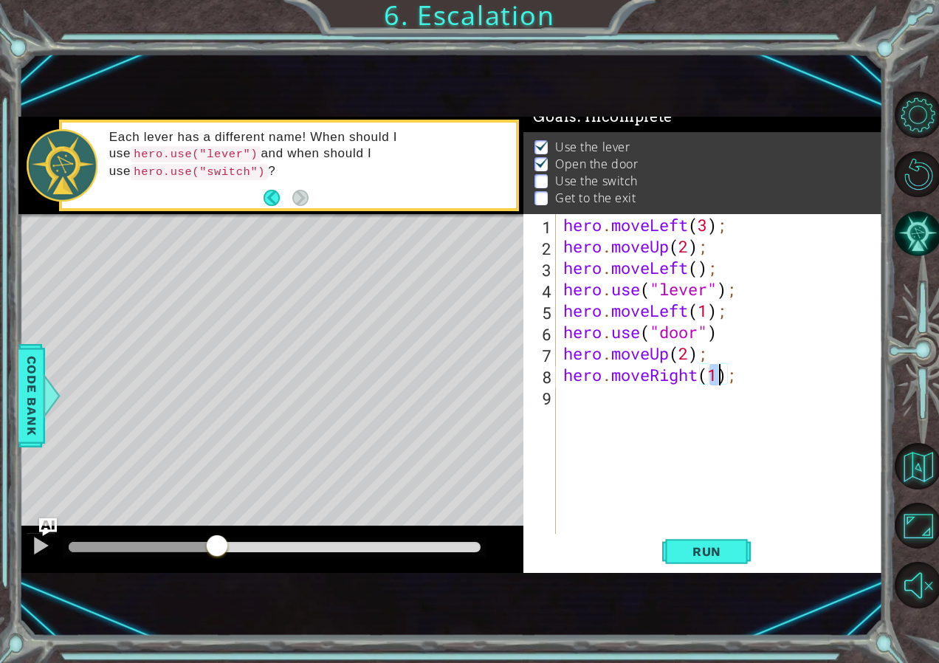
type textarea "hero.moveRight(2);"
click at [595, 397] on div "hero . moveLeft ( 3 ) ; hero . moveUp ( 2 ) ; hero . moveLeft ( ) ; hero . use …" at bounding box center [723, 396] width 326 height 364
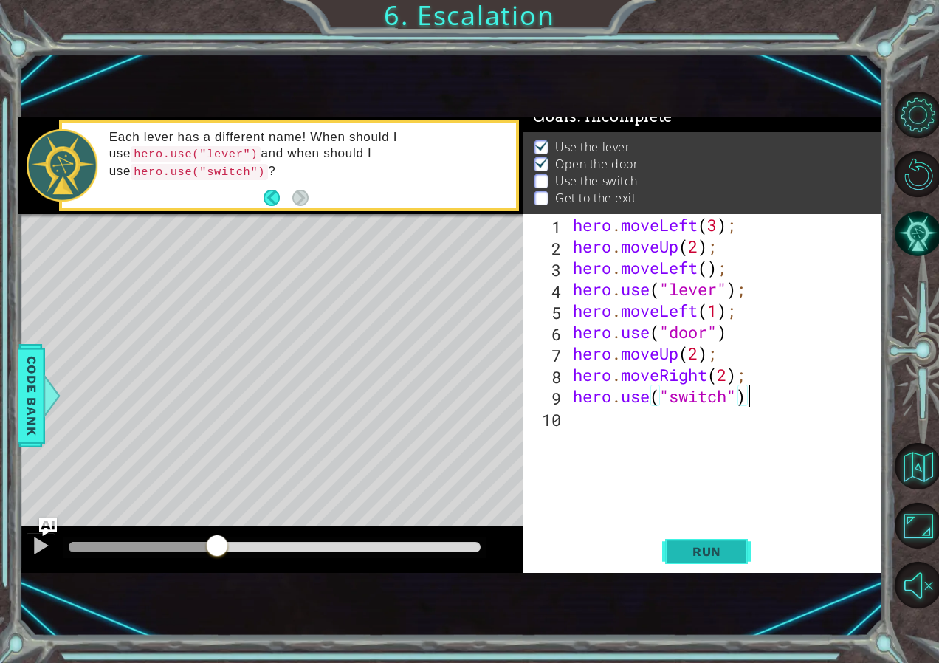
type textarea "hero.use("switch")"
click at [695, 548] on span "Run" at bounding box center [707, 551] width 58 height 15
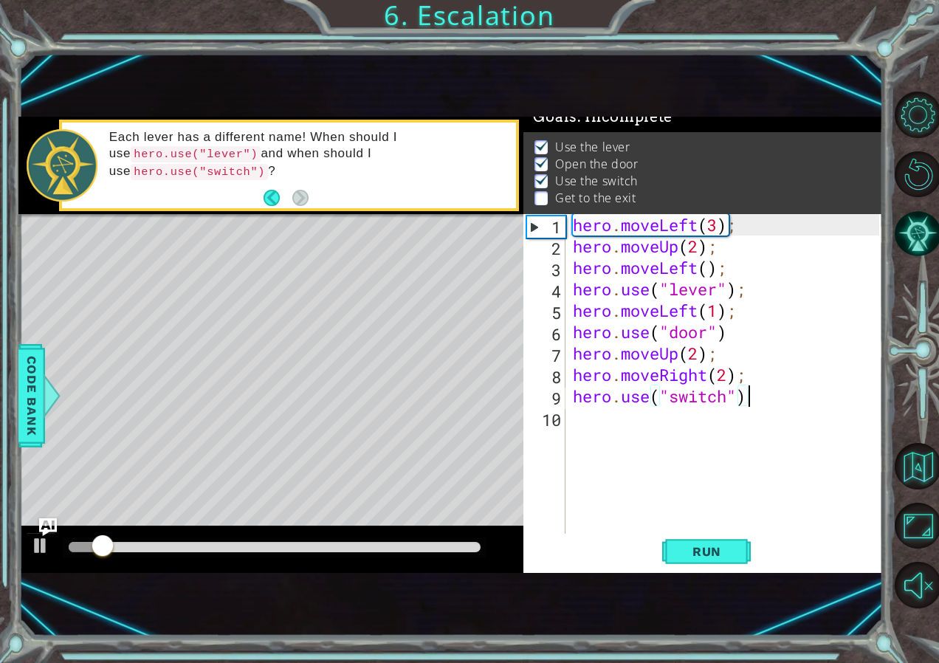
click at [133, 542] on div at bounding box center [275, 547] width 412 height 10
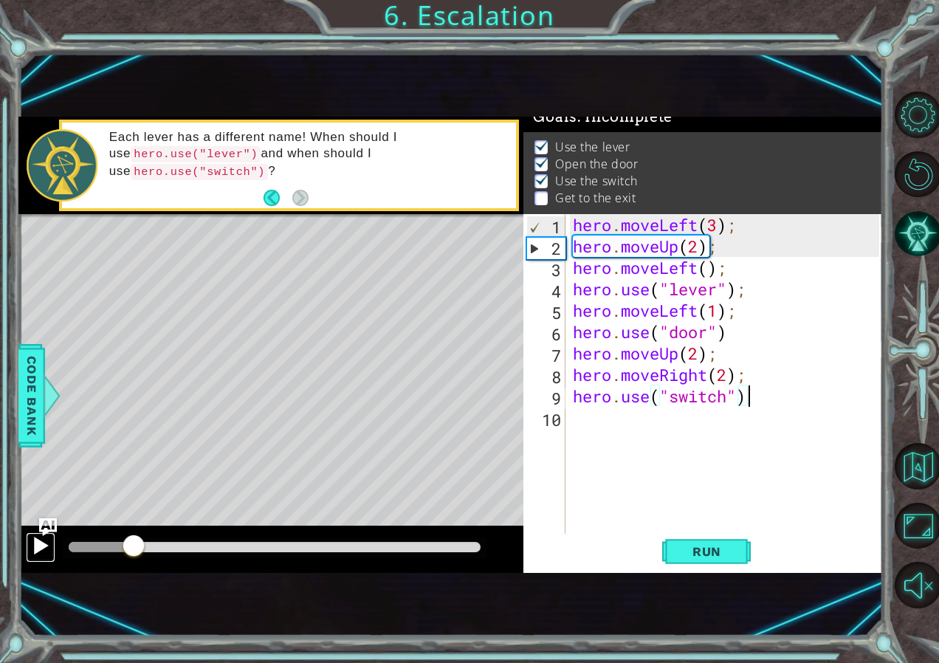
click at [35, 537] on div at bounding box center [40, 545] width 19 height 19
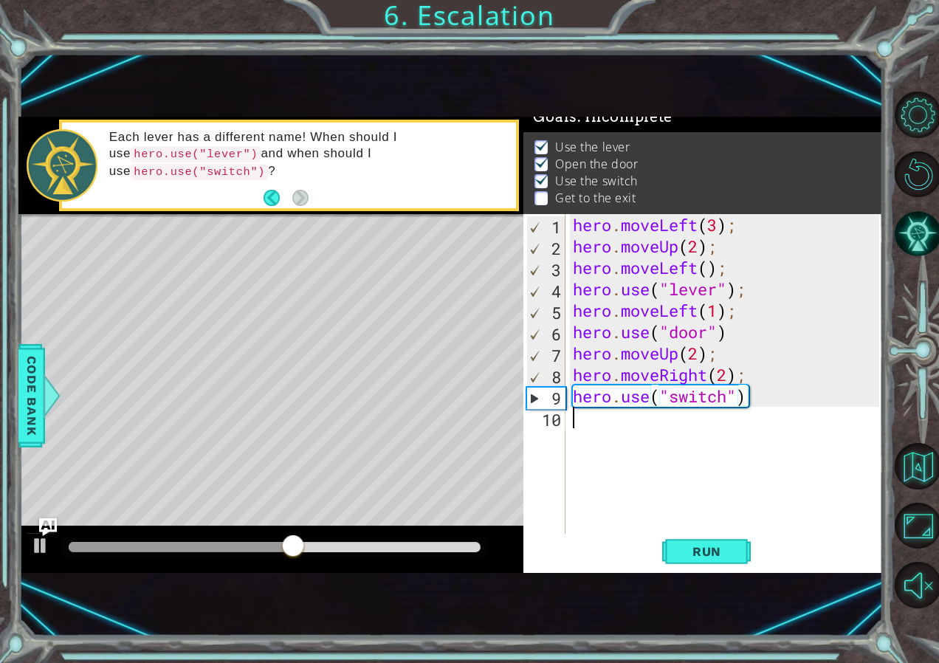
click at [624, 435] on div "hero . moveLeft ( 3 ) ; hero . moveUp ( 2 ) ; hero . moveLeft ( ) ; hero . use …" at bounding box center [728, 396] width 317 height 364
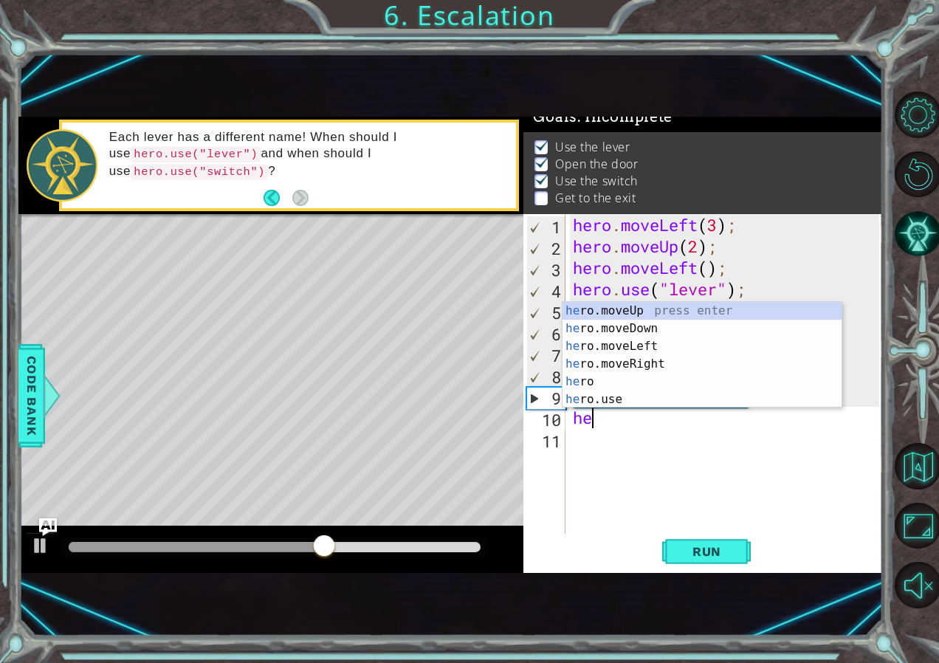
scroll to position [0, 1]
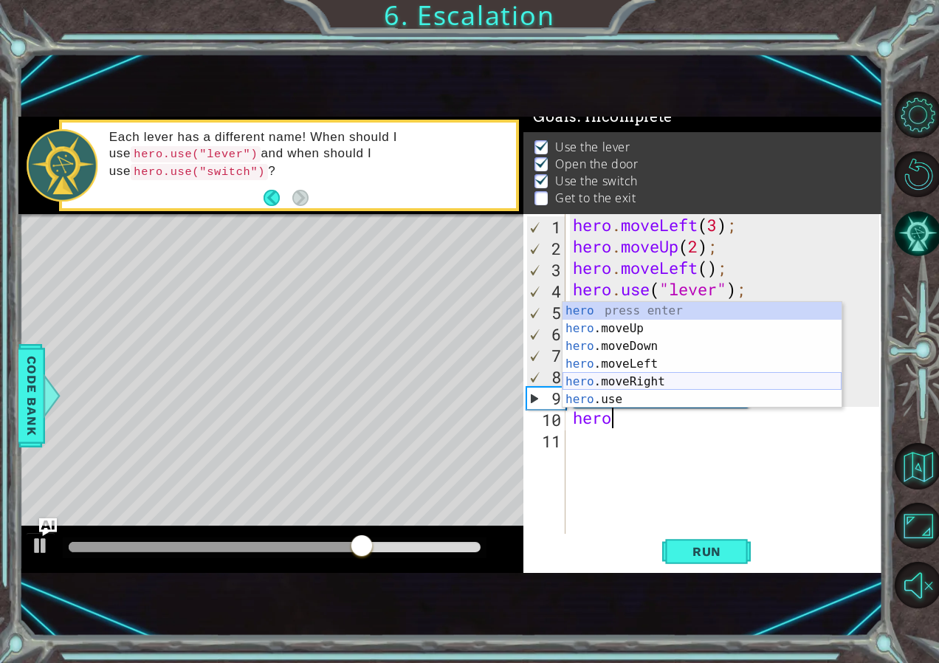
click at [674, 380] on div "hero press enter hero .moveUp press enter hero .moveDown press enter hero .move…" at bounding box center [702, 373] width 279 height 142
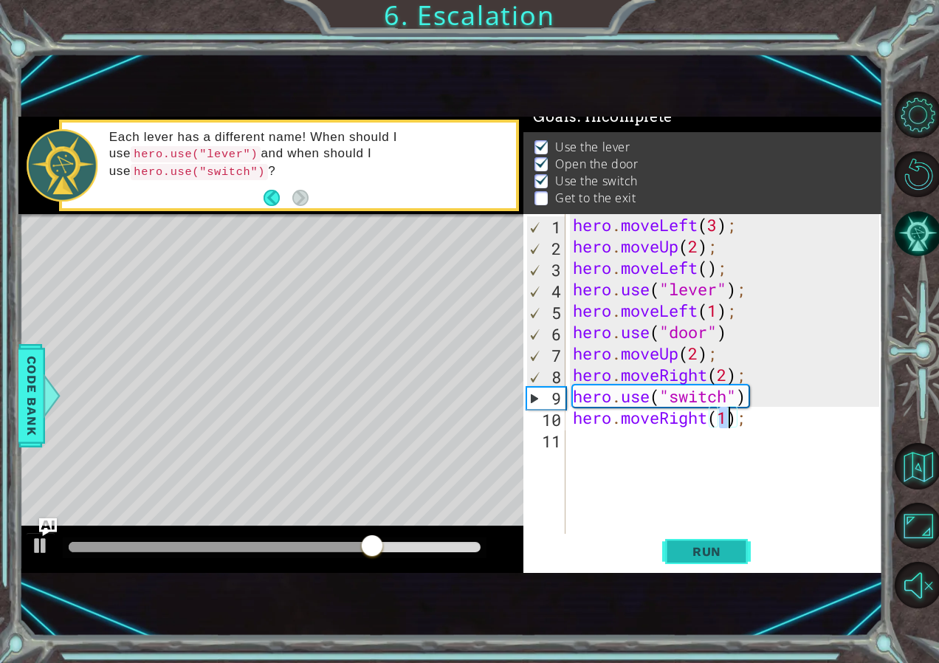
type textarea "hero.moveRight(1);"
click at [704, 552] on span "Run" at bounding box center [707, 551] width 58 height 15
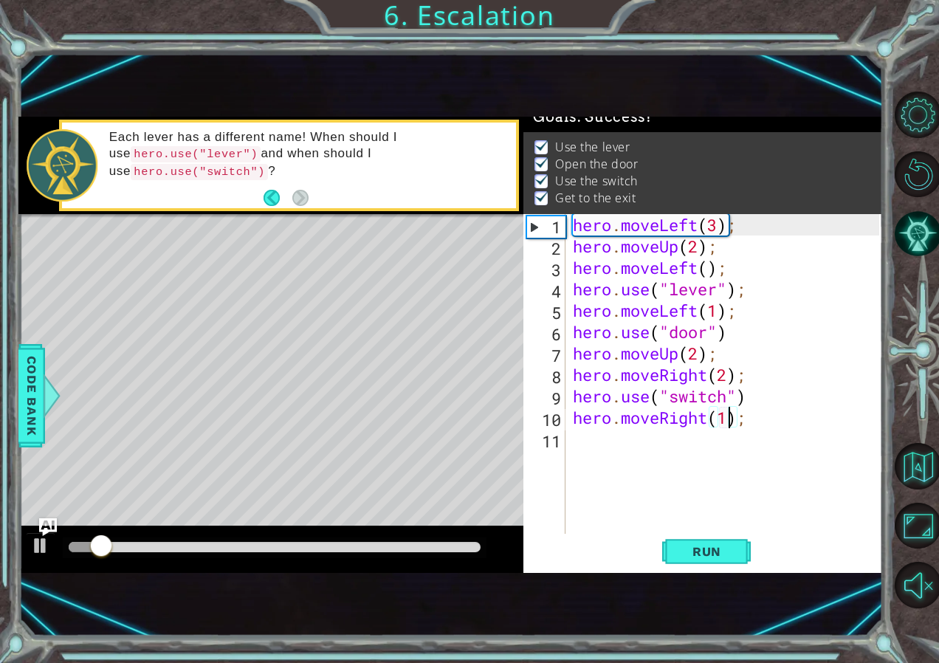
click at [356, 551] on div at bounding box center [275, 547] width 412 height 10
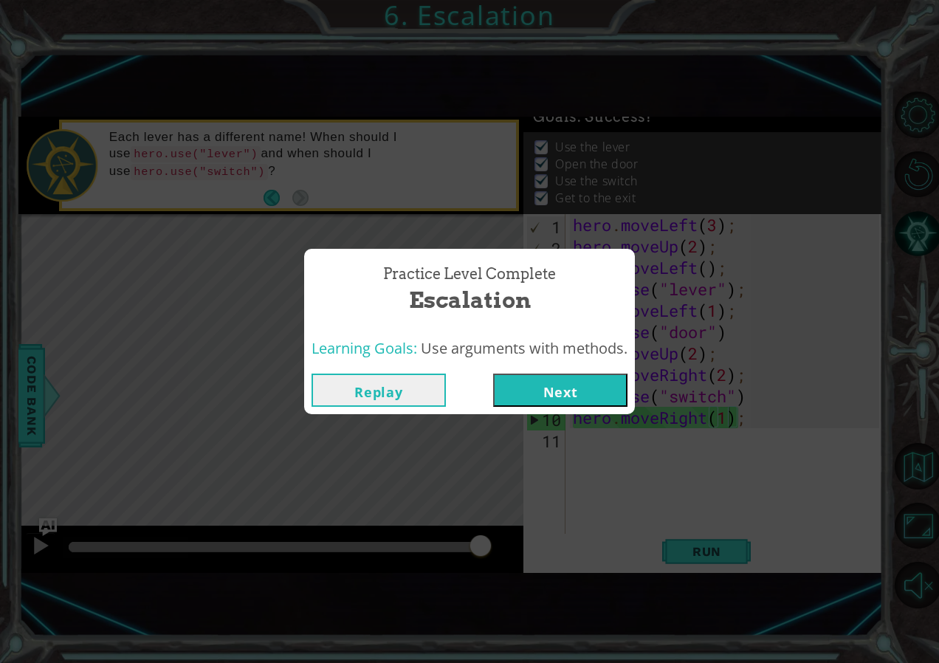
click at [581, 389] on button "Next" at bounding box center [560, 390] width 134 height 33
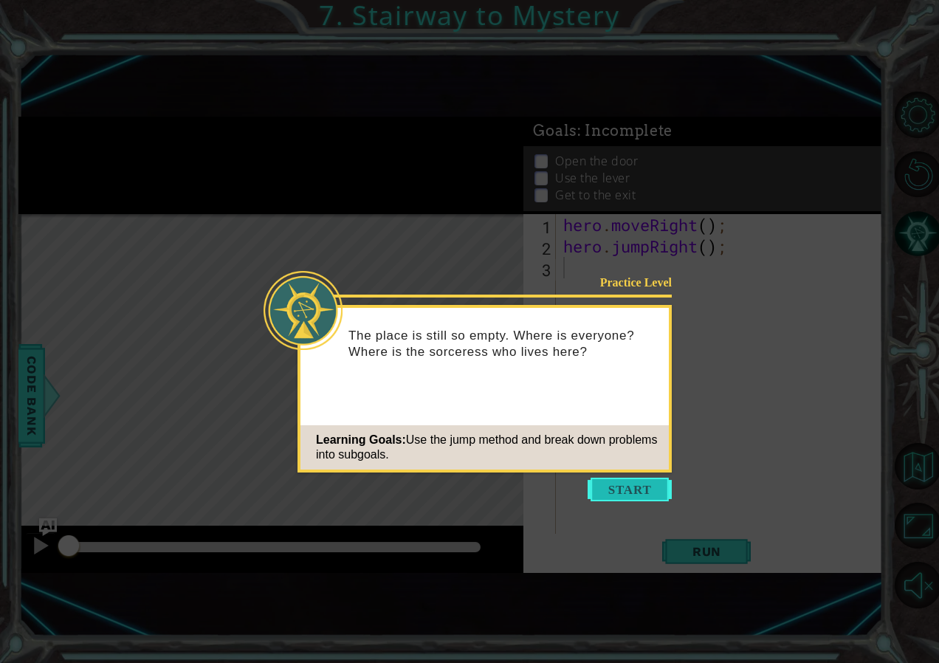
click at [632, 486] on button "Start" at bounding box center [630, 490] width 84 height 24
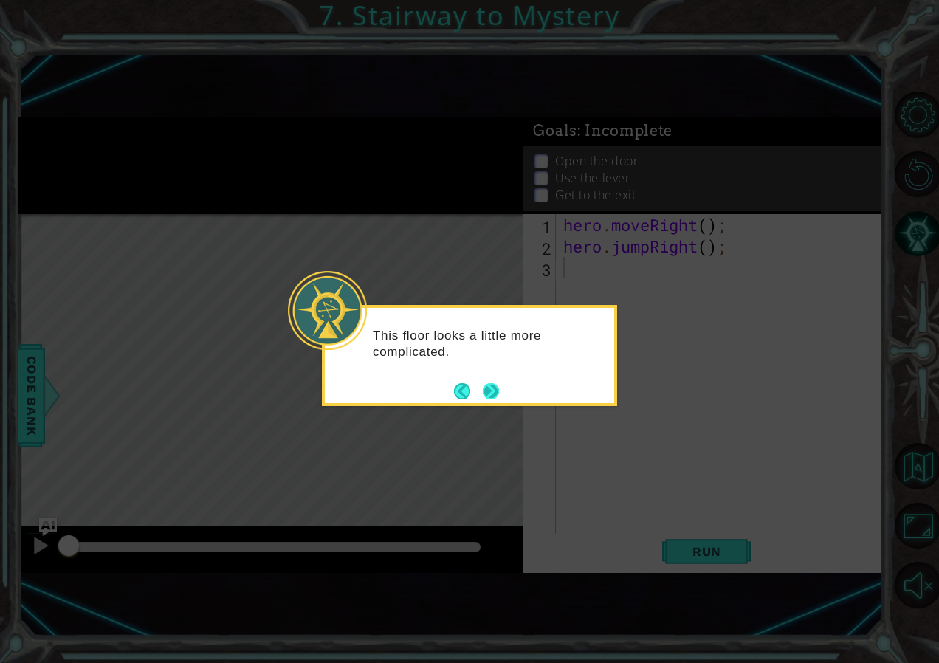
click at [491, 381] on footer at bounding box center [476, 391] width 45 height 22
click at [489, 396] on button "Next" at bounding box center [491, 391] width 16 height 16
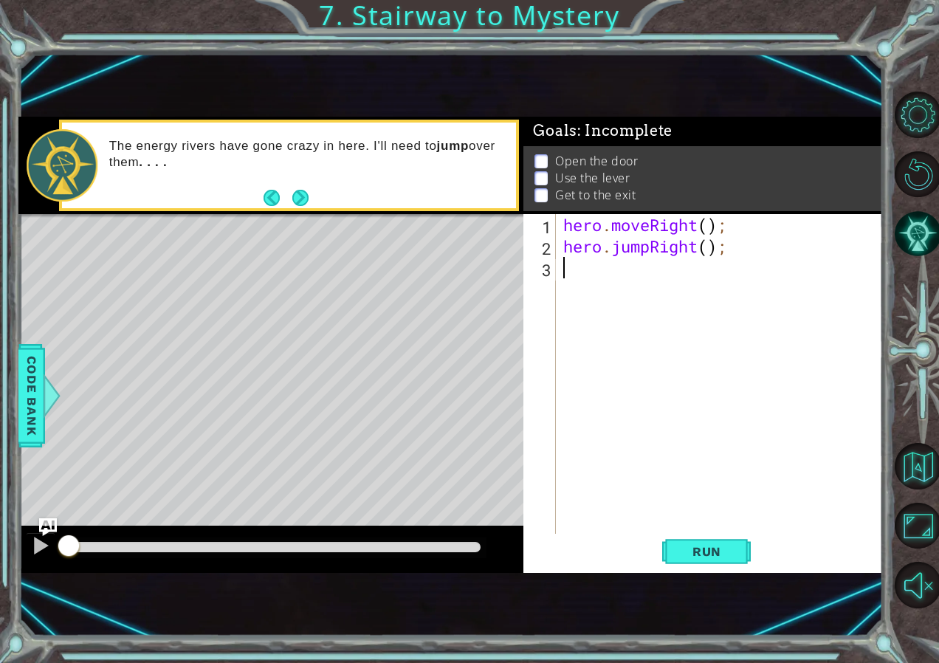
click at [298, 190] on button "Next" at bounding box center [300, 198] width 16 height 16
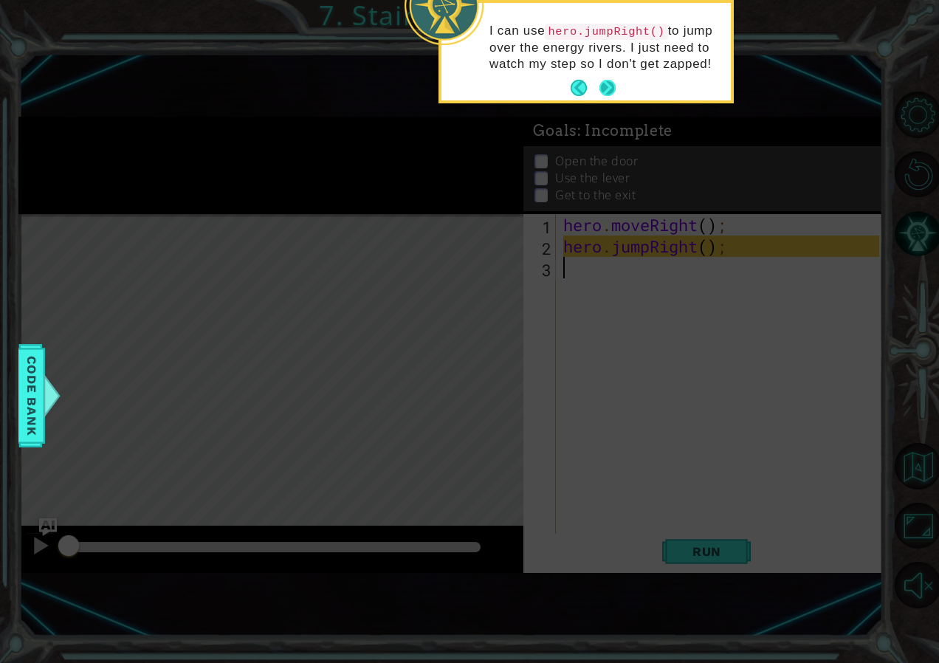
click at [609, 80] on button "Next" at bounding box center [607, 88] width 16 height 16
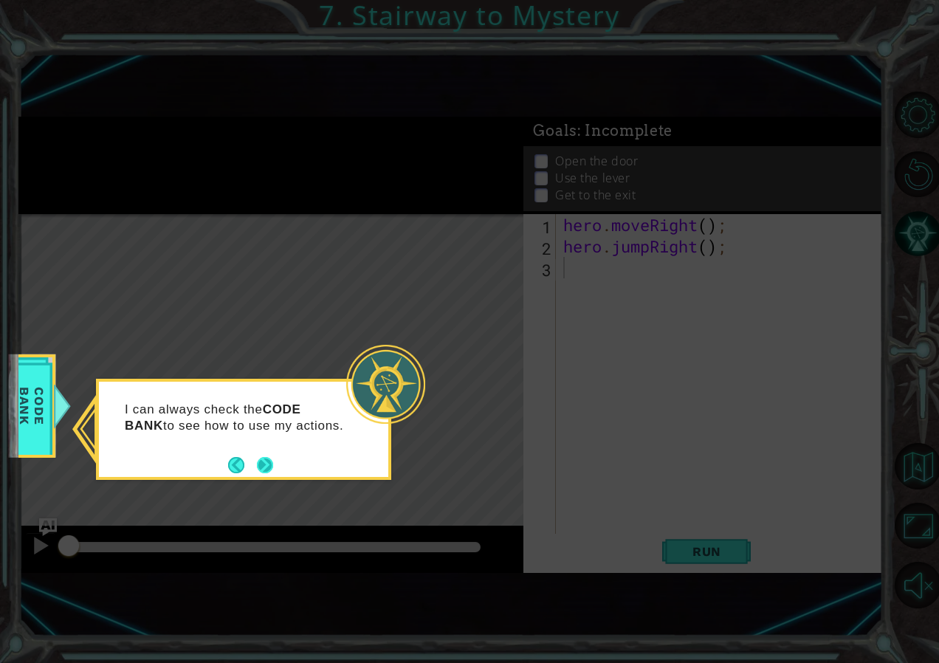
click at [268, 467] on button "Next" at bounding box center [265, 465] width 16 height 16
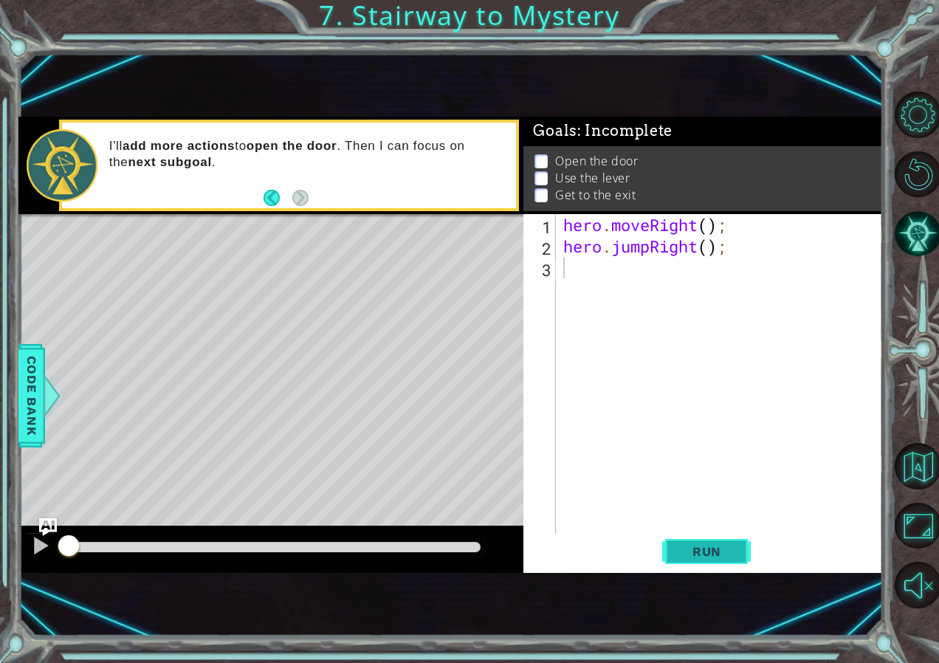
click at [684, 553] on span "Run" at bounding box center [707, 551] width 58 height 15
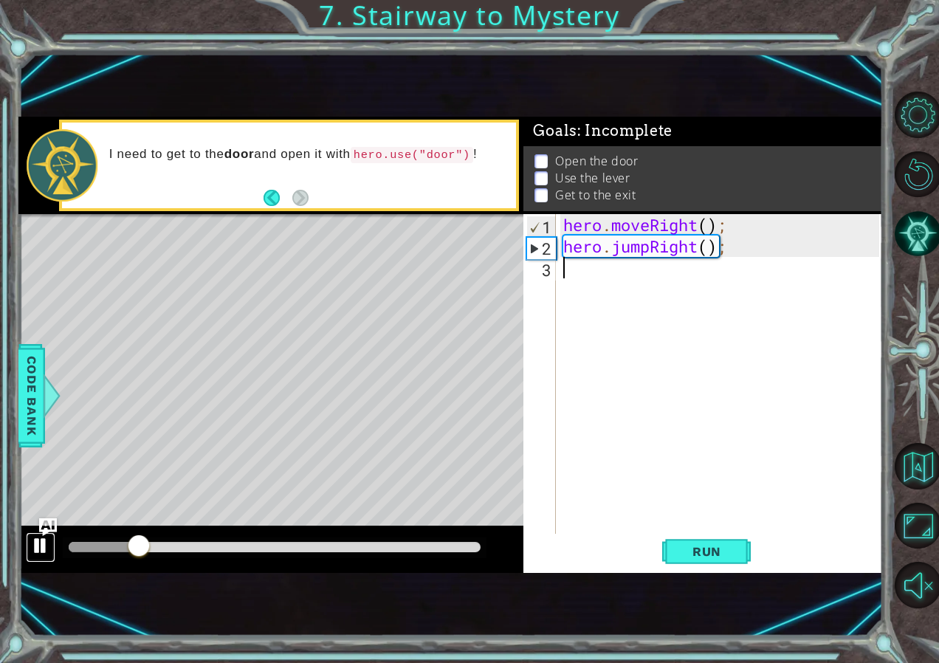
click at [46, 551] on div at bounding box center [40, 545] width 19 height 19
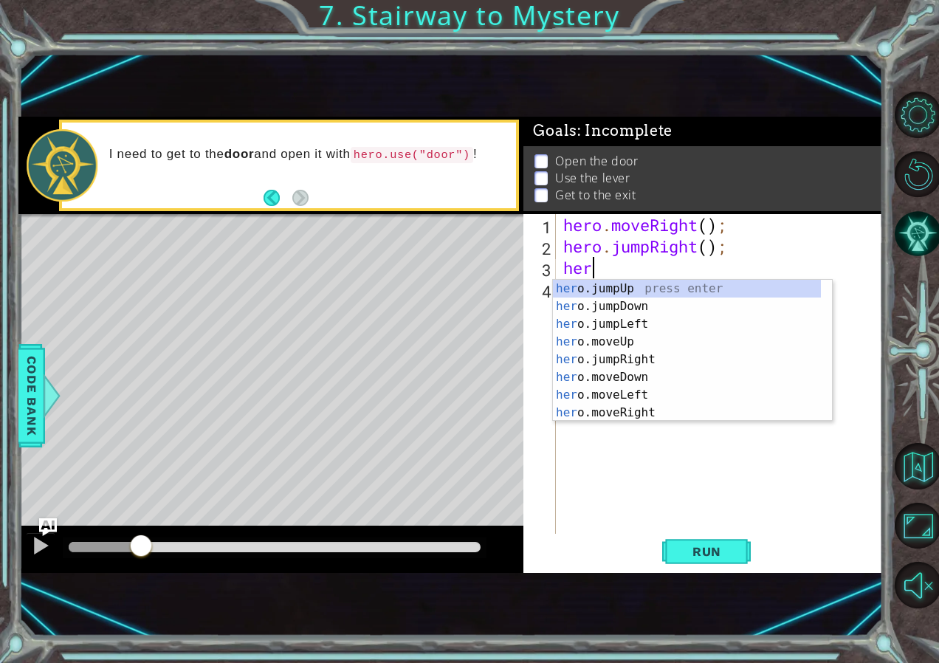
scroll to position [0, 1]
click at [662, 405] on div "hero .jumpUp press enter hero .jumpDown press enter hero .jumpLeft press enter …" at bounding box center [687, 368] width 268 height 177
type textarea "hero.moveRight(1);"
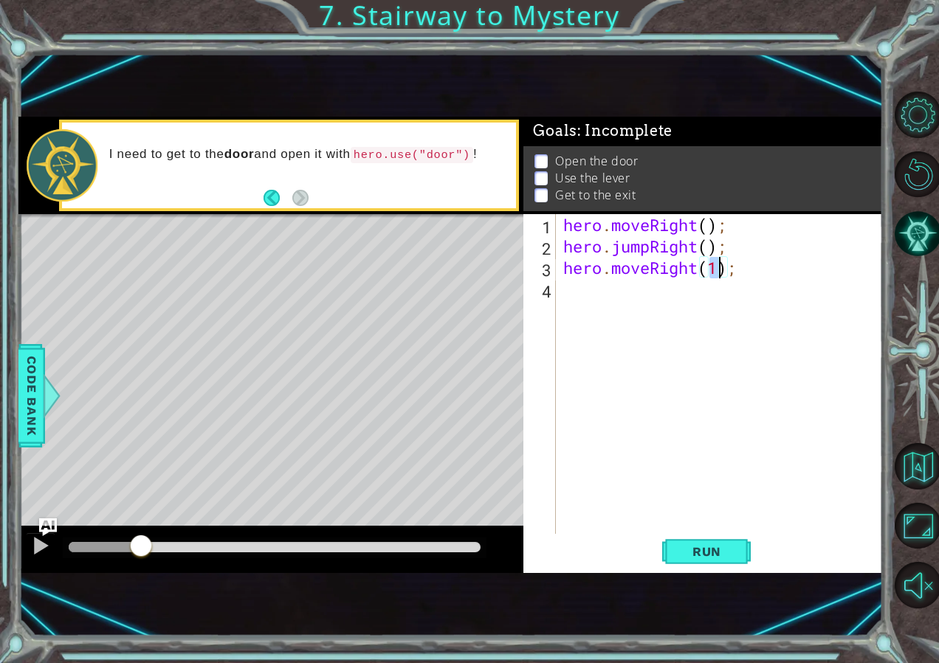
click at [625, 294] on div "hero . moveRight ( ) ; hero . jumpRight ( ) ; hero . moveRight ( 1 ) ;" at bounding box center [723, 396] width 326 height 364
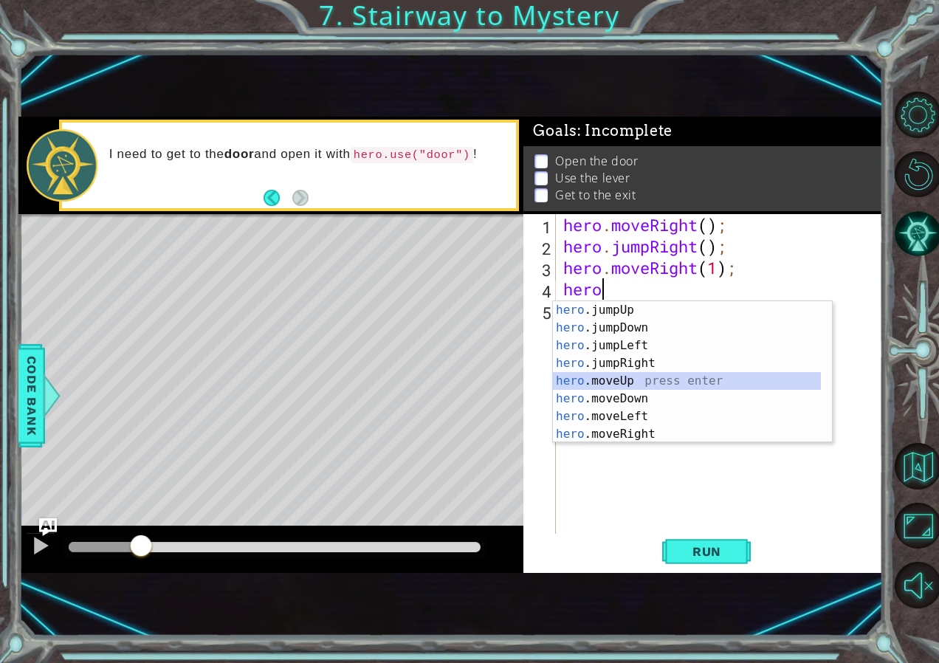
click at [662, 374] on div "hero .jumpUp press enter hero .jumpDown press enter hero .jumpLeft press enter …" at bounding box center [687, 389] width 268 height 177
type textarea "hero.moveUp(1);"
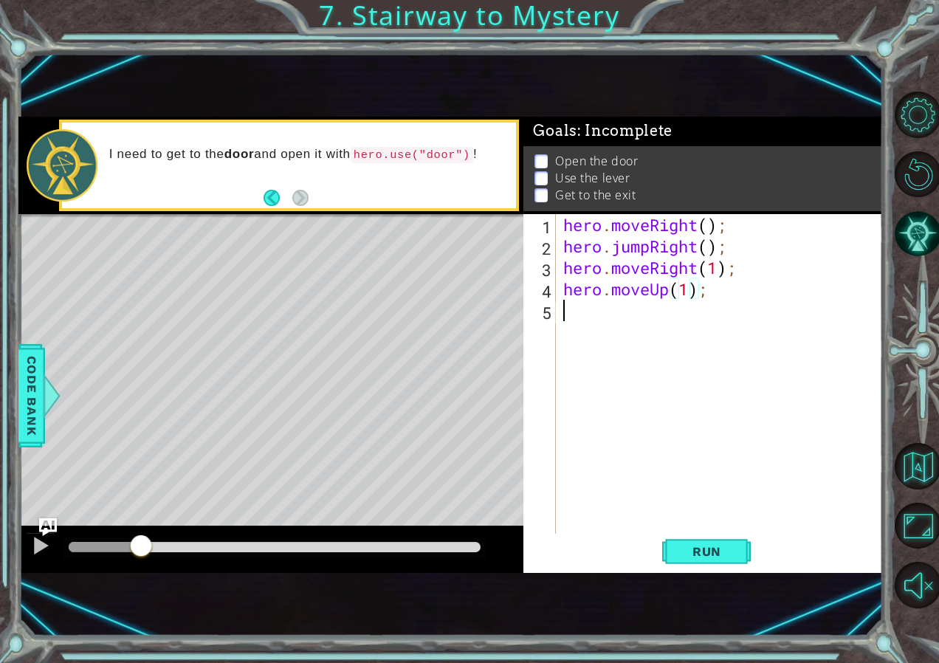
click at [592, 304] on div "hero . moveRight ( ) ; hero . jumpRight ( ) ; hero . moveRight ( 1 ) ; hero . m…" at bounding box center [723, 396] width 326 height 364
type textarea "hero.use("door")"
click at [721, 544] on span "Run" at bounding box center [707, 551] width 58 height 15
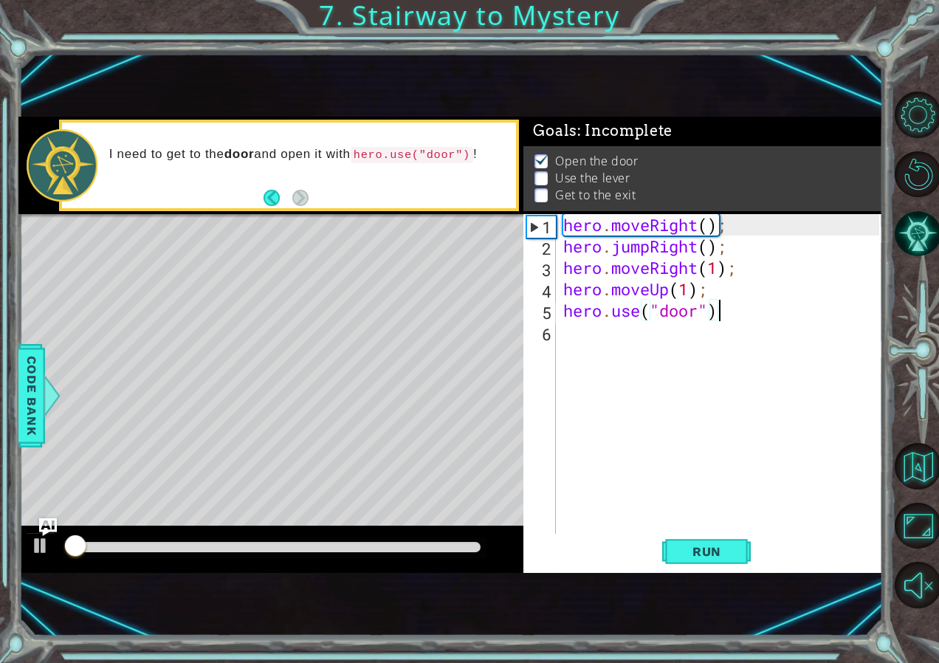
scroll to position [8, 0]
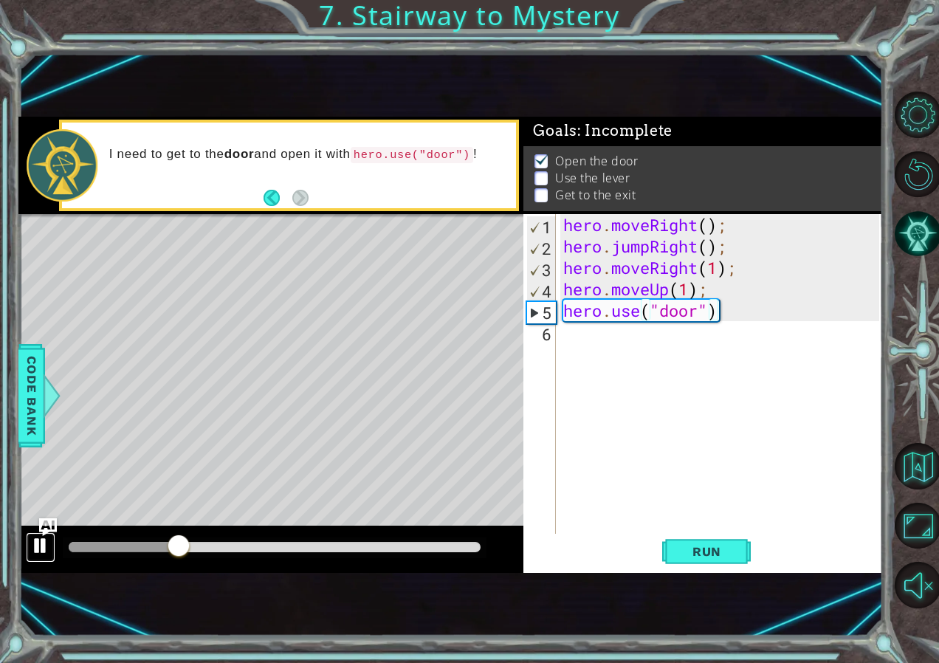
click at [38, 554] on div at bounding box center [40, 545] width 19 height 19
click at [594, 333] on div "hero . moveRight ( ) ; hero . jumpRight ( ) ; hero . moveRight ( 1 ) ; hero . m…" at bounding box center [723, 396] width 326 height 364
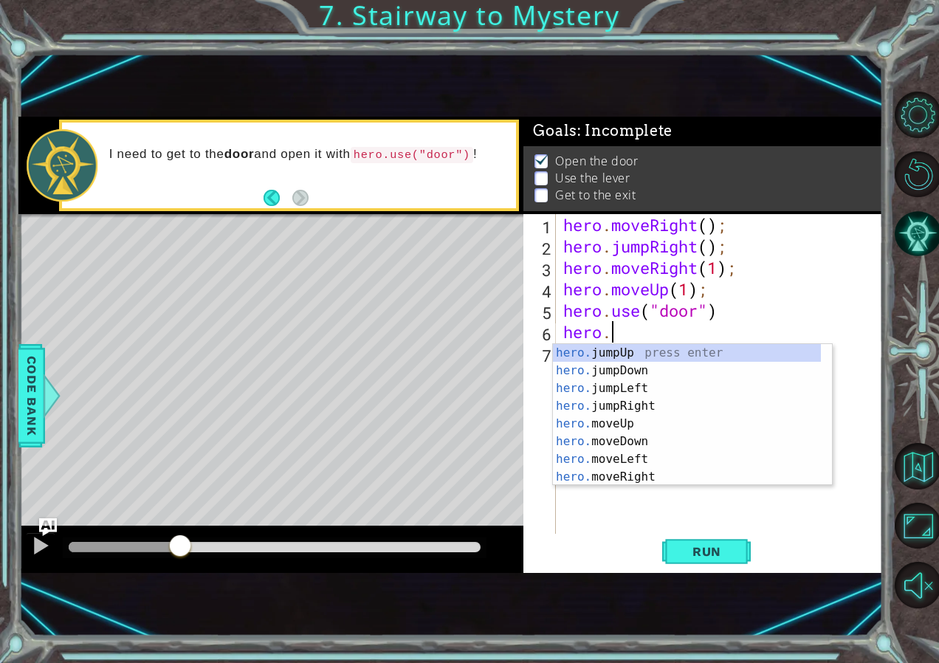
scroll to position [0, 1]
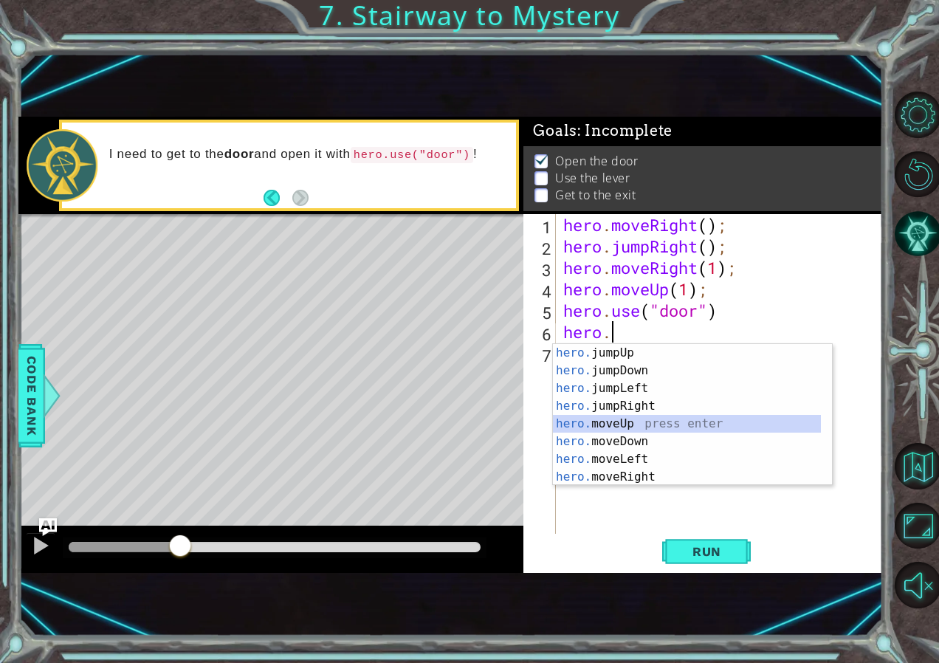
click at [625, 416] on div "hero. jumpUp press enter hero. jumpDown press enter hero. jumpLeft press enter …" at bounding box center [687, 432] width 268 height 177
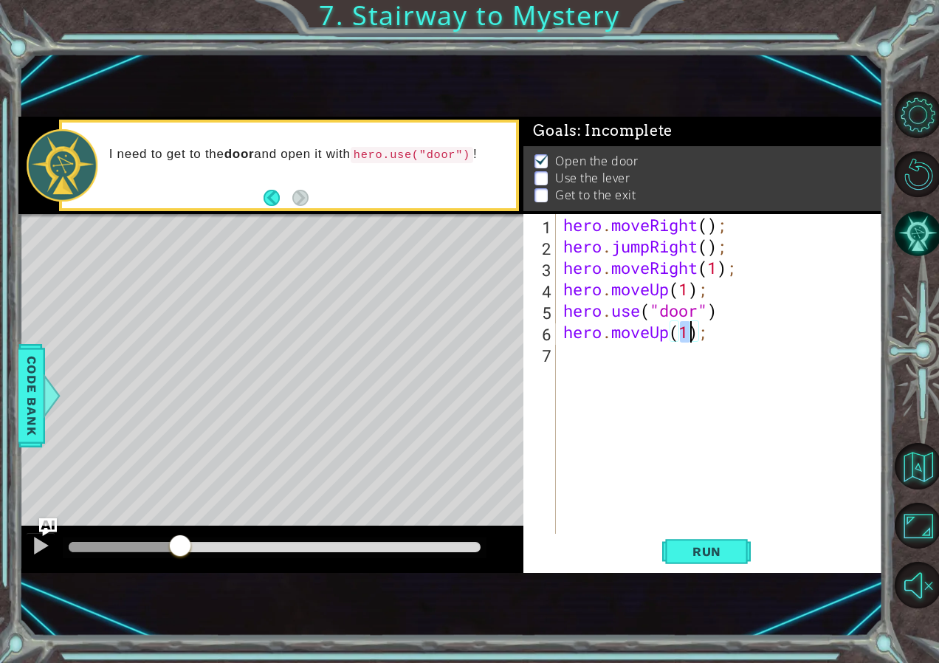
type textarea "hero.moveUp(2);"
click at [626, 364] on div "hero . moveRight ( ) ; hero . jumpRight ( ) ; hero . moveRight ( 1 ) ; hero . m…" at bounding box center [723, 396] width 326 height 364
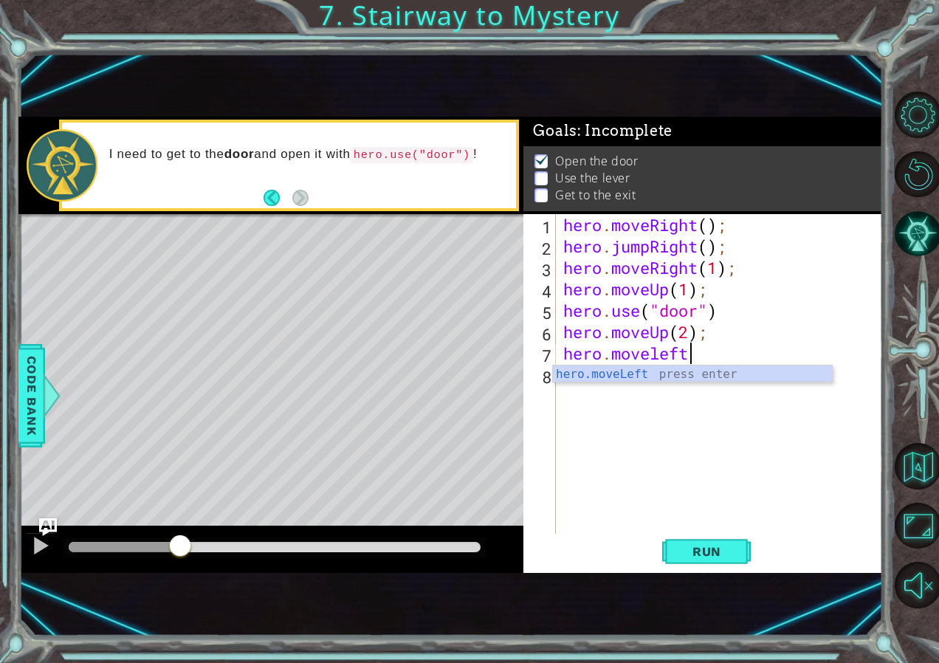
scroll to position [0, 5]
type textarea "hero.moveLeft(1);"
click at [588, 382] on div "hero . moveRight ( ) ; hero . jumpRight ( ) ; hero . moveRight ( 1 ) ; hero . m…" at bounding box center [723, 396] width 326 height 364
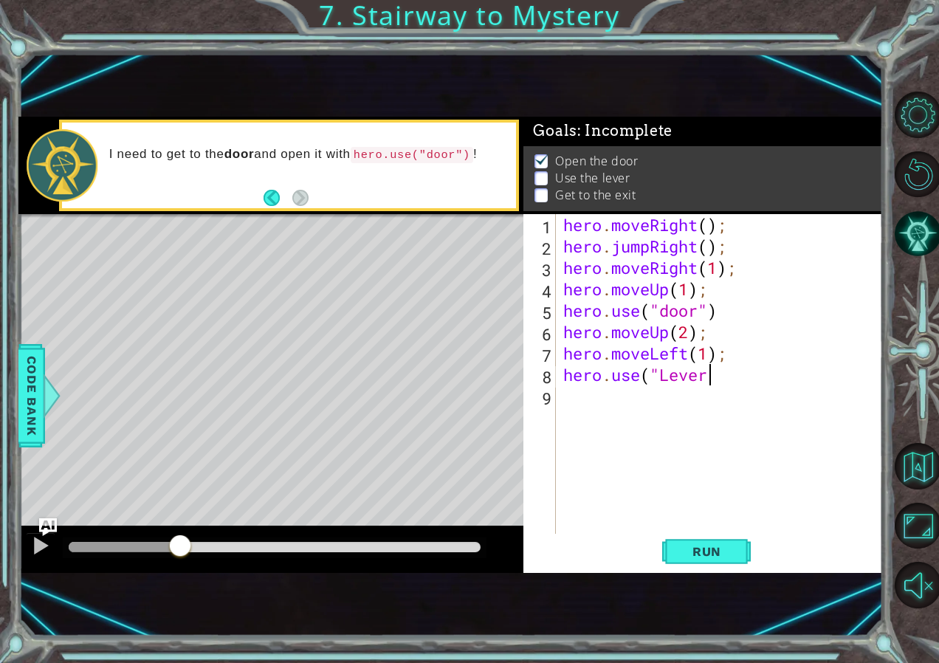
scroll to position [0, 7]
click at [711, 558] on span "Run" at bounding box center [707, 551] width 58 height 15
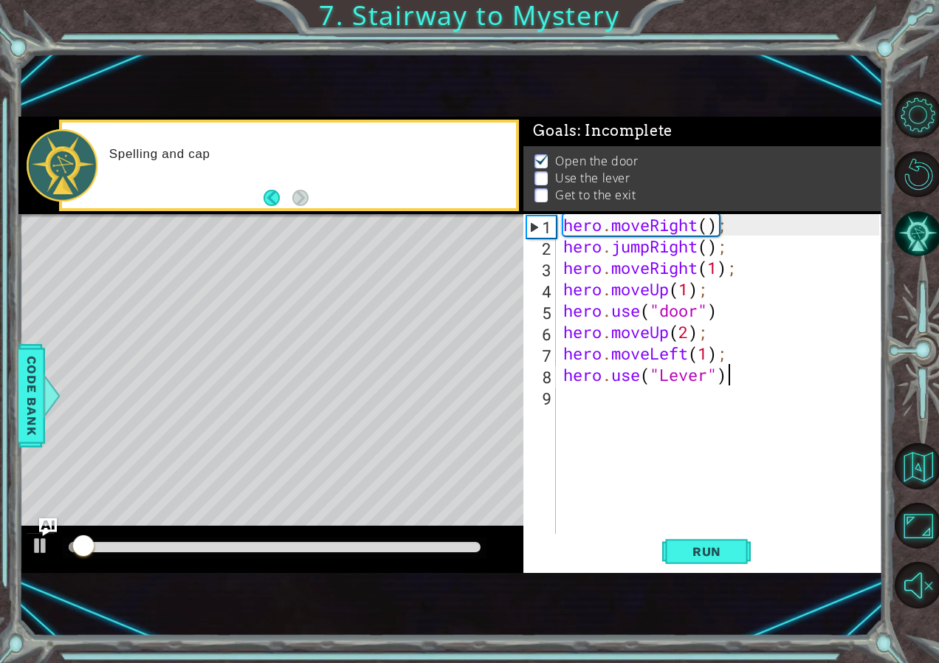
click at [180, 540] on div at bounding box center [275, 547] width 424 height 21
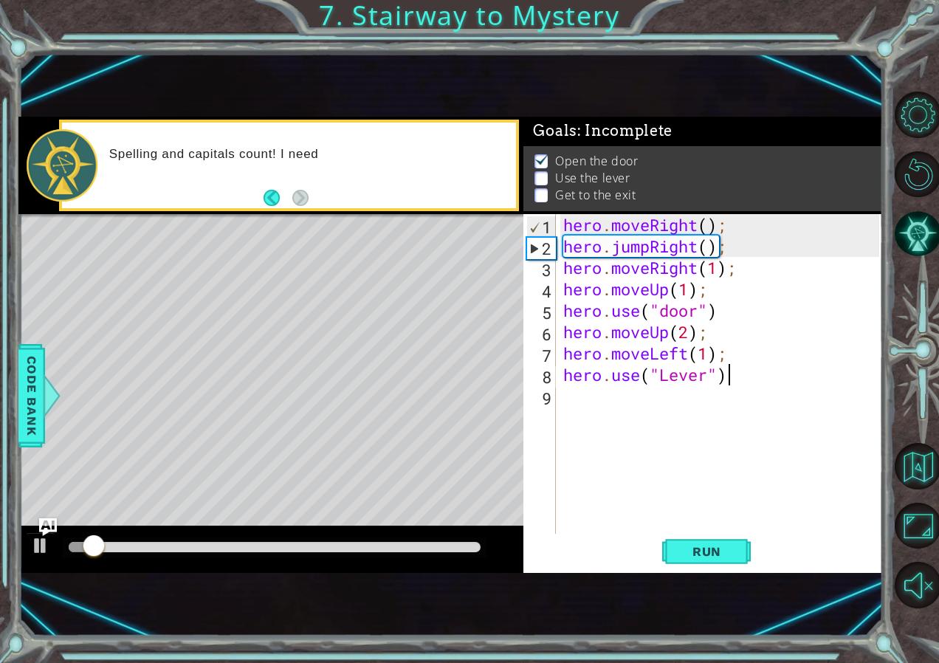
click at [208, 546] on div at bounding box center [275, 547] width 412 height 10
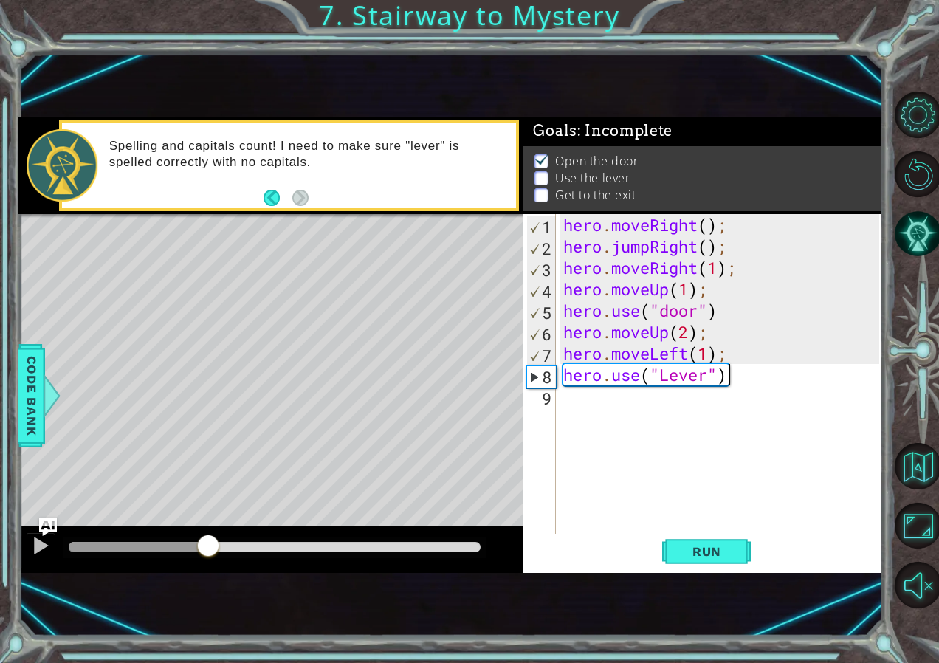
click at [667, 375] on div "hero . moveRight ( ) ; hero . jumpRight ( ) ; hero . moveRight ( 1 ) ; hero . m…" at bounding box center [723, 396] width 326 height 364
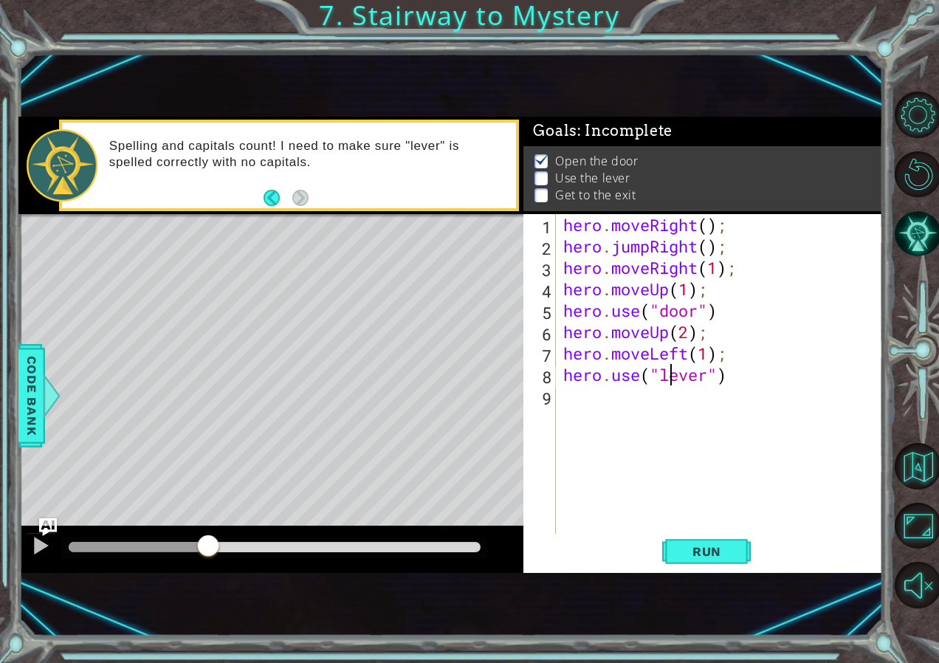
scroll to position [0, 2]
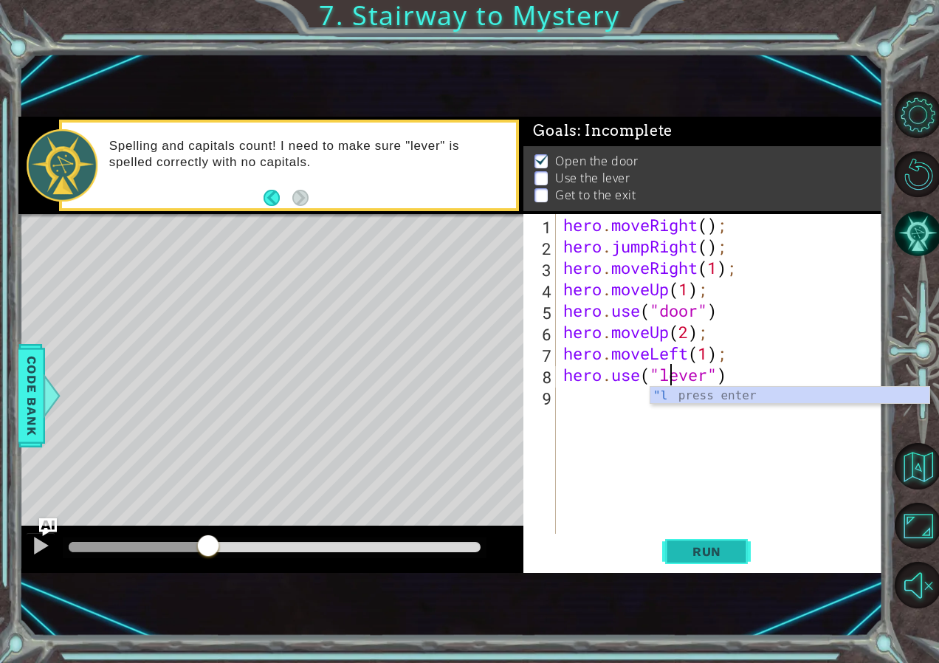
type textarea "hero.use("lever")"
drag, startPoint x: 716, startPoint y: 539, endPoint x: 669, endPoint y: 541, distance: 47.3
click at [717, 539] on button "Run" at bounding box center [706, 552] width 89 height 36
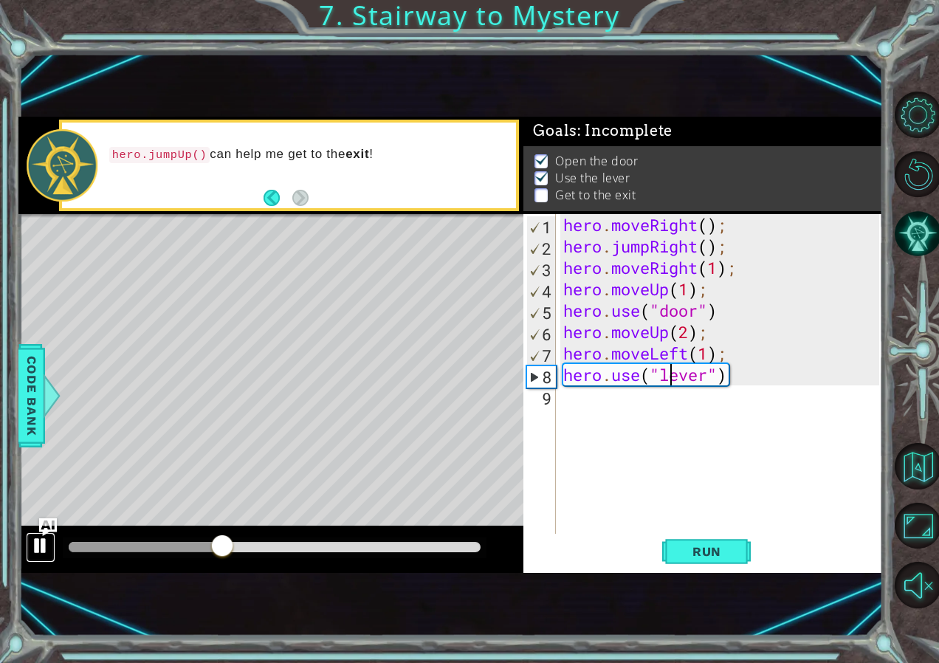
click at [40, 548] on div at bounding box center [40, 545] width 19 height 19
click at [609, 405] on div "hero . moveRight ( ) ; hero . jumpRight ( ) ; hero . moveRight ( 1 ) ; hero . m…" at bounding box center [723, 396] width 326 height 364
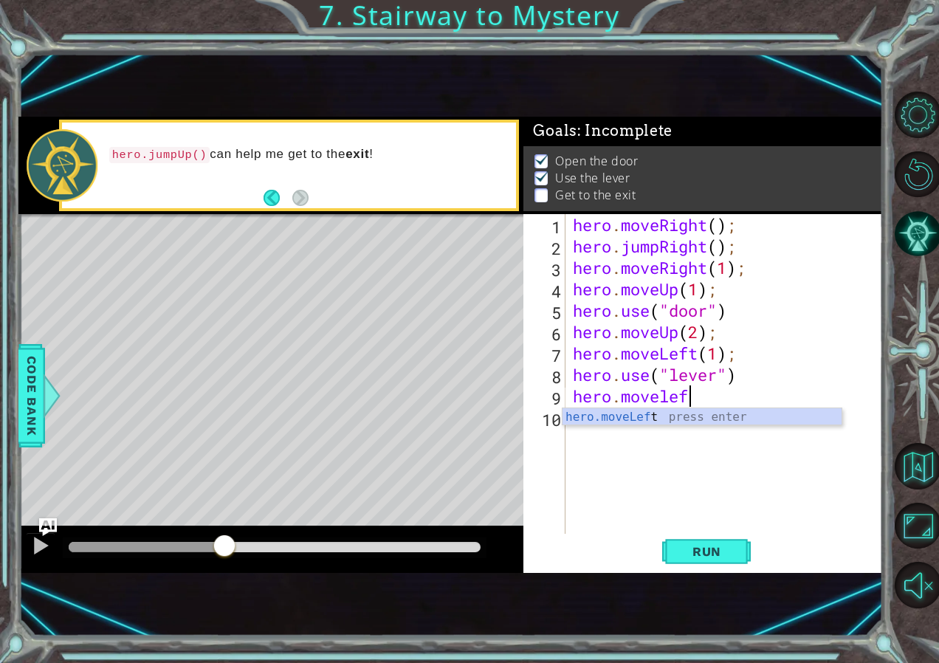
scroll to position [0, 5]
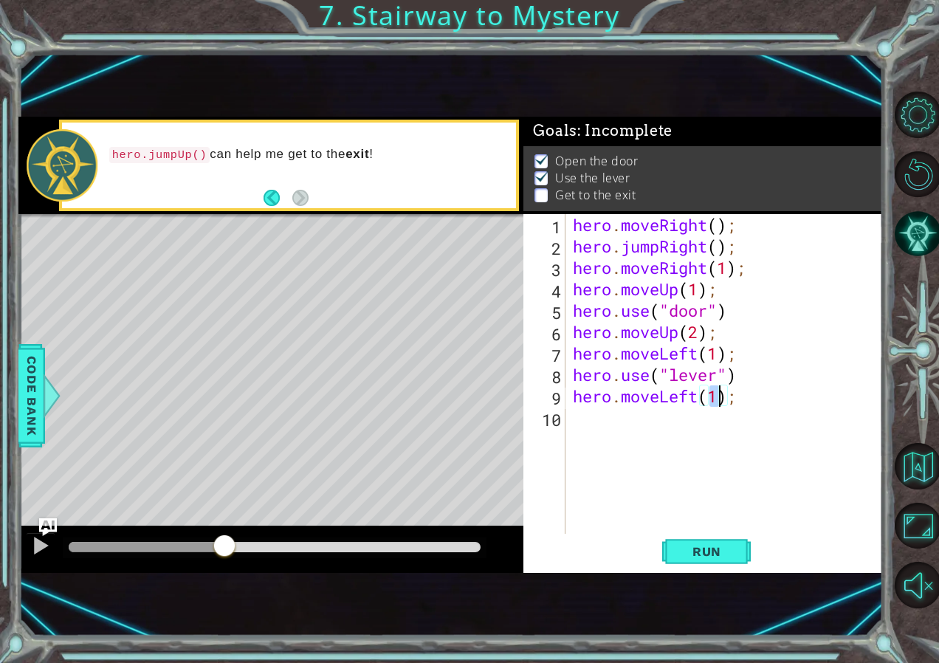
type textarea "hero.moveLeft(2);"
click at [741, 425] on div "hero . moveRight ( ) ; hero . jumpRight ( ) ; hero . moveRight ( 1 ) ; hero . m…" at bounding box center [728, 396] width 317 height 364
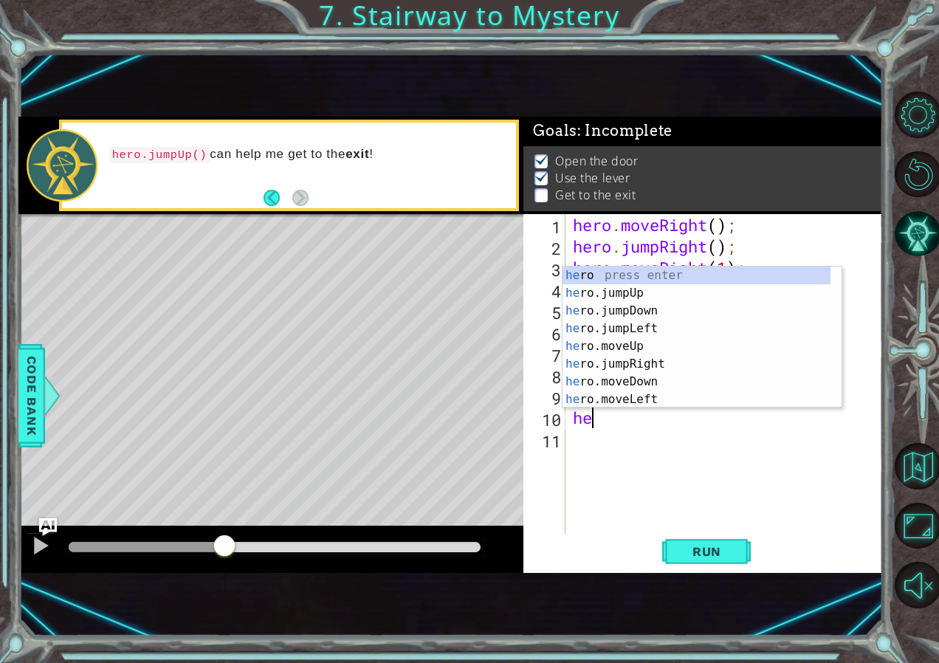
scroll to position [0, 1]
type textarea "hero"
click at [682, 295] on div "hero press enter hero .jumpUp press enter hero .jumpDown press enter hero .jump…" at bounding box center [697, 354] width 268 height 177
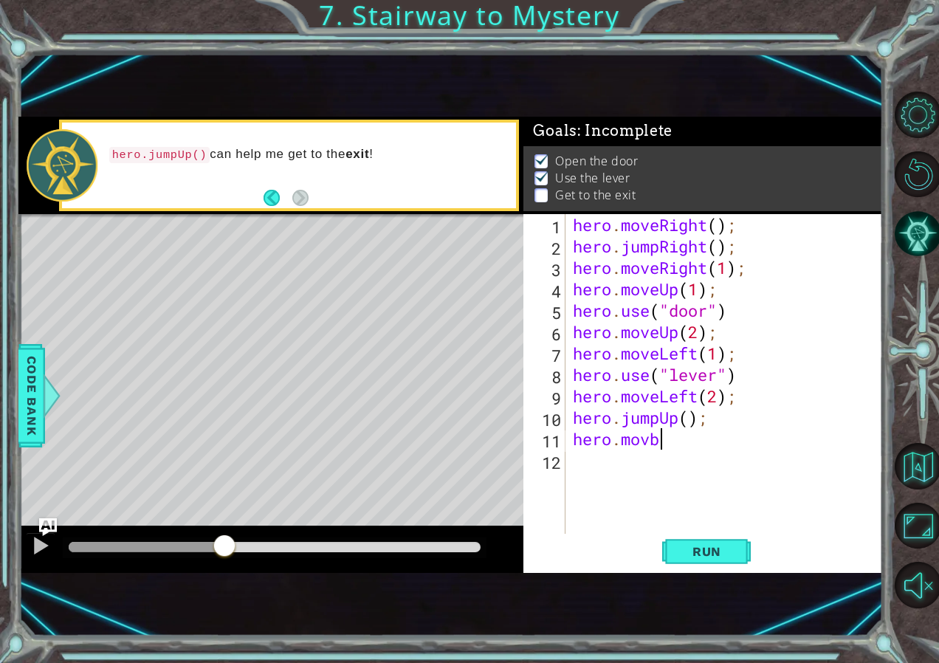
scroll to position [0, 3]
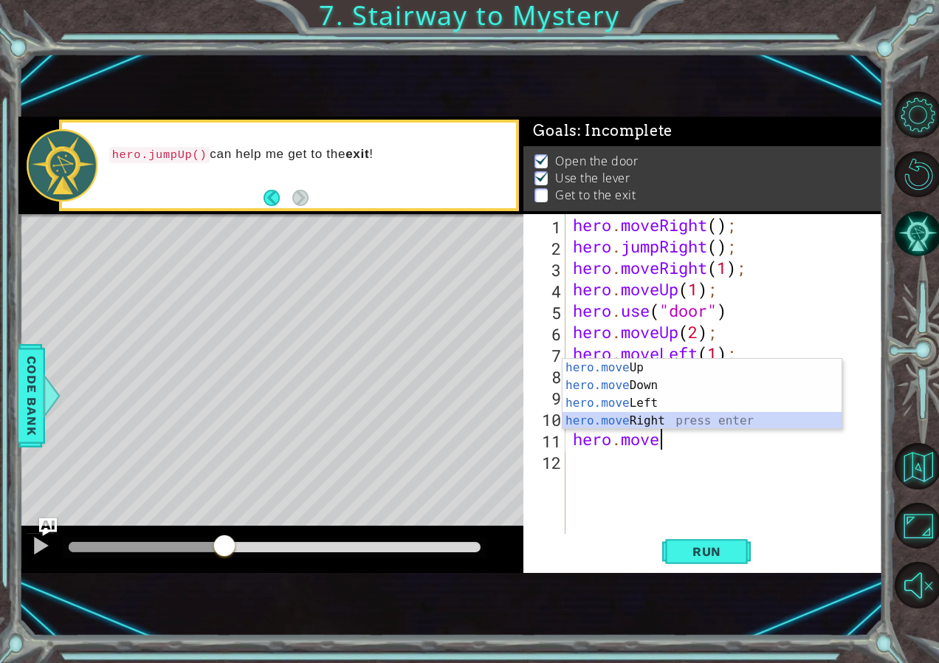
click at [621, 423] on div "hero.move Up press enter hero.move Down press enter hero.move Left press enter …" at bounding box center [702, 412] width 279 height 106
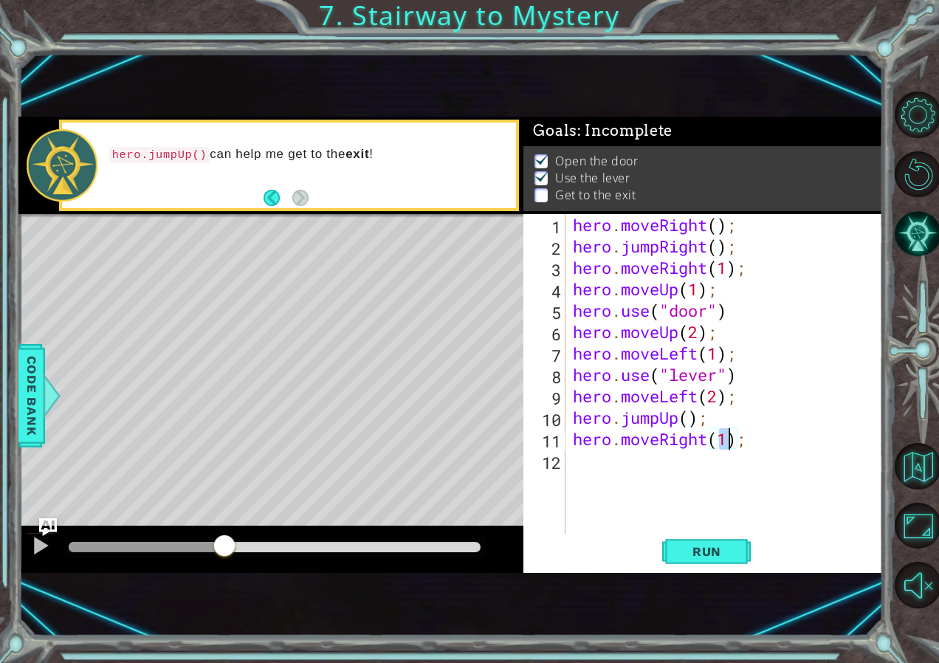
scroll to position [0, 7]
type textarea "hero.moveRight(2);"
click at [720, 546] on span "Run" at bounding box center [707, 551] width 58 height 15
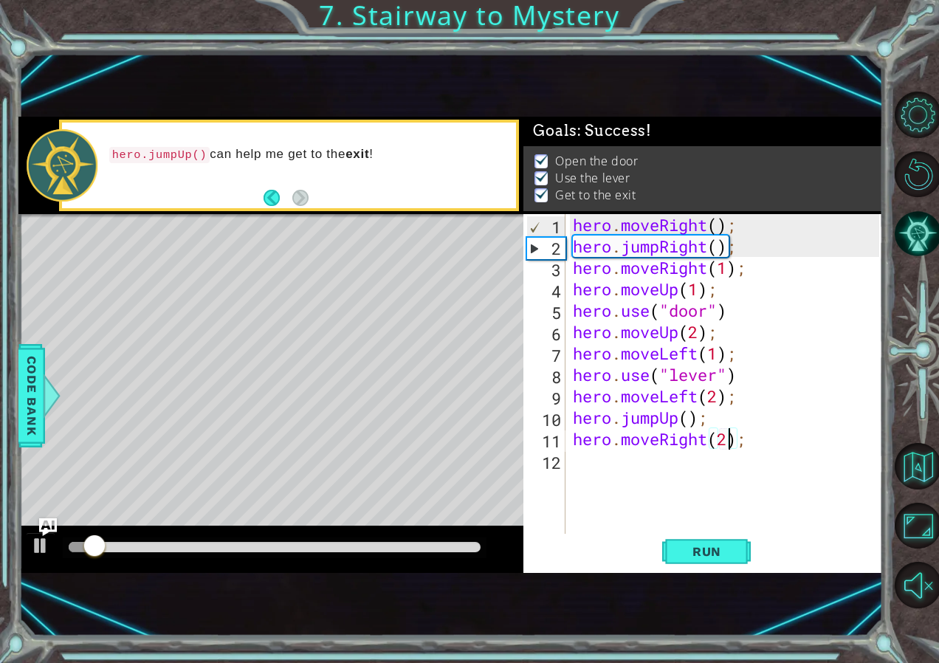
click at [187, 540] on div at bounding box center [275, 547] width 424 height 21
click at [219, 546] on div at bounding box center [275, 547] width 412 height 10
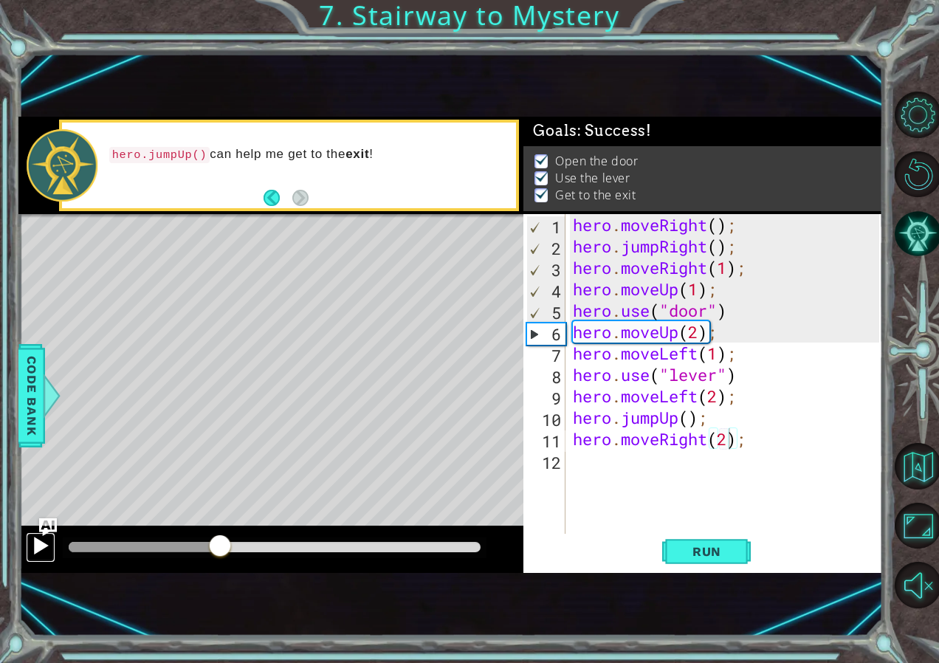
click at [46, 540] on div at bounding box center [40, 545] width 19 height 19
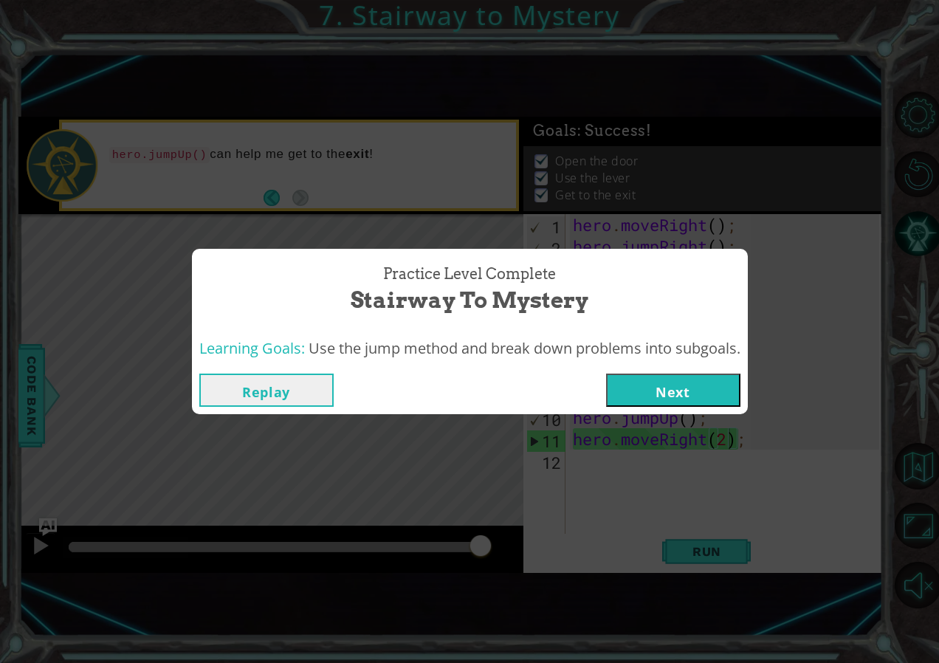
click at [711, 385] on button "Next" at bounding box center [673, 390] width 134 height 33
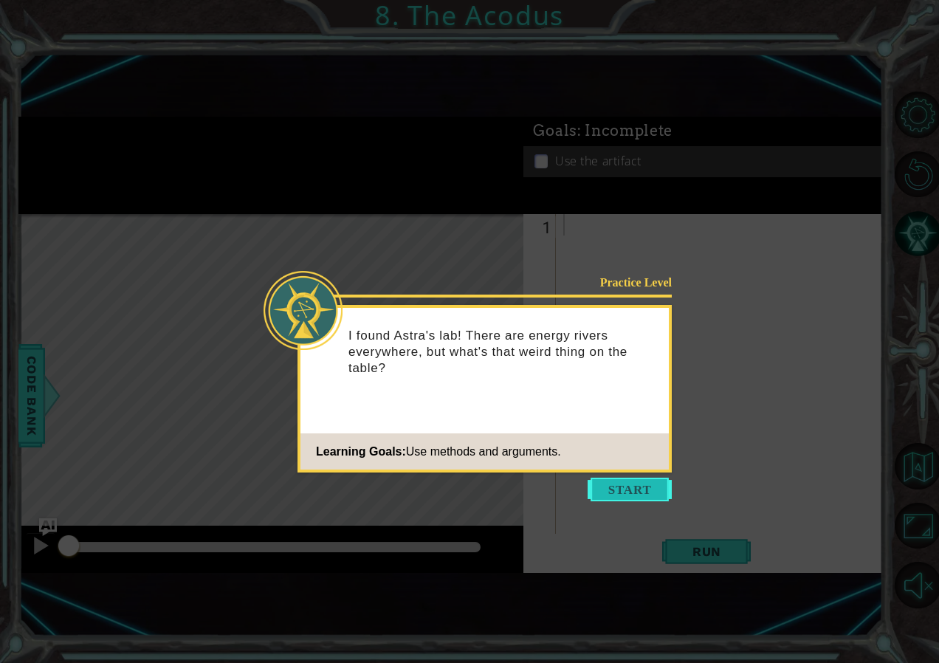
click at [651, 486] on button "Start" at bounding box center [630, 490] width 84 height 24
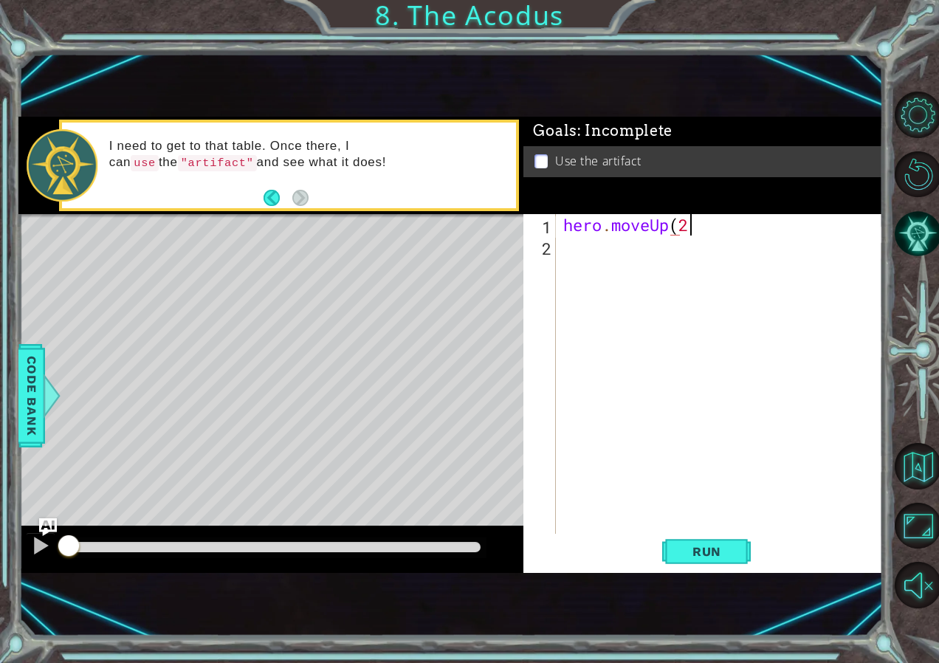
scroll to position [0, 5]
type textarea "hero.moveUp(2)"
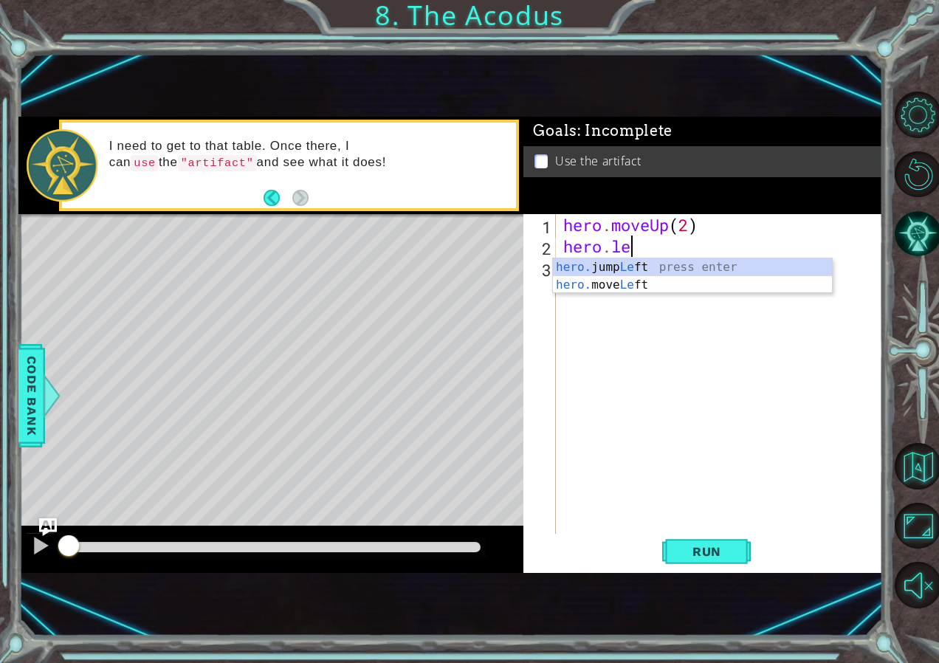
scroll to position [0, 3]
click at [669, 283] on div "hero. jump Left press enter hero. move Left press enter" at bounding box center [692, 293] width 279 height 71
type textarea "hero.moveLeft(1);"
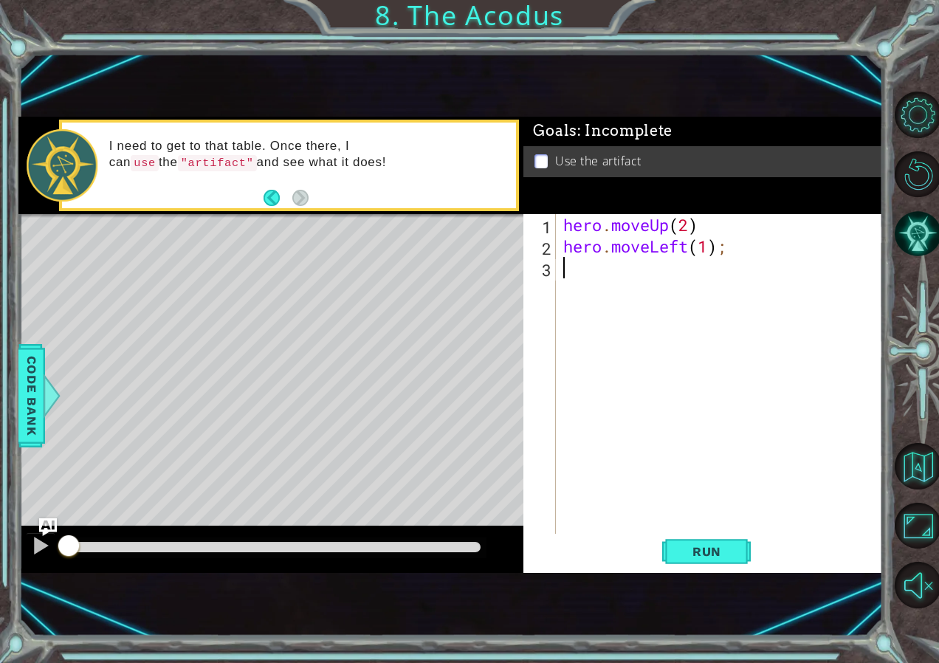
click at [637, 285] on div "hero . moveUp ( 2 ) hero . moveLeft ( 1 ) ;" at bounding box center [723, 396] width 326 height 364
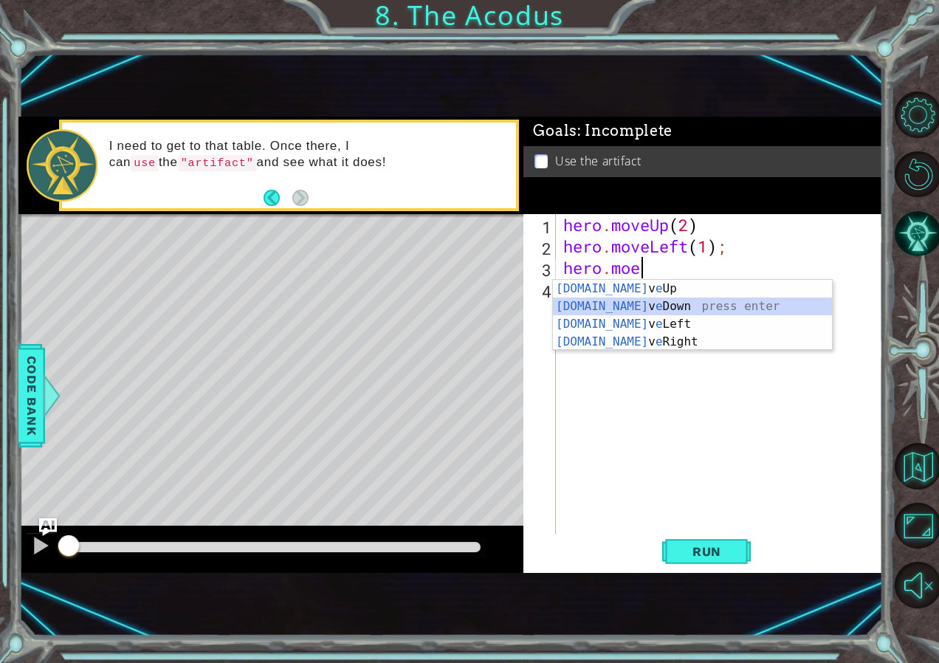
click at [661, 299] on div "[DOMAIN_NAME] v e Up press enter [DOMAIN_NAME] v e Down press enter [DOMAIN_NAM…" at bounding box center [692, 333] width 279 height 106
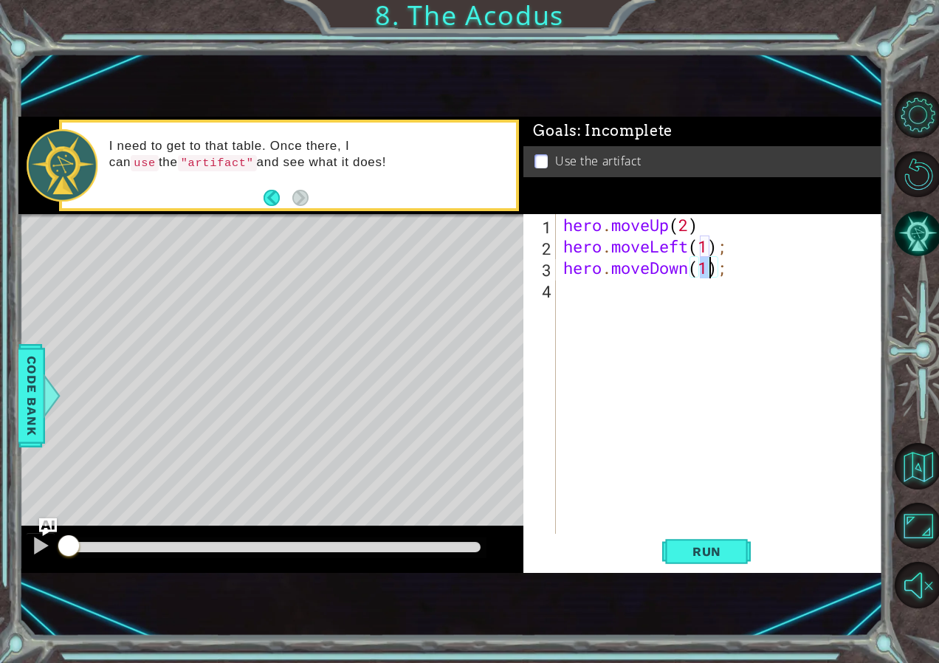
type textarea "hero.moveDown(2);"
click at [582, 296] on div "hero . moveUp ( 2 ) hero . moveLeft ( 1 ) ; hero . moveDown ( 2 ) ;" at bounding box center [723, 396] width 326 height 364
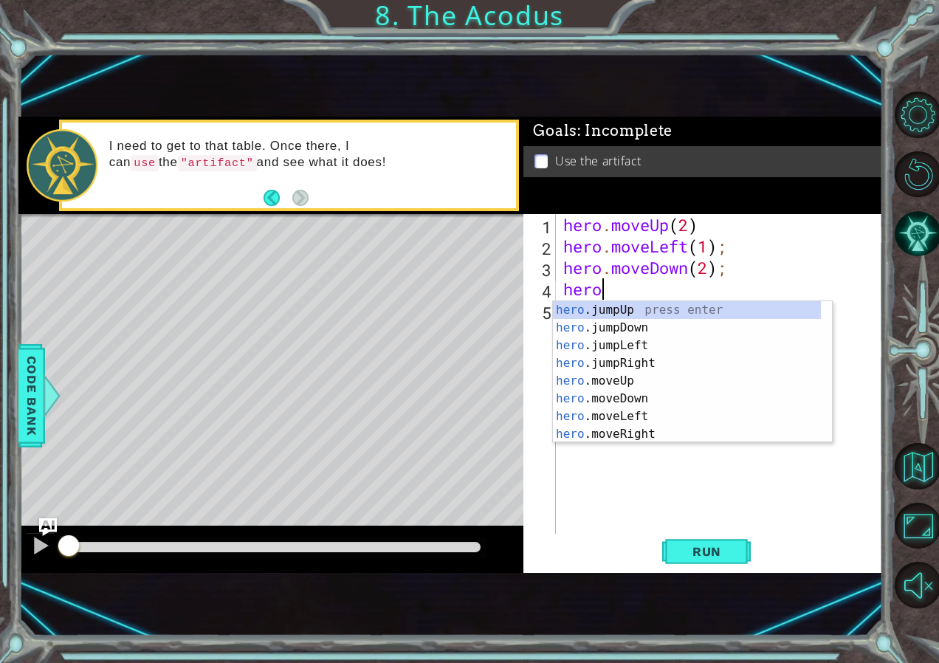
type textarea "hero."
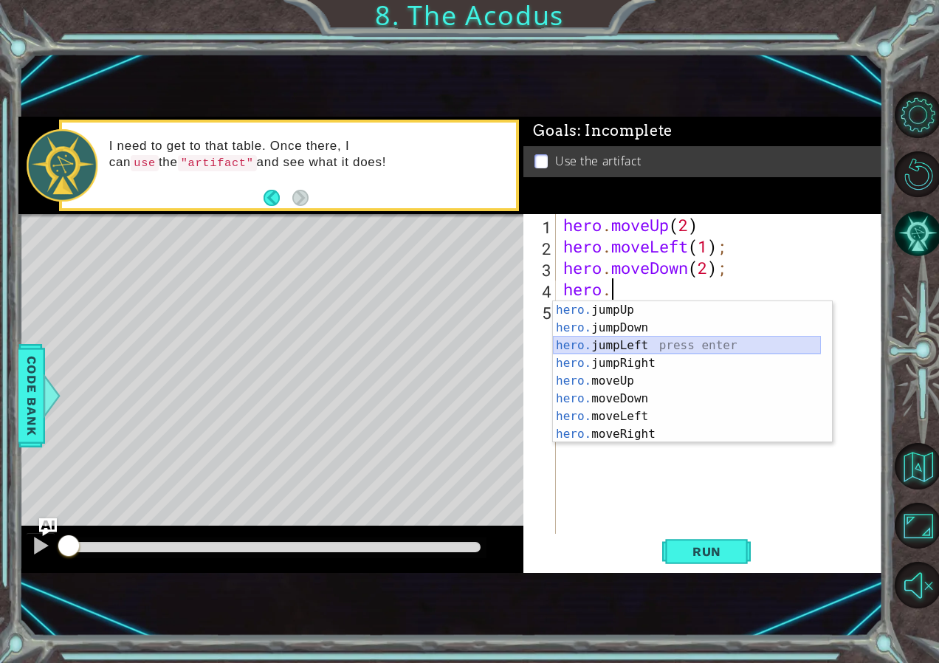
click at [656, 343] on div "hero. jumpUp press enter hero. jumpDown press enter hero. jumpLeft press enter …" at bounding box center [687, 389] width 268 height 177
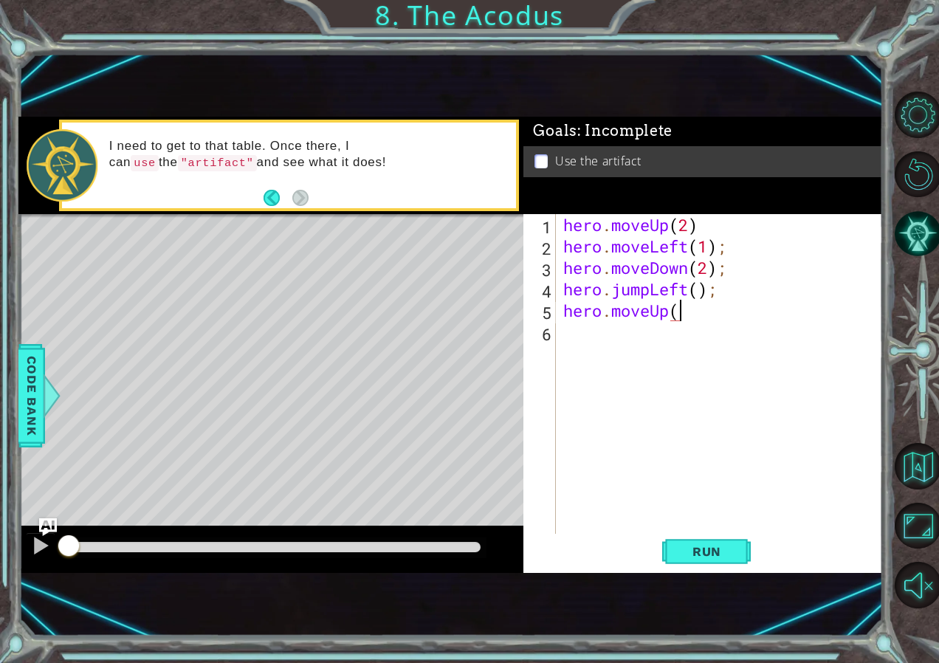
scroll to position [0, 5]
type textarea "hero.moveUp(2)"
click at [699, 322] on div "hero . moveUp ( 2 ) hero . moveLeft ( 1 ) ; hero . moveDown ( 2 ) ; hero . jump…" at bounding box center [723, 396] width 326 height 364
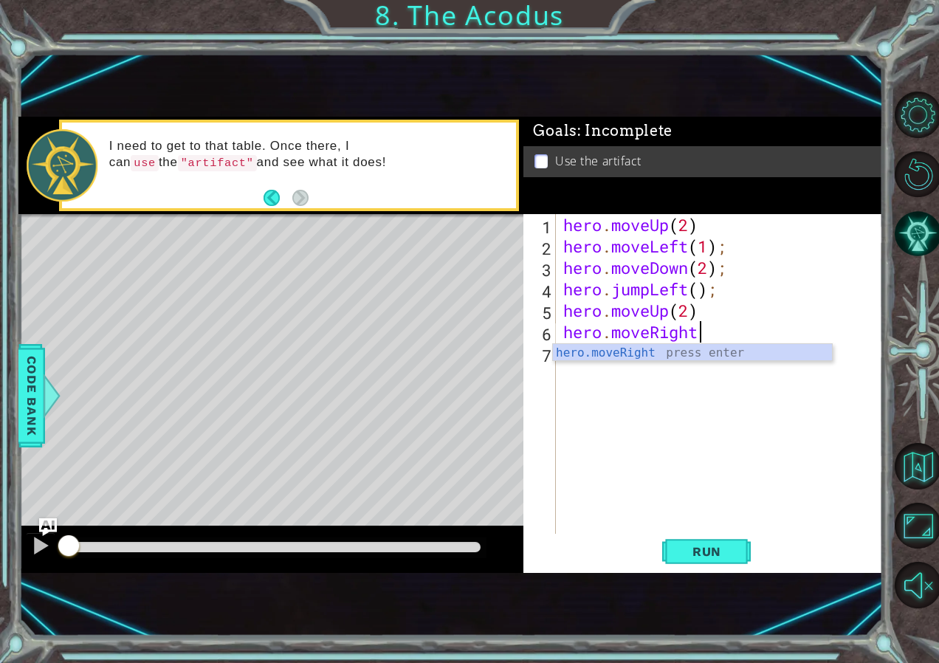
type textarea "hero.moveRight()"
click at [732, 348] on div "hero . moveUp ( 2 ) hero . moveLeft ( 1 ) ; hero . moveDown ( 2 ) ; hero . jump…" at bounding box center [723, 396] width 326 height 364
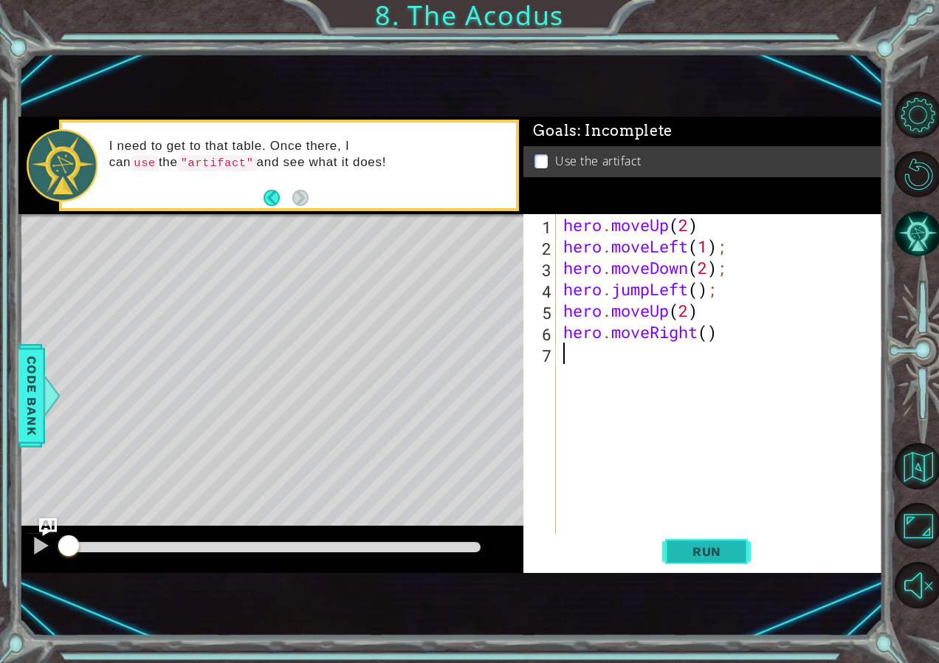
click at [708, 561] on button "Run" at bounding box center [706, 552] width 89 height 36
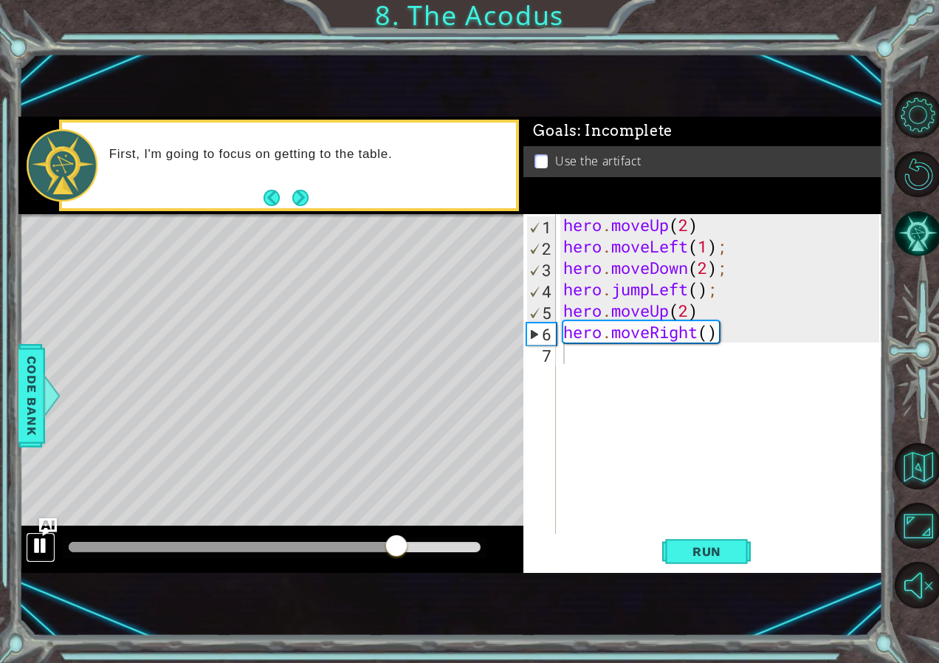
click at [46, 554] on div at bounding box center [40, 545] width 19 height 19
click at [303, 199] on button "Next" at bounding box center [300, 198] width 16 height 16
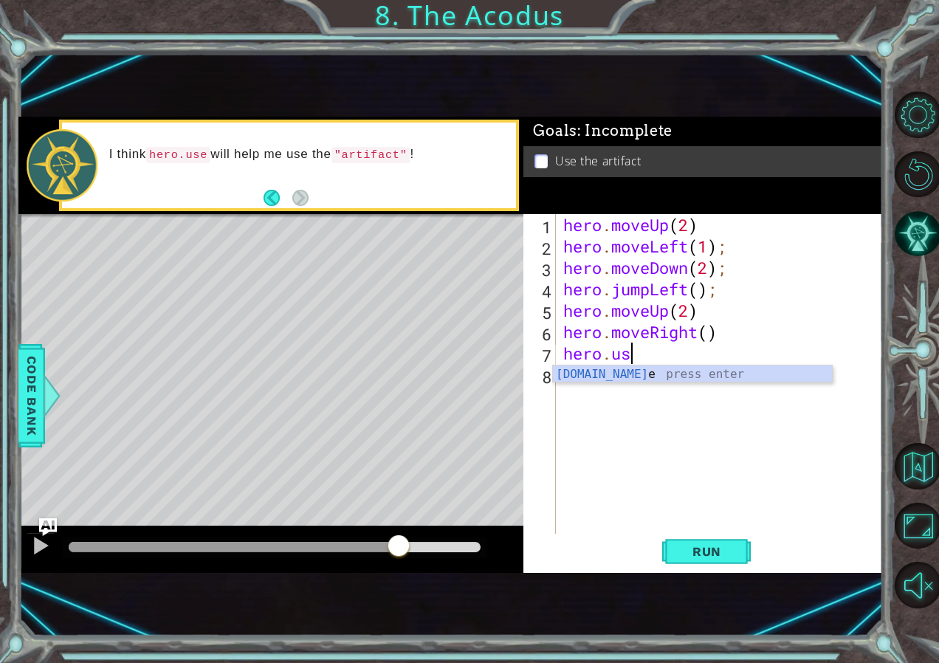
scroll to position [0, 3]
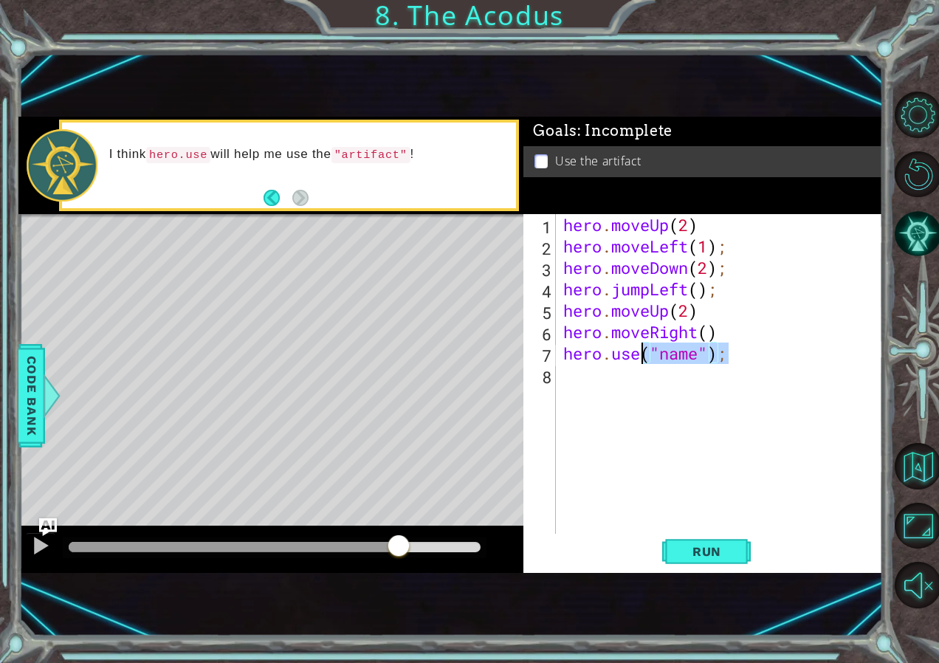
drag, startPoint x: 729, startPoint y: 350, endPoint x: 641, endPoint y: 353, distance: 88.6
click at [641, 353] on div "hero . moveUp ( 2 ) hero . moveLeft ( 1 ) ; hero . moveDown ( 2 ) ; hero . jump…" at bounding box center [723, 396] width 326 height 364
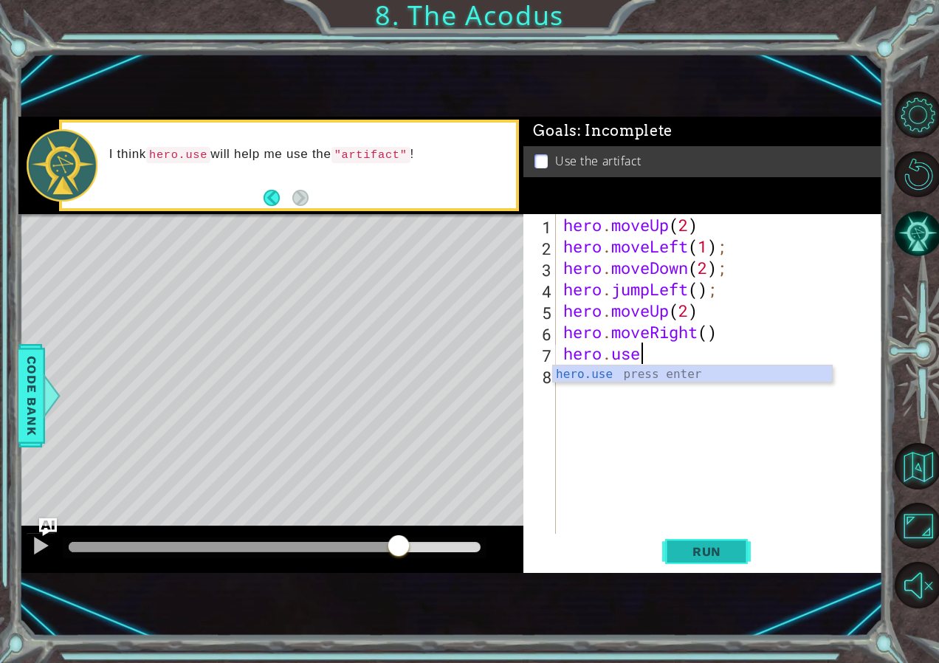
click at [711, 552] on span "Run" at bounding box center [707, 551] width 58 height 15
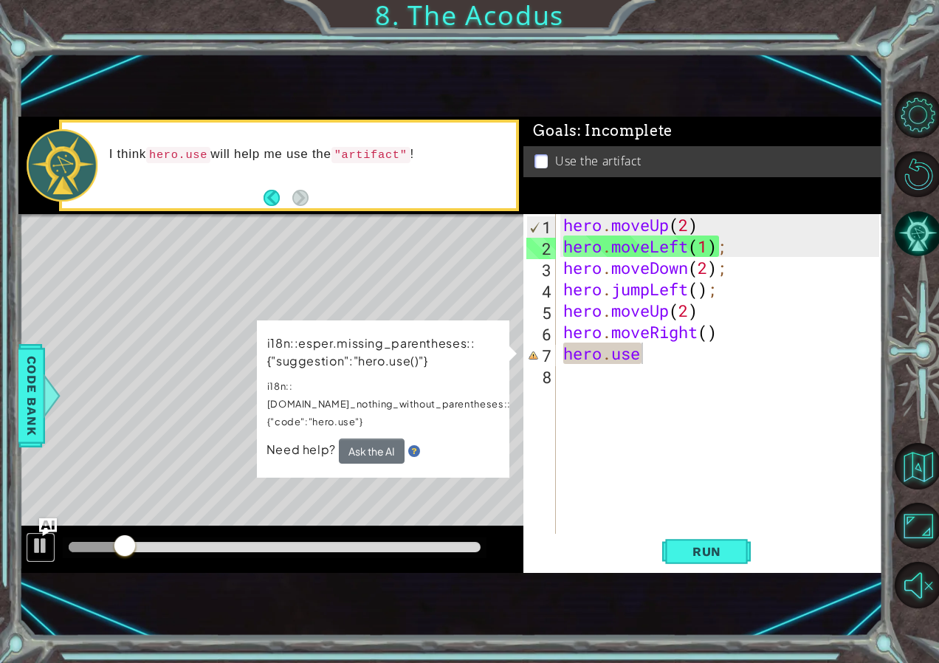
drag, startPoint x: 42, startPoint y: 544, endPoint x: 467, endPoint y: 475, distance: 430.1
click at [41, 546] on div at bounding box center [40, 545] width 19 height 19
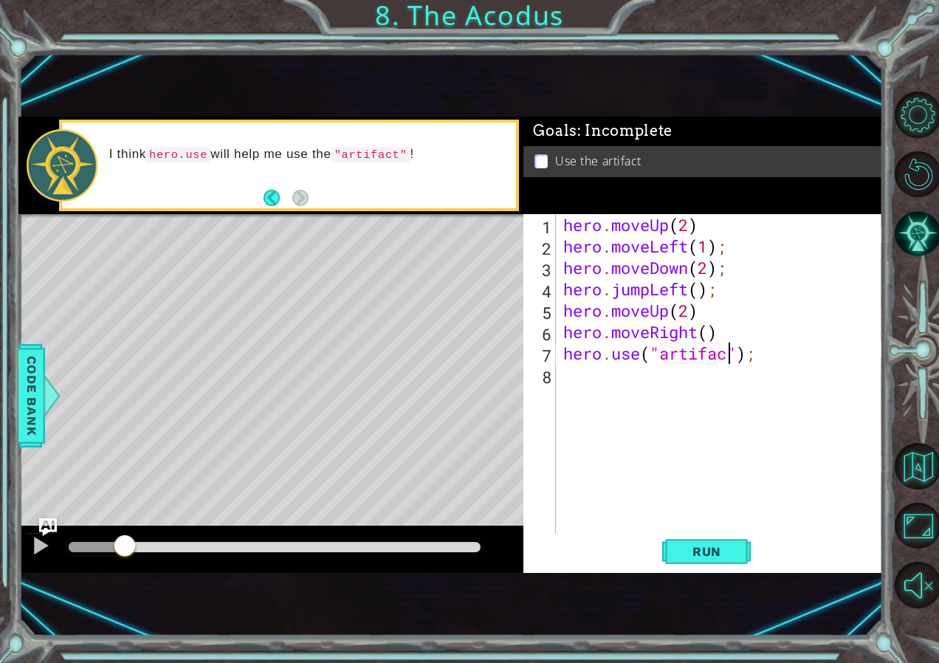
scroll to position [0, 8]
type textarea "hero.use("artifact");"
click at [704, 542] on button "Run" at bounding box center [706, 552] width 89 height 36
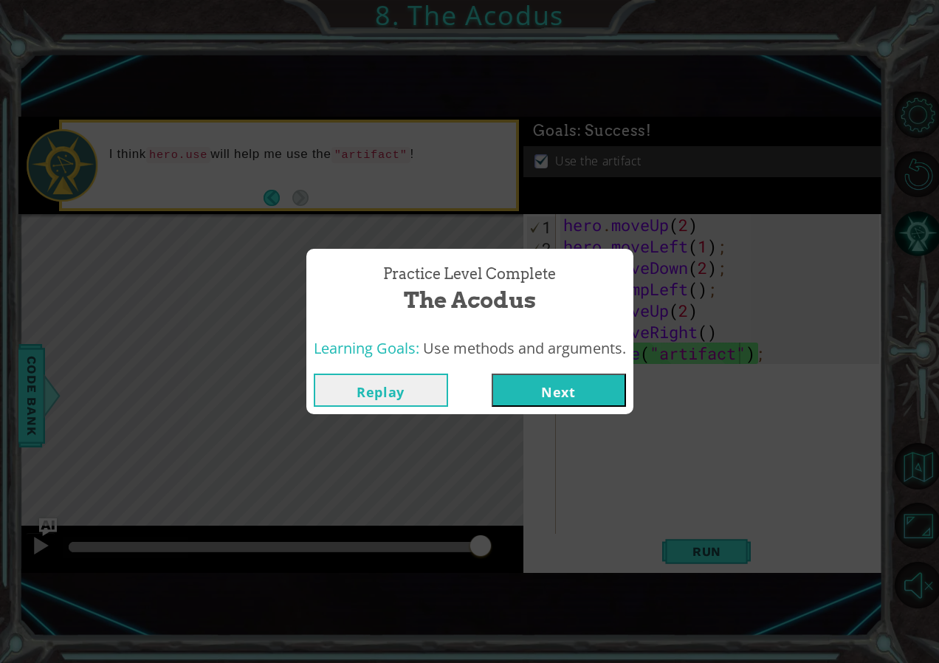
click at [594, 389] on button "Next" at bounding box center [559, 390] width 134 height 33
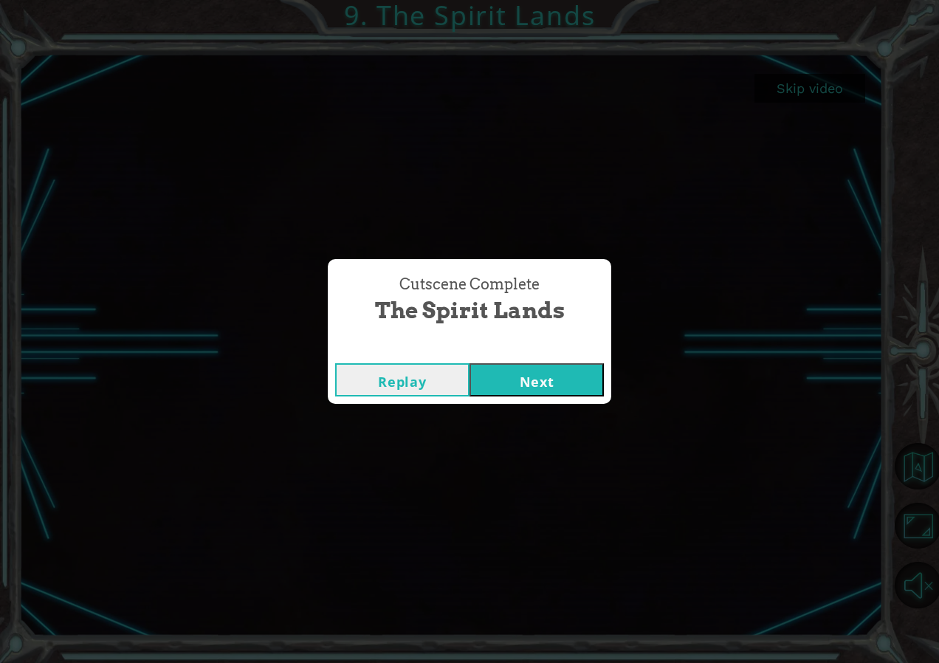
click at [554, 377] on button "Next" at bounding box center [536, 379] width 134 height 33
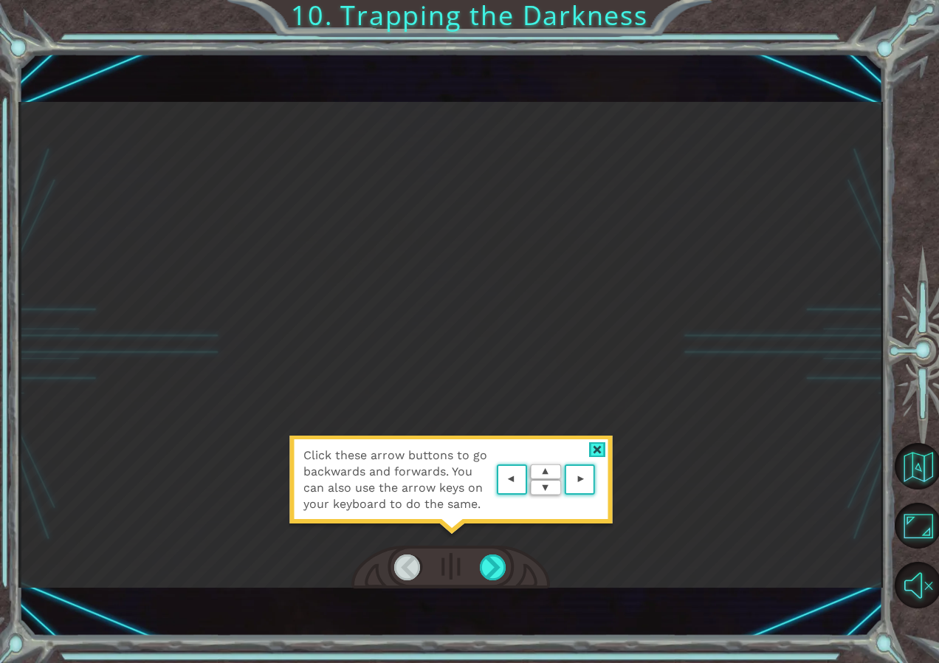
click at [601, 449] on div at bounding box center [597, 450] width 17 height 16
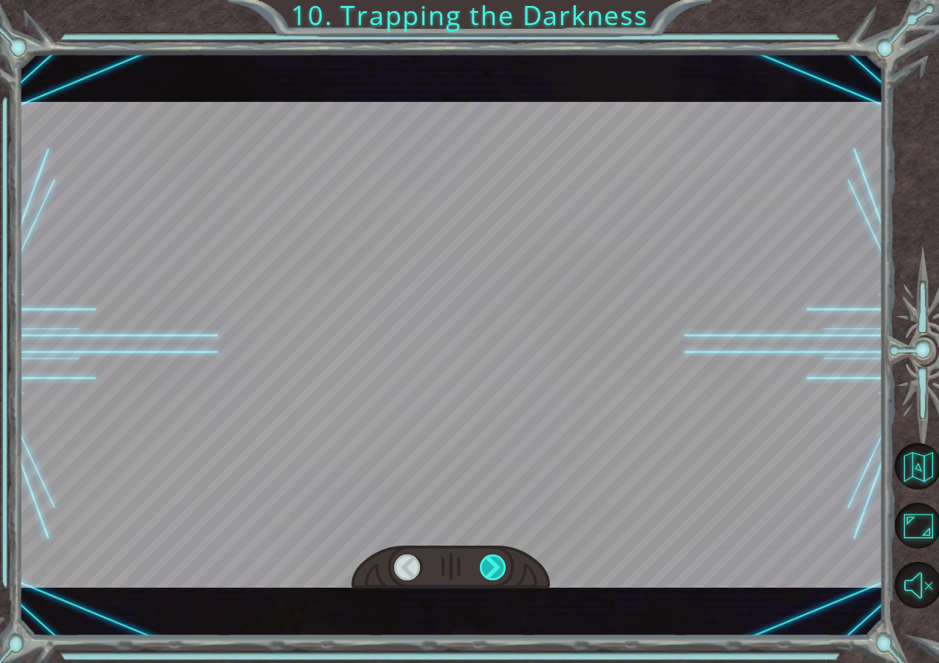
click at [498, 570] on div at bounding box center [493, 567] width 27 height 27
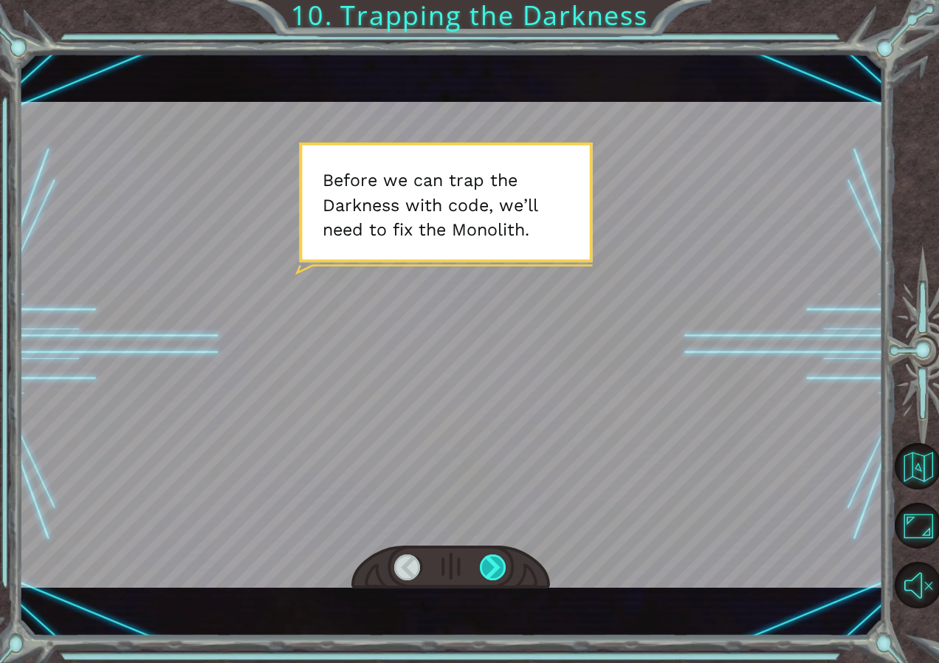
click at [501, 566] on div at bounding box center [493, 567] width 27 height 27
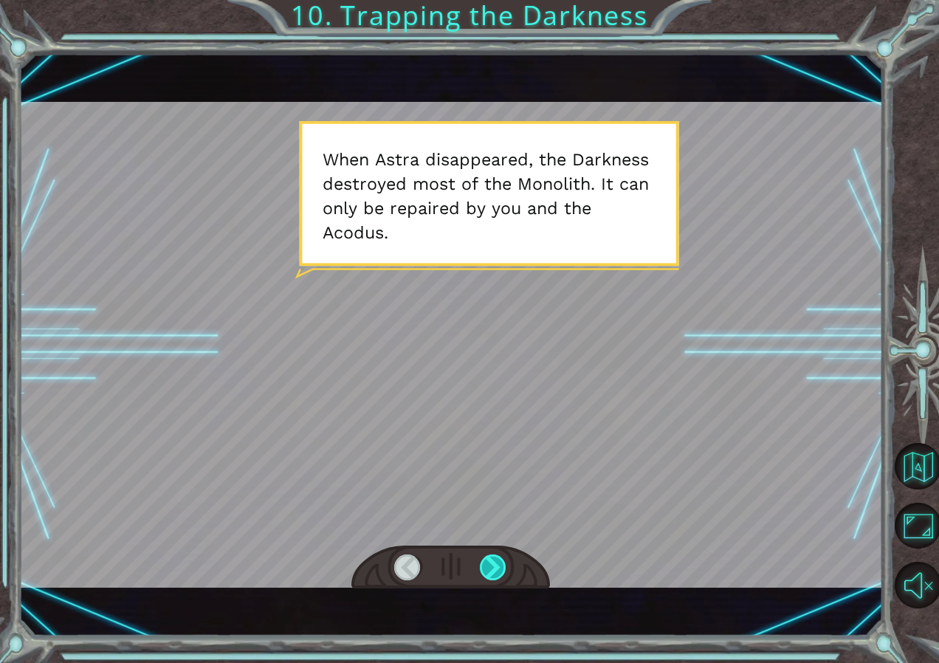
click at [501, 571] on div at bounding box center [493, 567] width 27 height 27
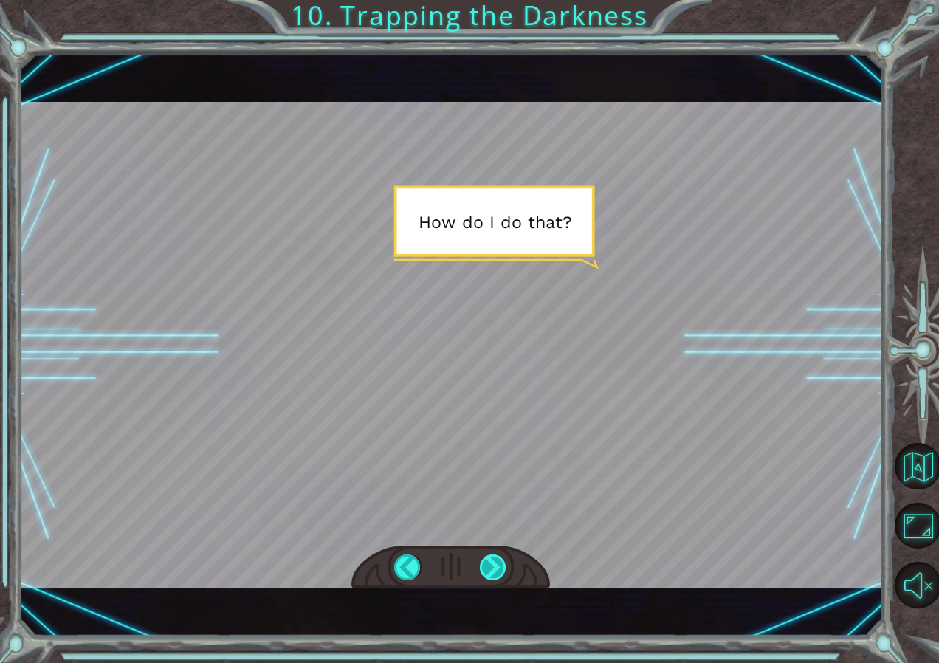
click at [501, 571] on div at bounding box center [493, 567] width 27 height 27
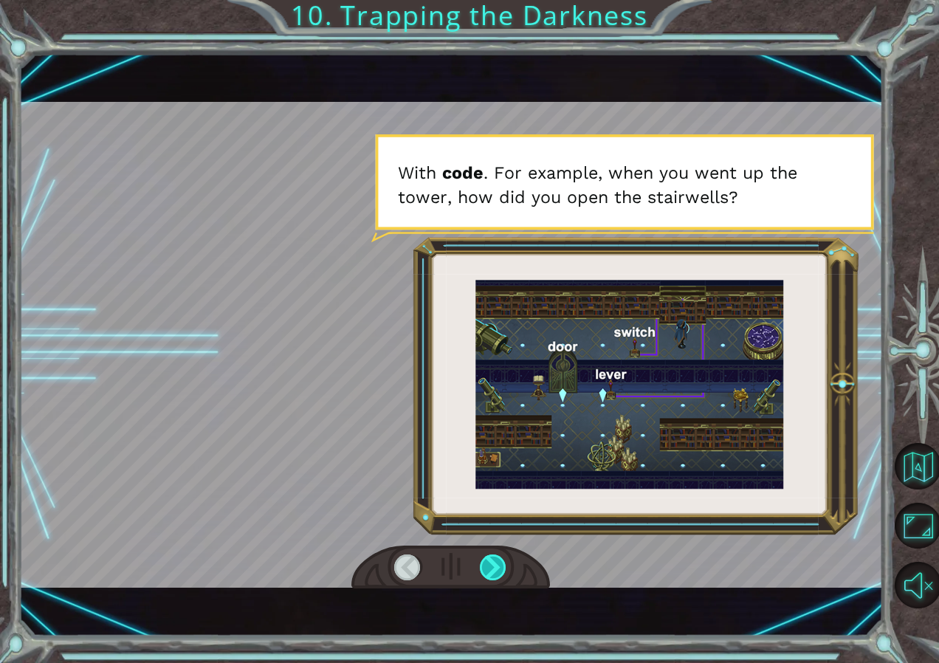
click at [506, 565] on div at bounding box center [493, 567] width 27 height 27
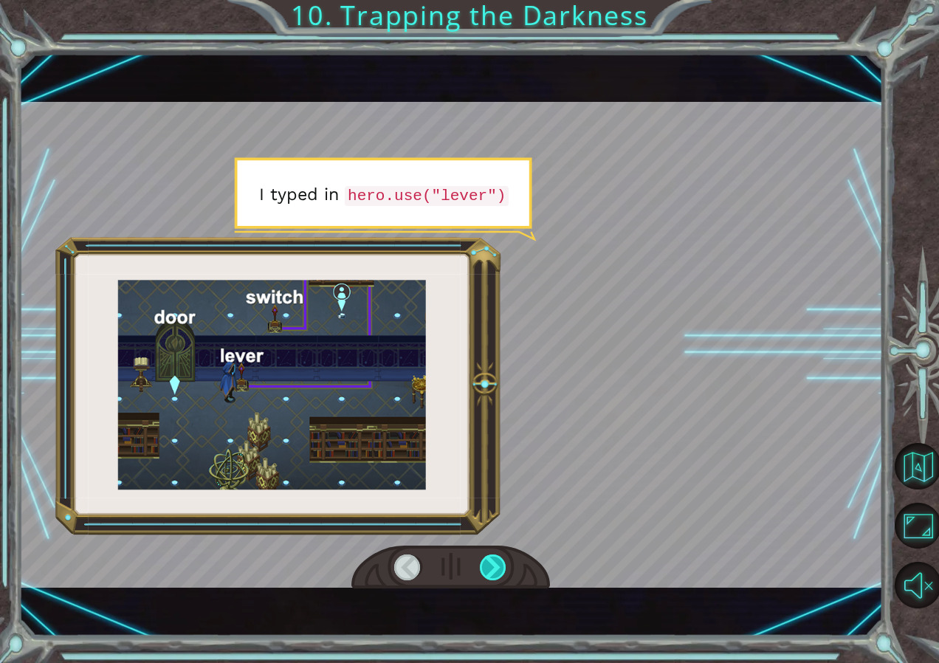
click at [506, 565] on div at bounding box center [493, 567] width 27 height 27
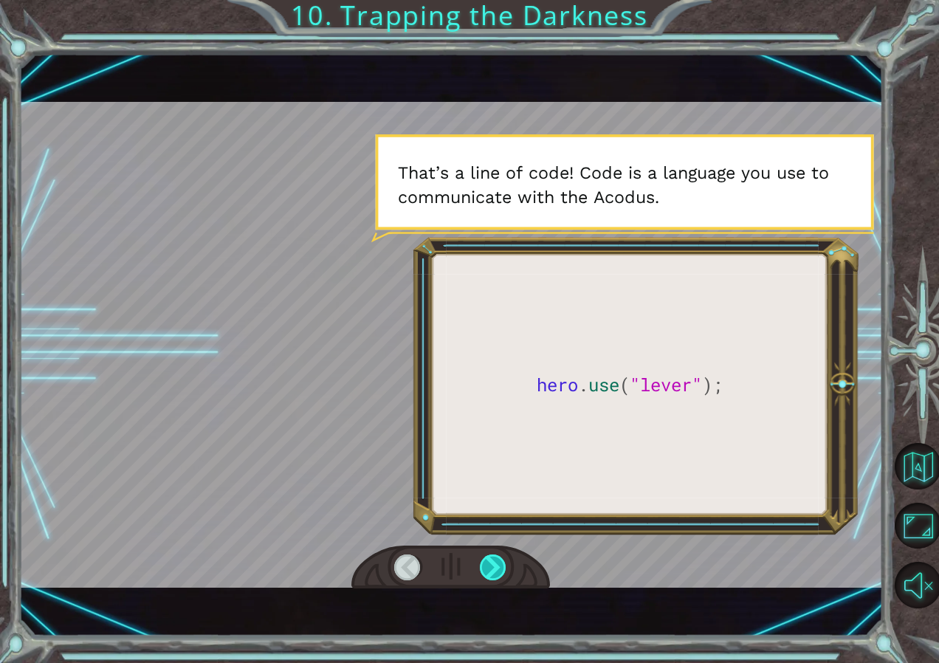
click at [506, 565] on div at bounding box center [493, 567] width 27 height 27
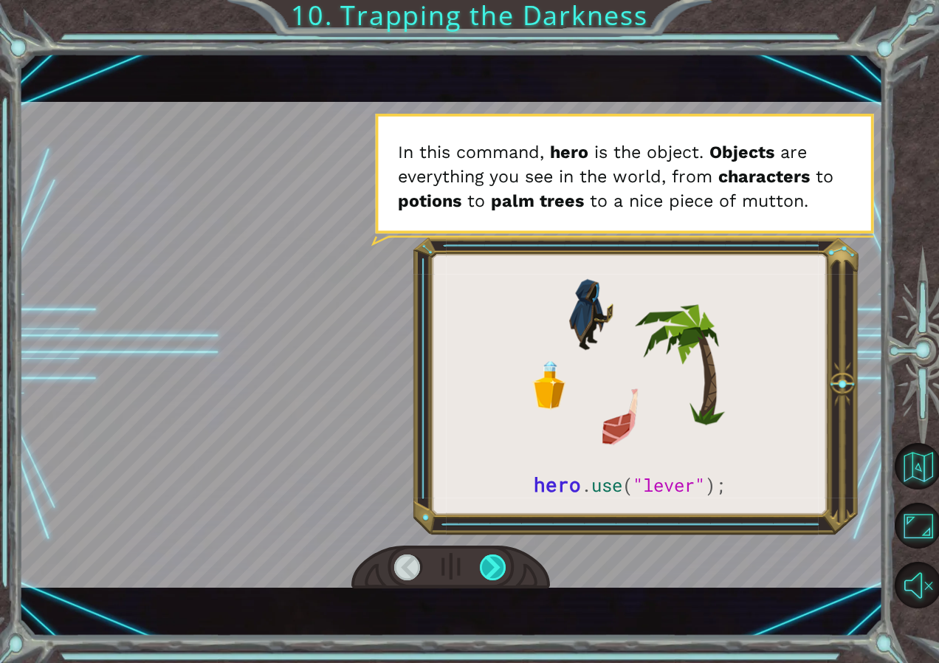
click at [506, 565] on div at bounding box center [493, 567] width 27 height 27
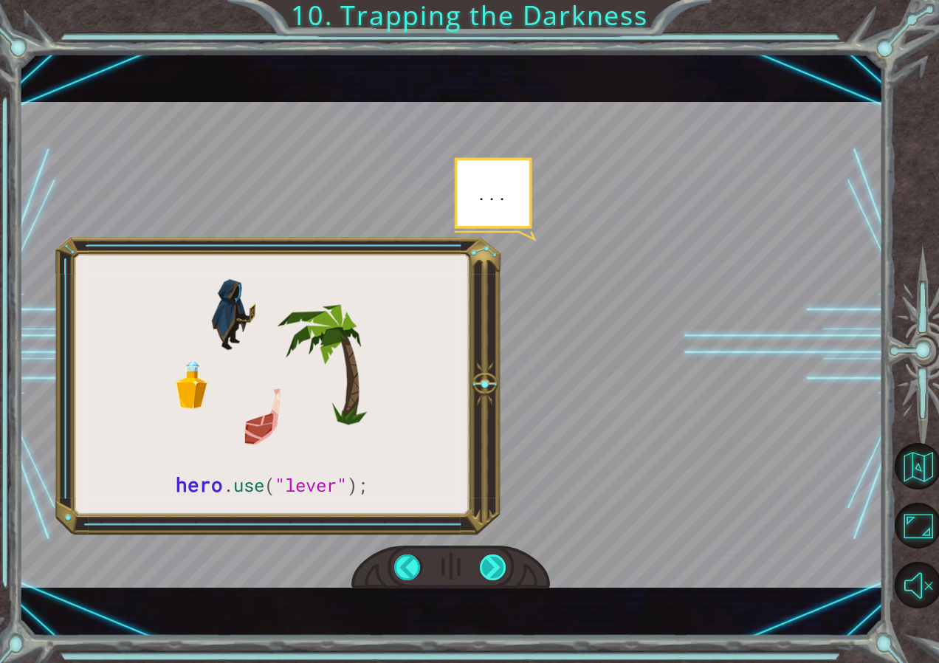
click at [497, 566] on div at bounding box center [493, 567] width 27 height 27
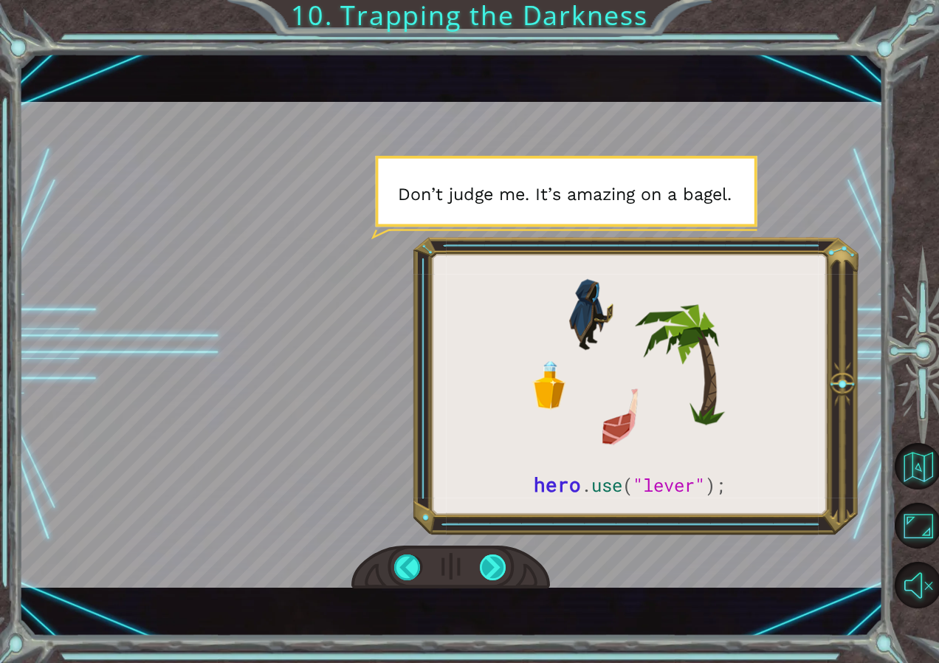
click at [495, 563] on div at bounding box center [493, 567] width 27 height 27
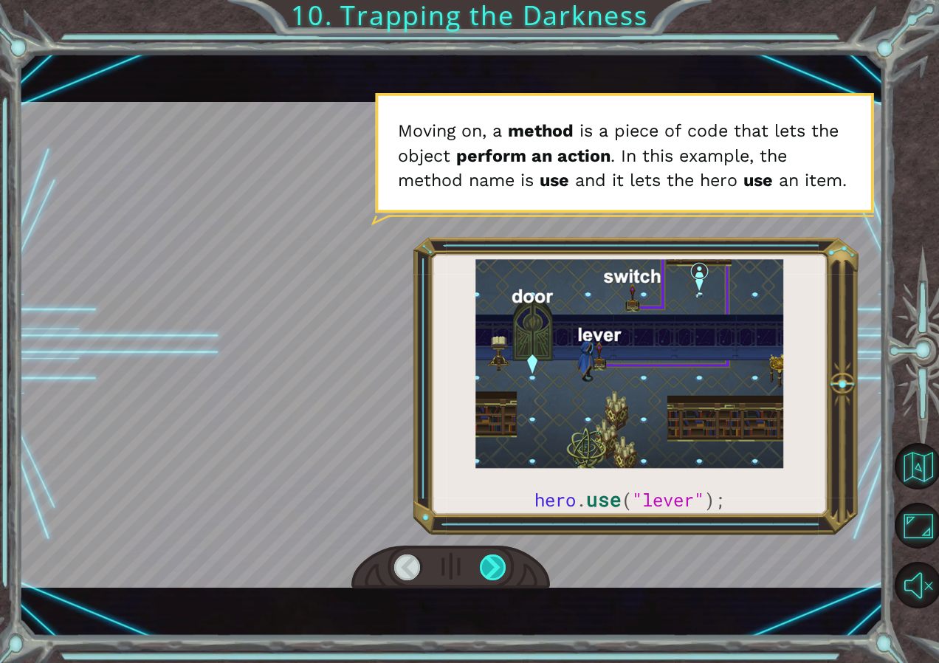
click at [495, 563] on div at bounding box center [493, 567] width 27 height 27
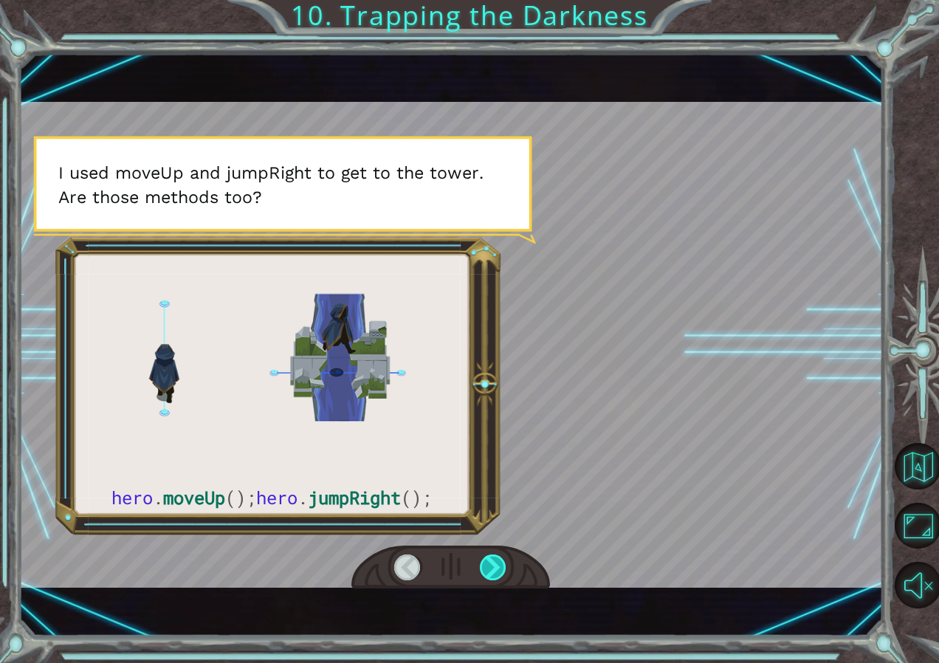
click at [495, 563] on div at bounding box center [493, 567] width 27 height 27
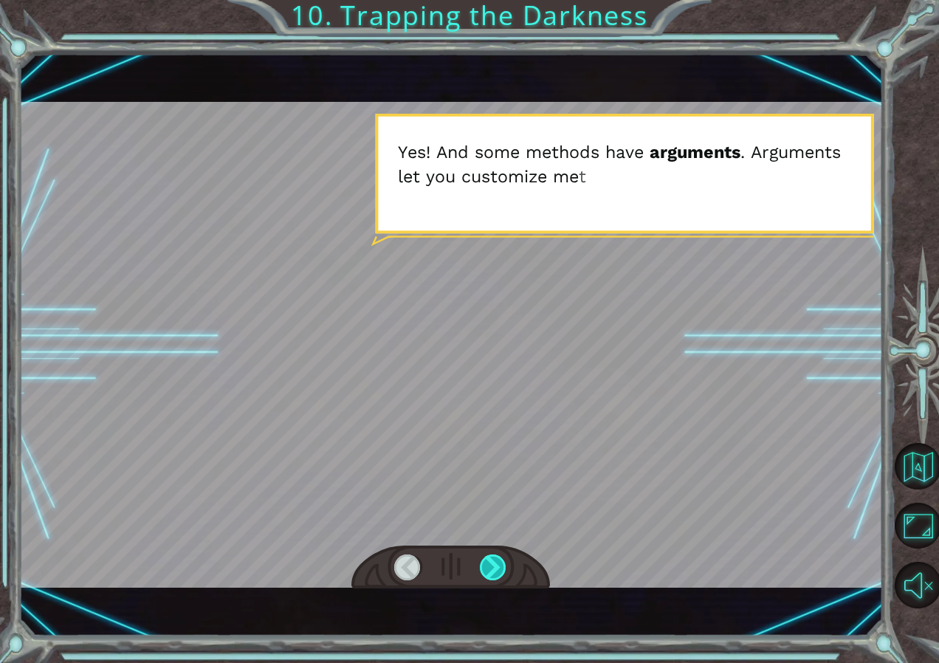
click at [495, 563] on div at bounding box center [493, 567] width 27 height 27
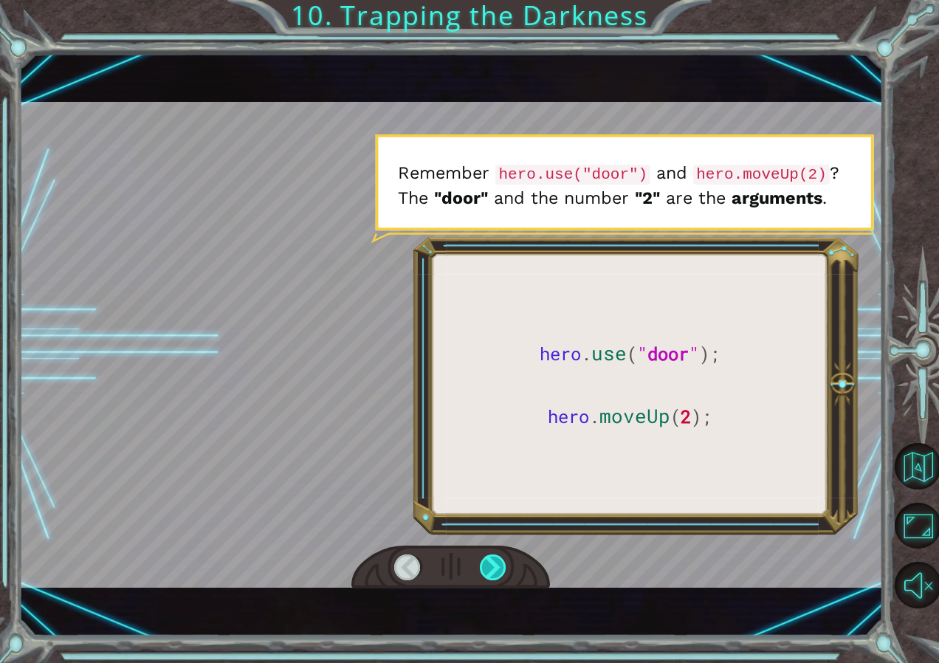
click at [495, 563] on div at bounding box center [493, 567] width 27 height 27
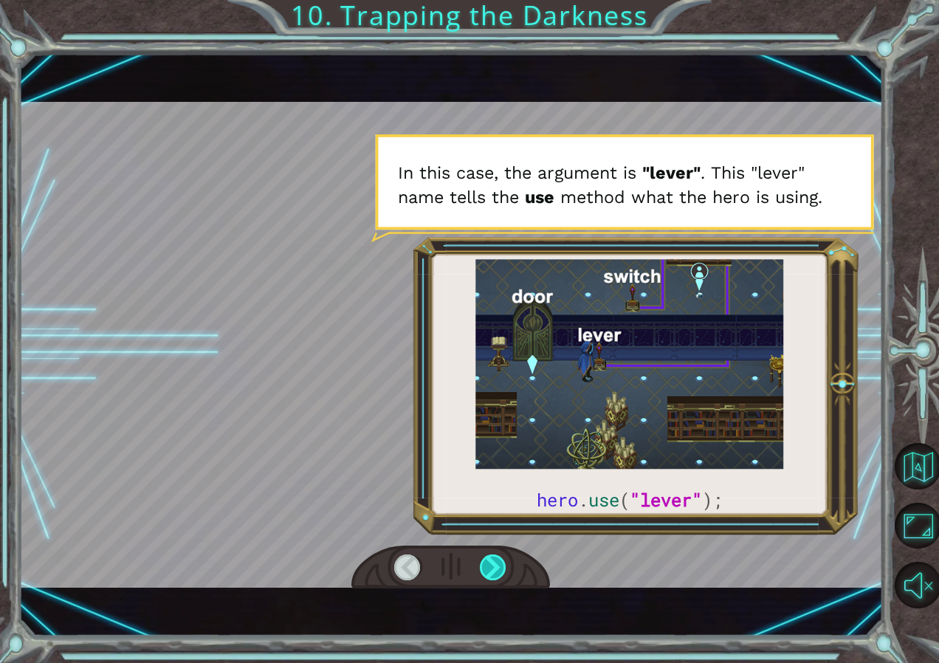
click at [495, 563] on div at bounding box center [493, 567] width 27 height 27
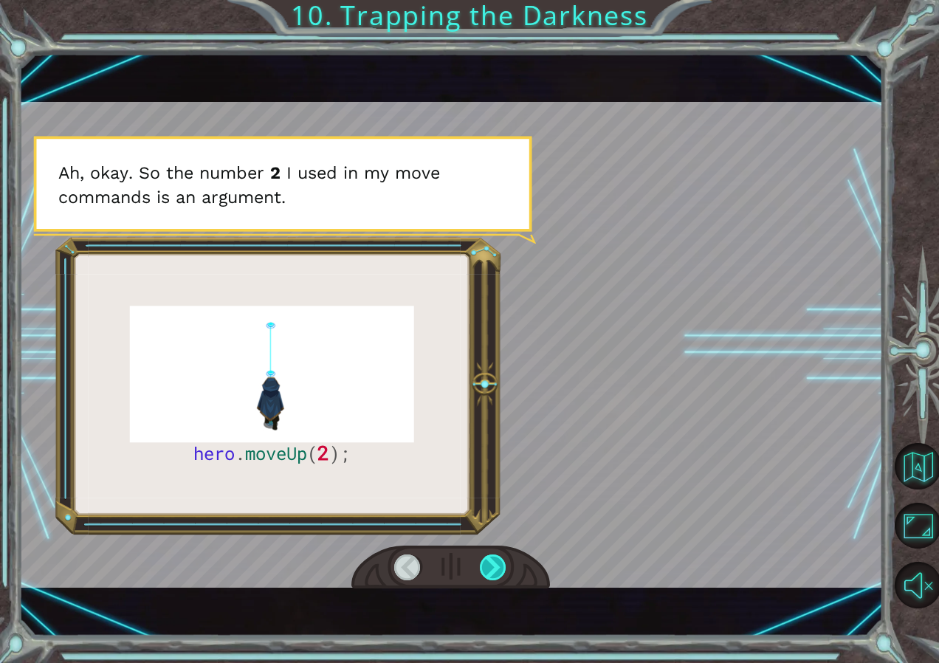
click at [495, 563] on div at bounding box center [493, 567] width 27 height 27
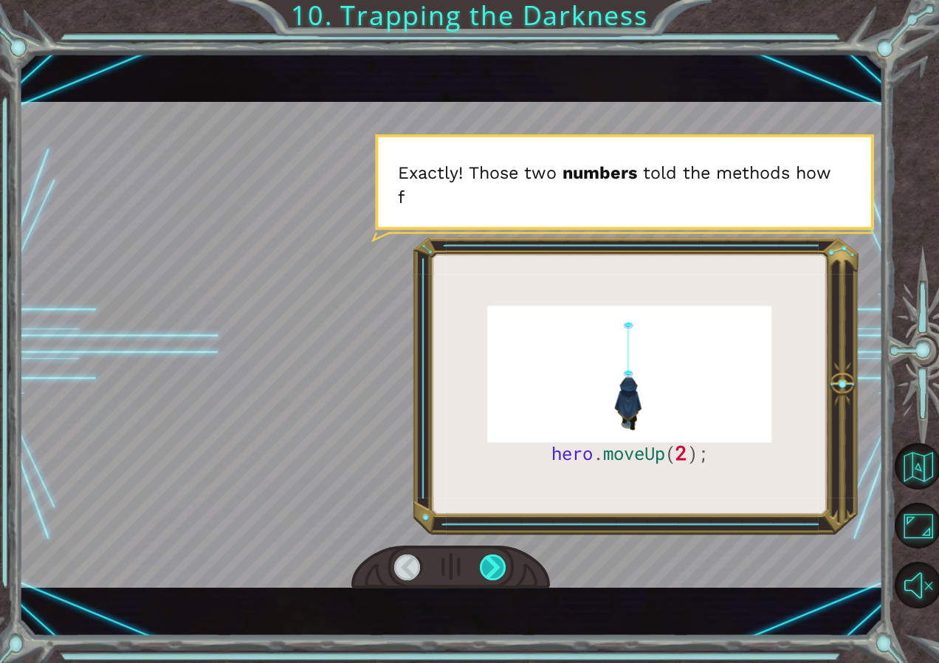
click at [495, 563] on div at bounding box center [493, 567] width 27 height 27
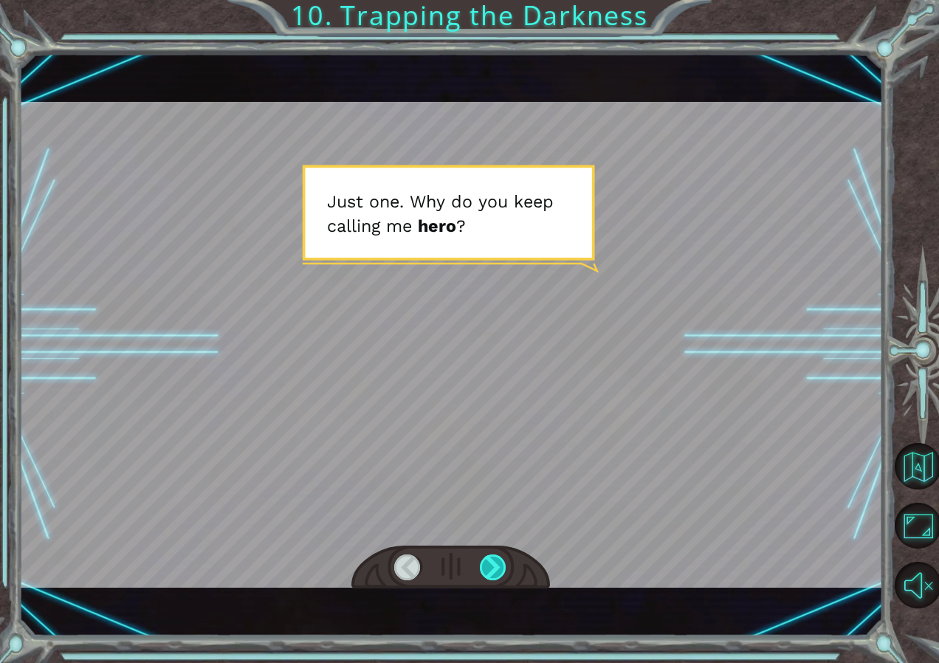
click at [495, 563] on div at bounding box center [493, 567] width 27 height 27
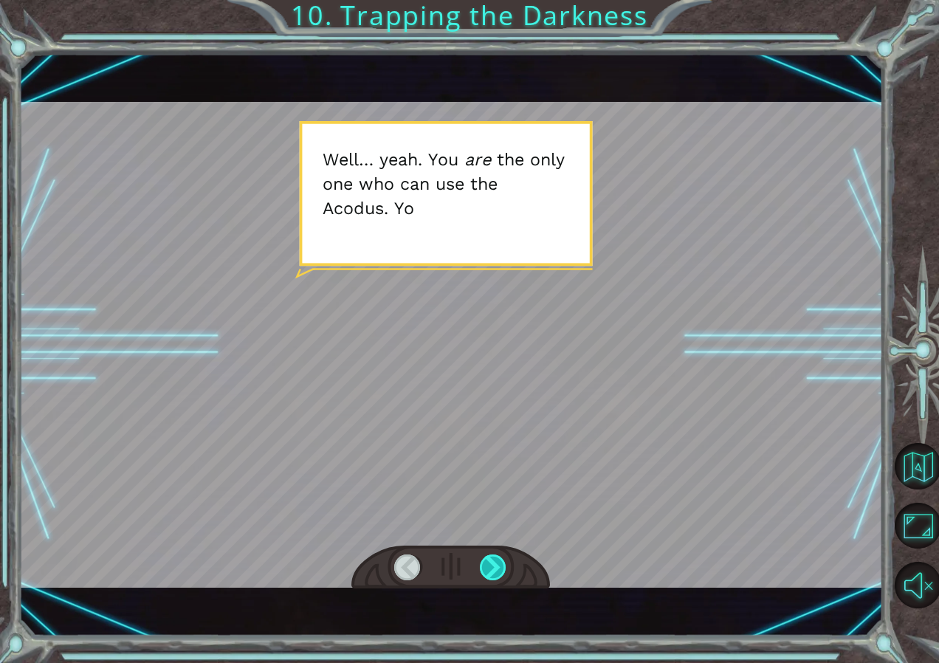
click at [495, 563] on div at bounding box center [493, 567] width 27 height 27
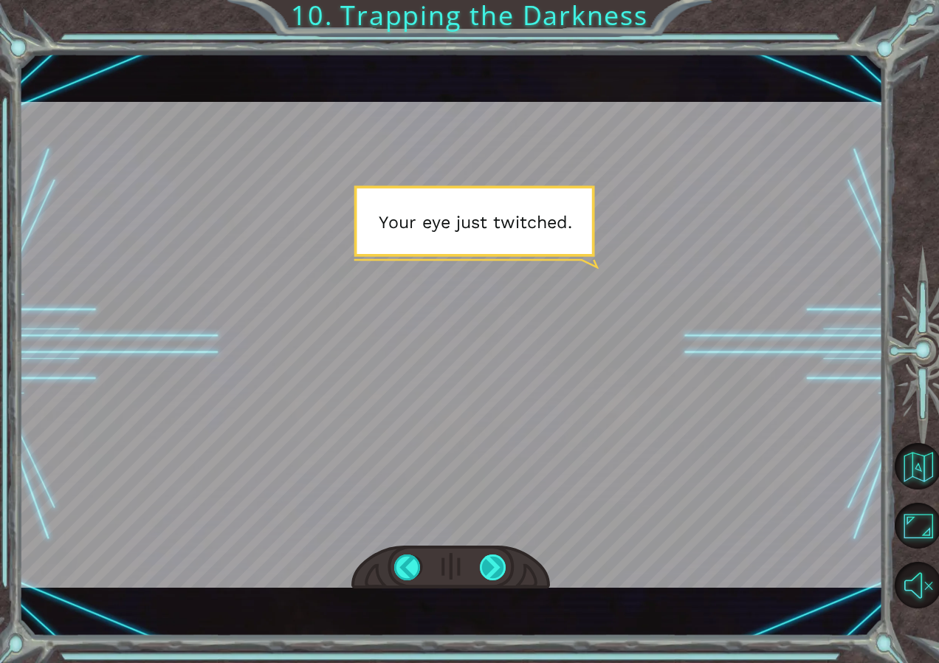
click at [495, 563] on div at bounding box center [493, 567] width 27 height 27
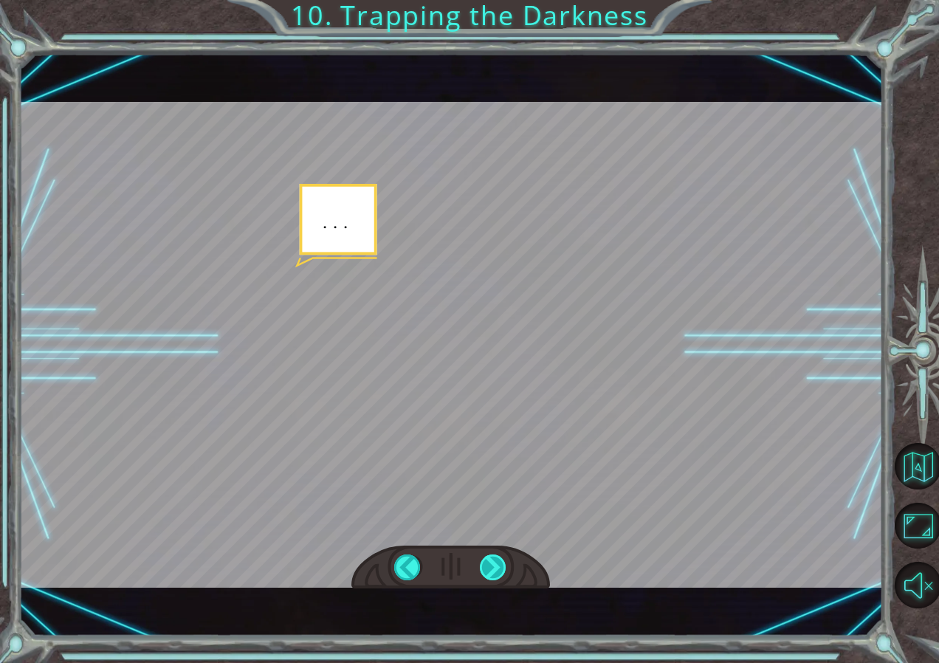
click at [495, 563] on div at bounding box center [493, 567] width 27 height 27
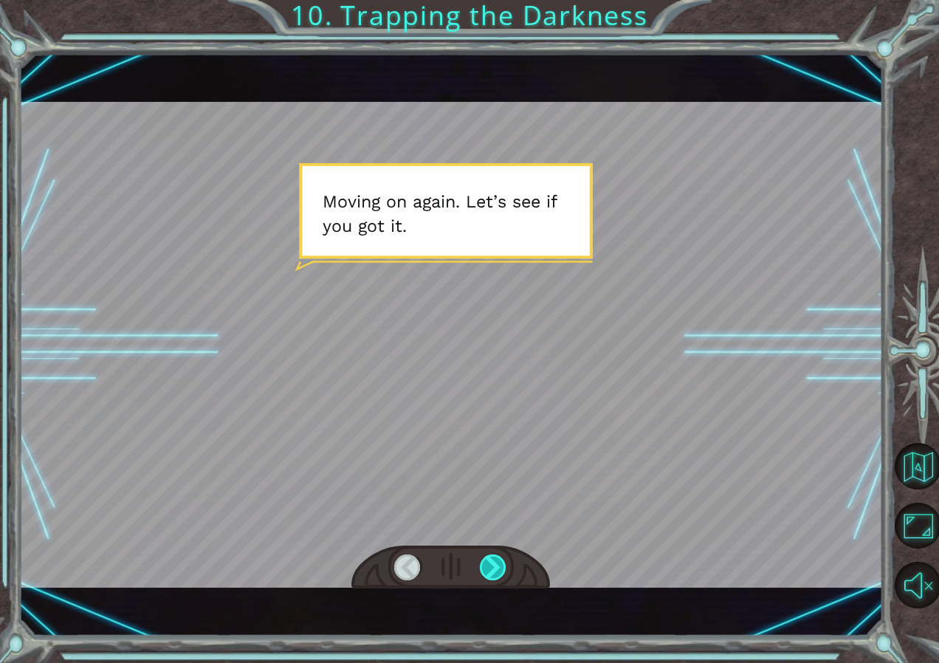
click at [495, 563] on div at bounding box center [493, 567] width 27 height 27
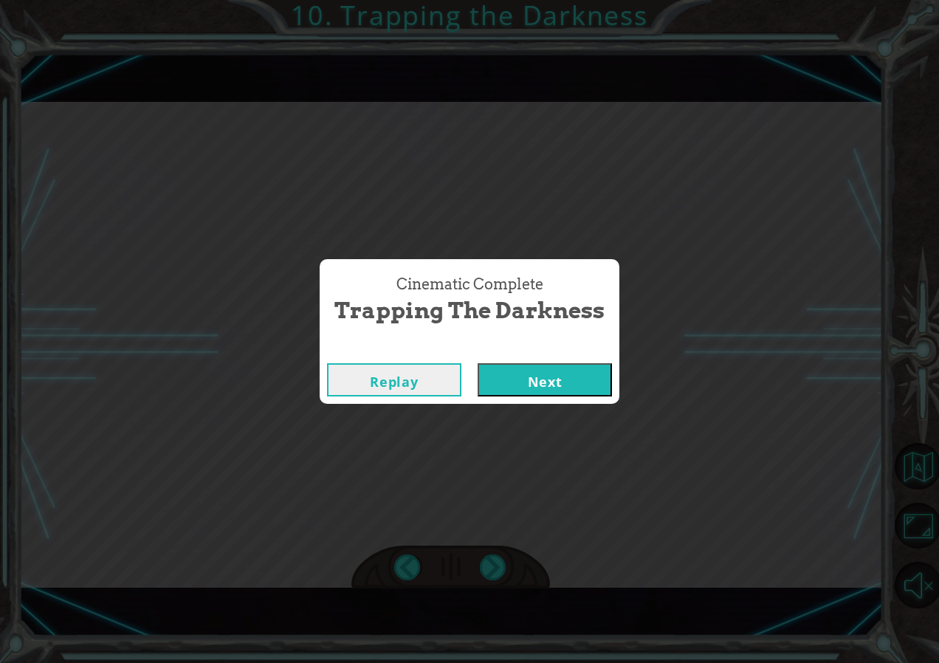
click at [567, 379] on button "Next" at bounding box center [545, 379] width 134 height 33
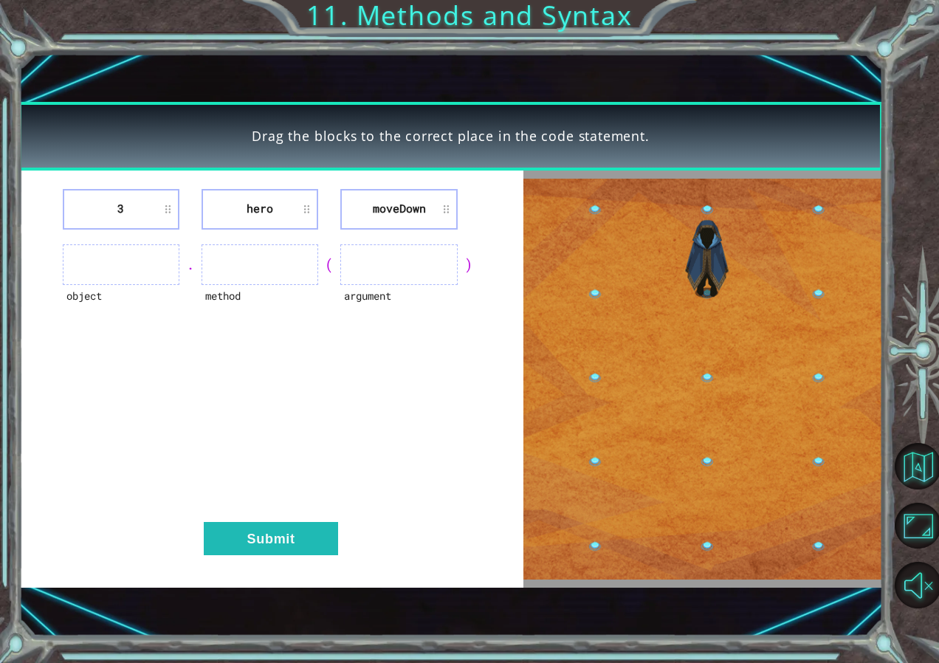
click at [151, 270] on ul at bounding box center [121, 264] width 117 height 41
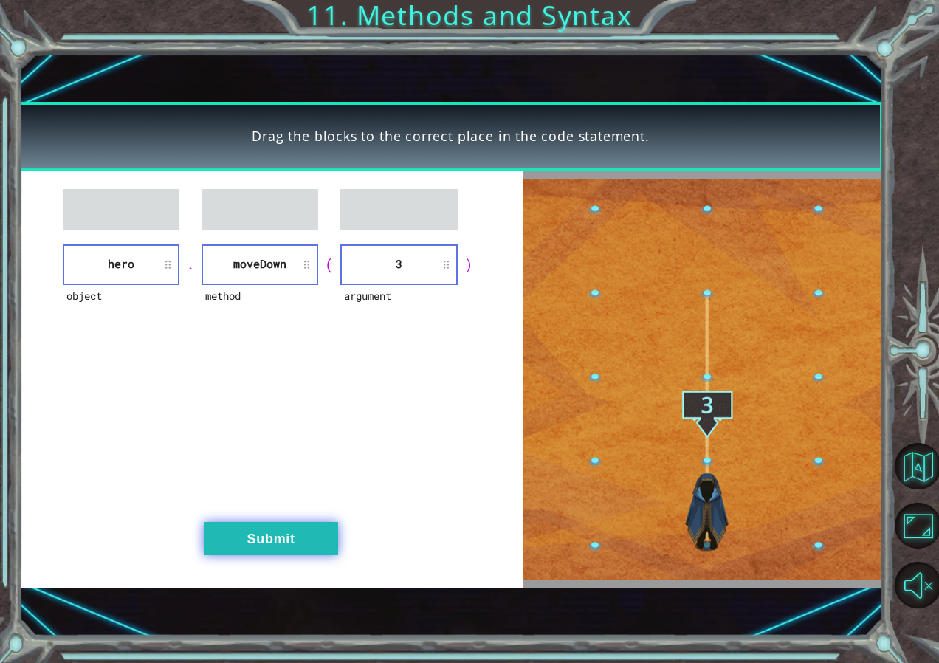
click at [314, 537] on button "Submit" at bounding box center [271, 538] width 134 height 33
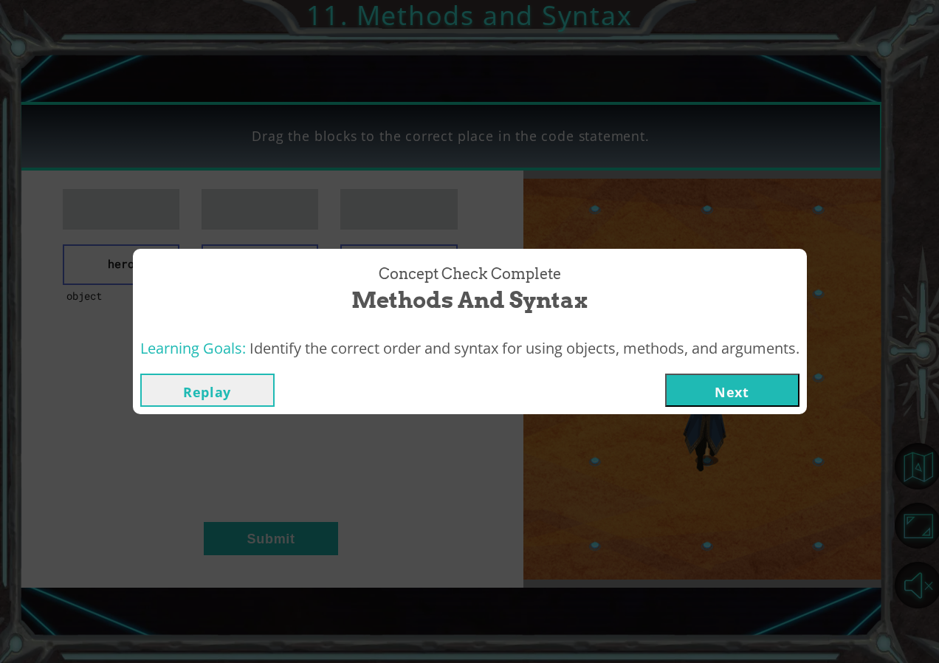
click at [735, 391] on button "Next" at bounding box center [732, 390] width 134 height 33
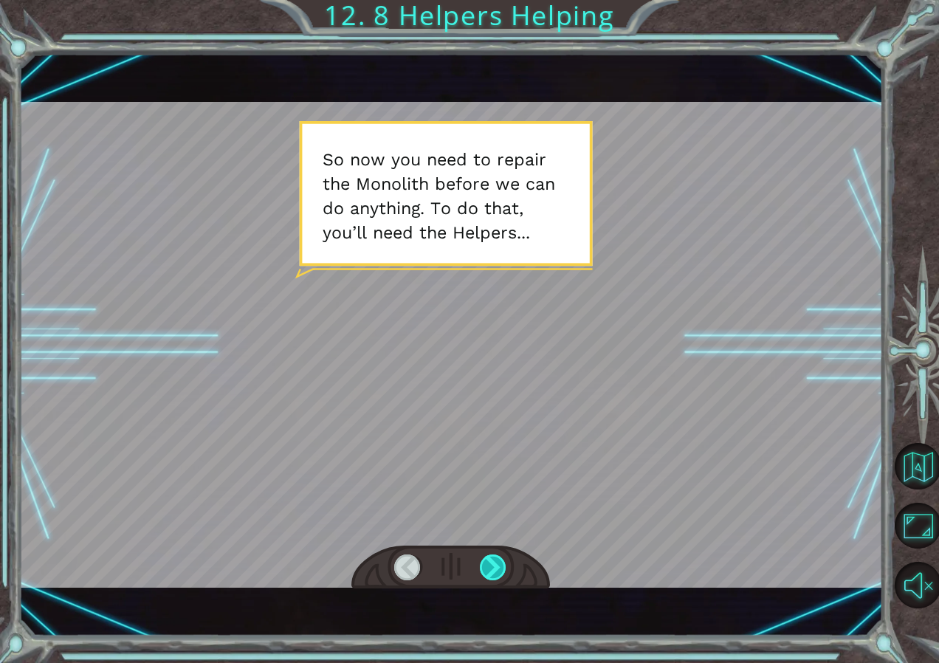
click at [495, 568] on div at bounding box center [493, 567] width 27 height 27
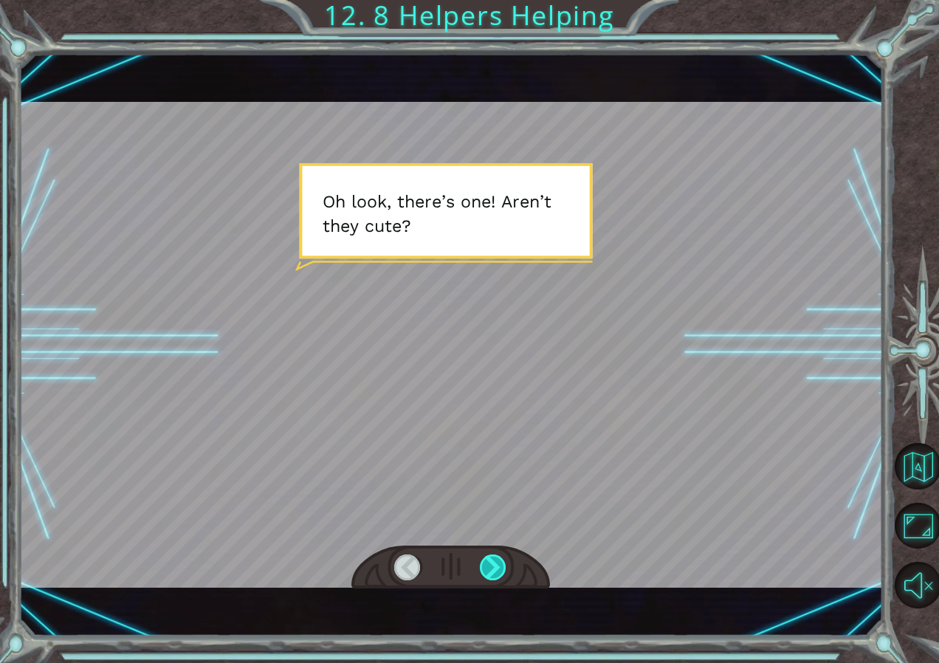
click at [495, 568] on div at bounding box center [493, 567] width 27 height 27
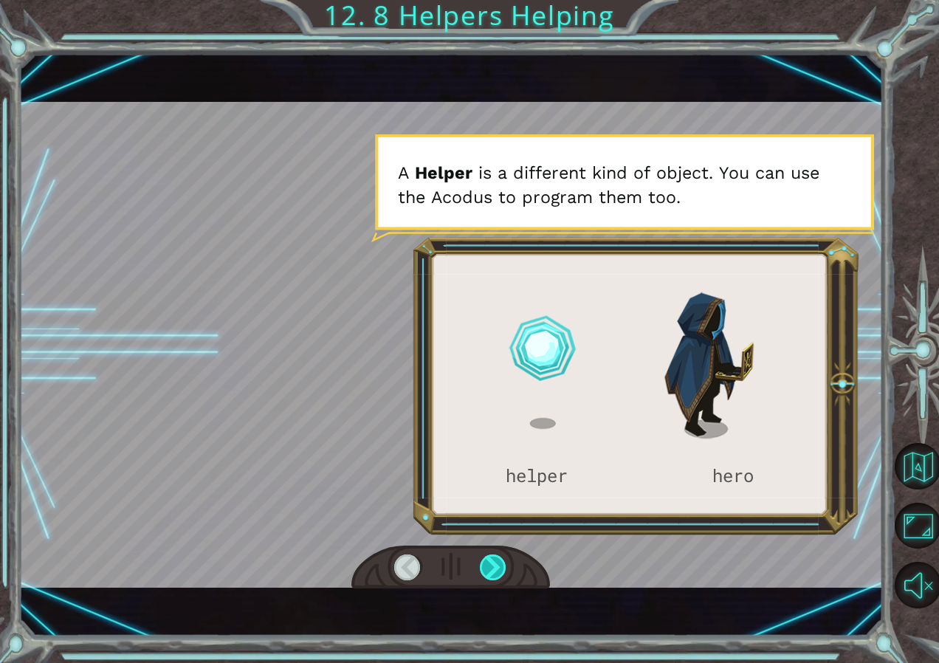
click at [495, 568] on div at bounding box center [493, 567] width 27 height 27
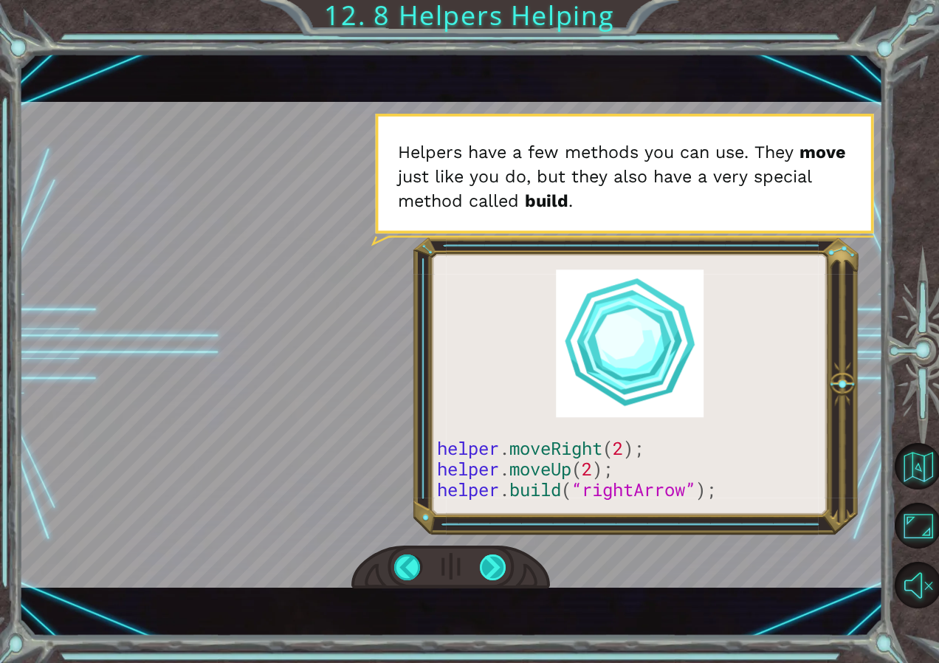
click at [495, 568] on div at bounding box center [493, 567] width 27 height 27
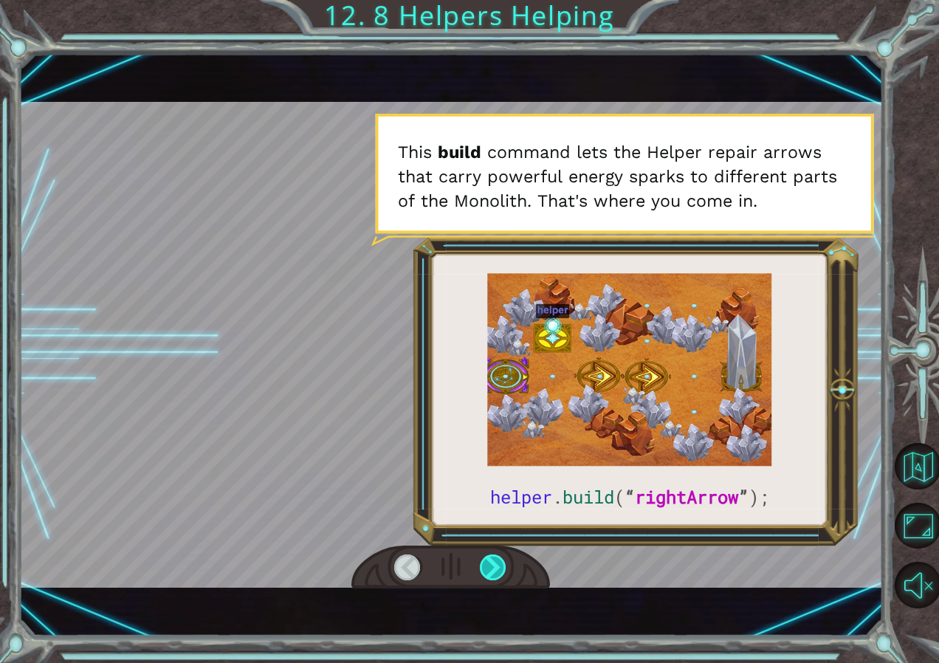
click at [495, 568] on div at bounding box center [493, 567] width 27 height 27
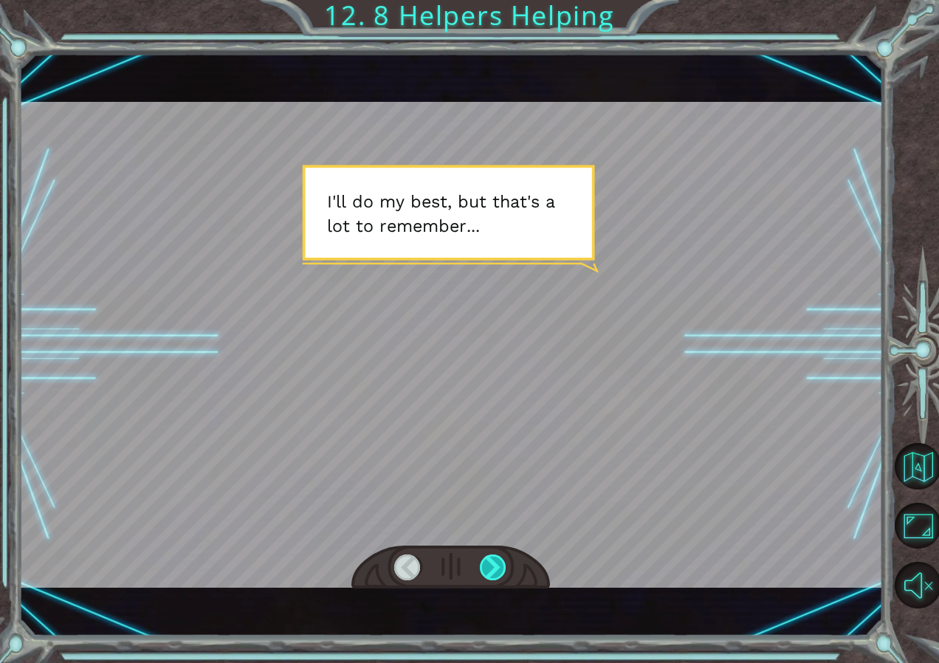
click at [495, 568] on div at bounding box center [493, 567] width 27 height 27
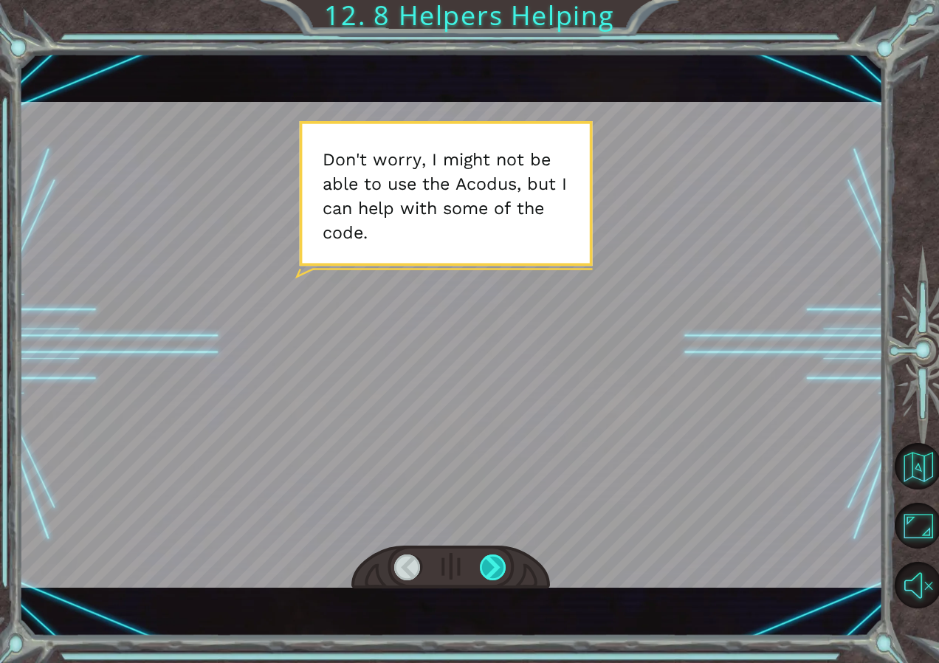
click at [495, 568] on div at bounding box center [493, 567] width 27 height 27
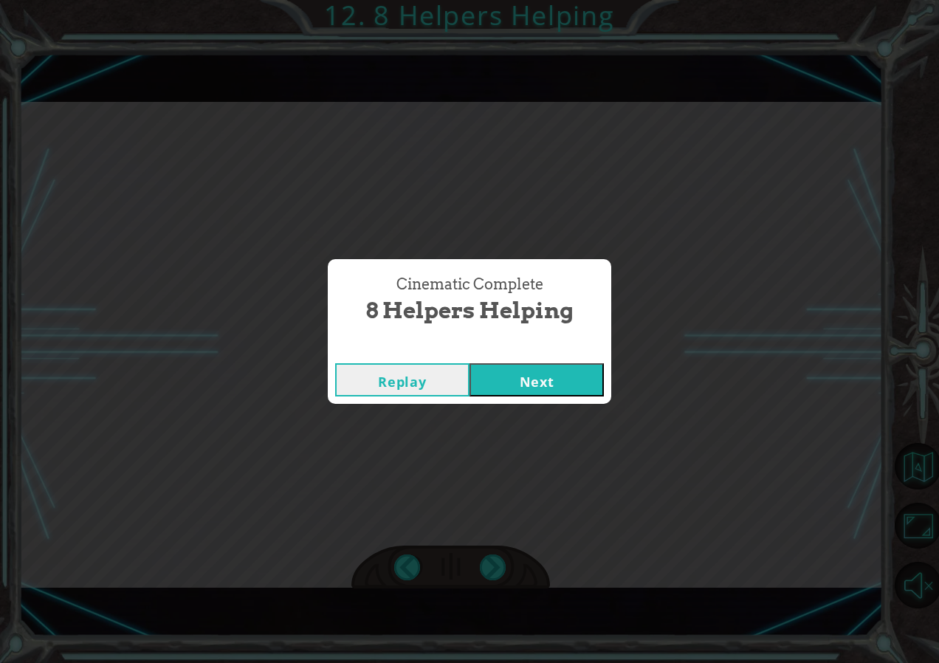
click at [532, 382] on button "Next" at bounding box center [536, 379] width 134 height 33
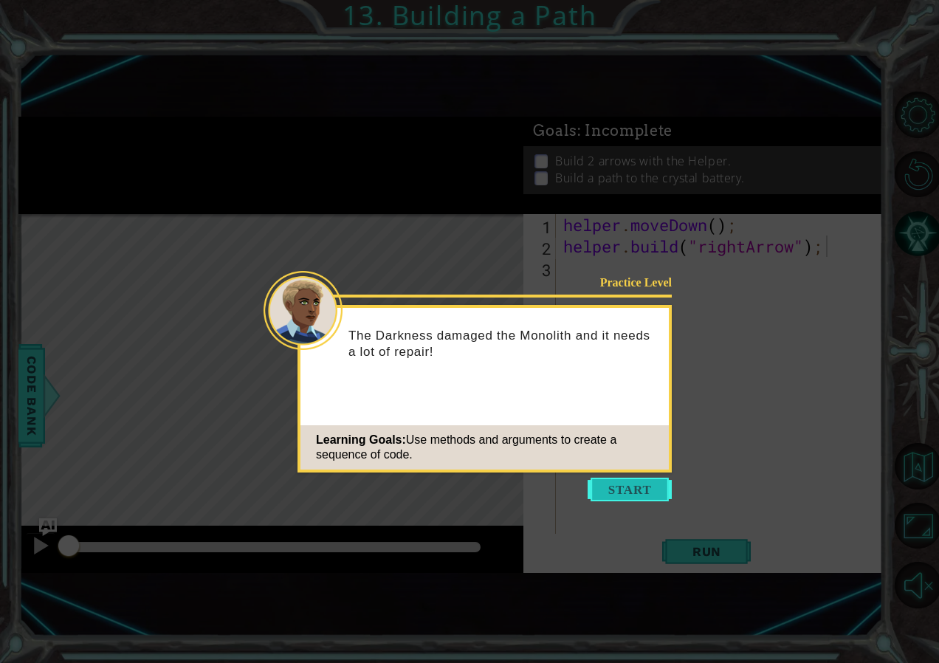
click at [633, 480] on button "Start" at bounding box center [630, 490] width 84 height 24
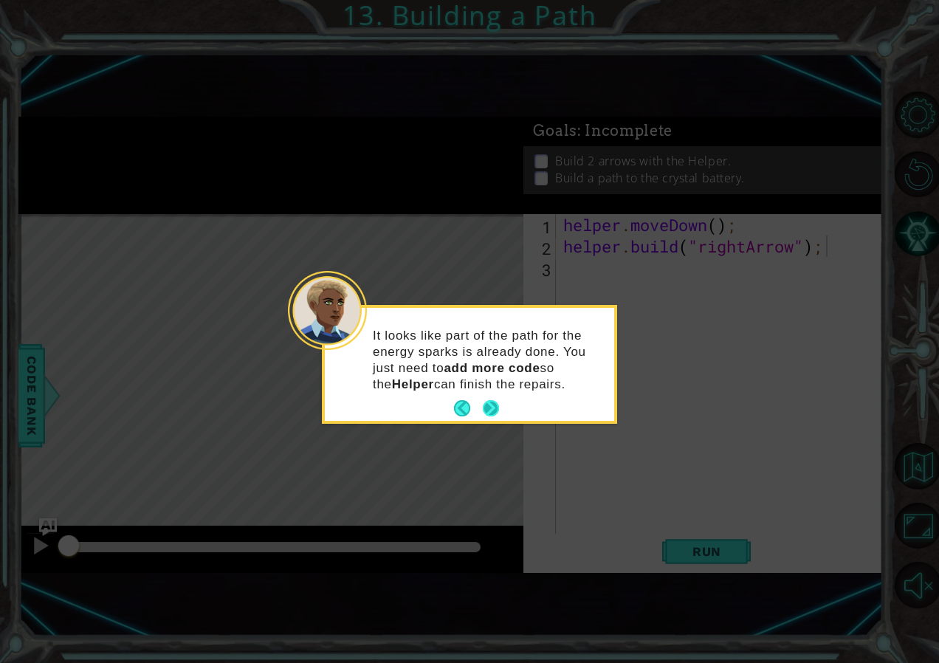
click at [489, 413] on button "Next" at bounding box center [491, 408] width 16 height 16
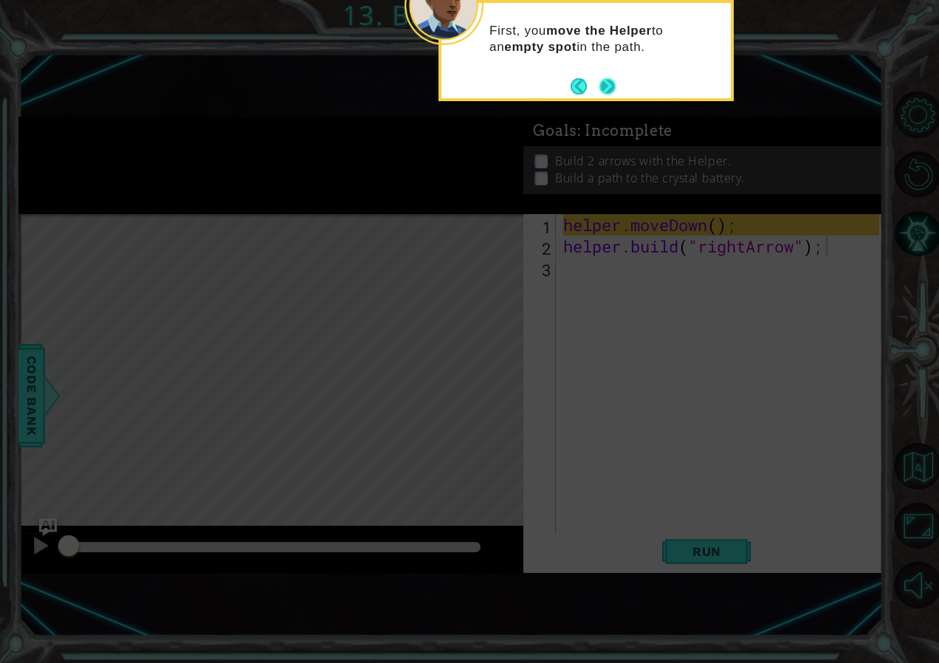
click at [608, 83] on button "Next" at bounding box center [607, 86] width 16 height 16
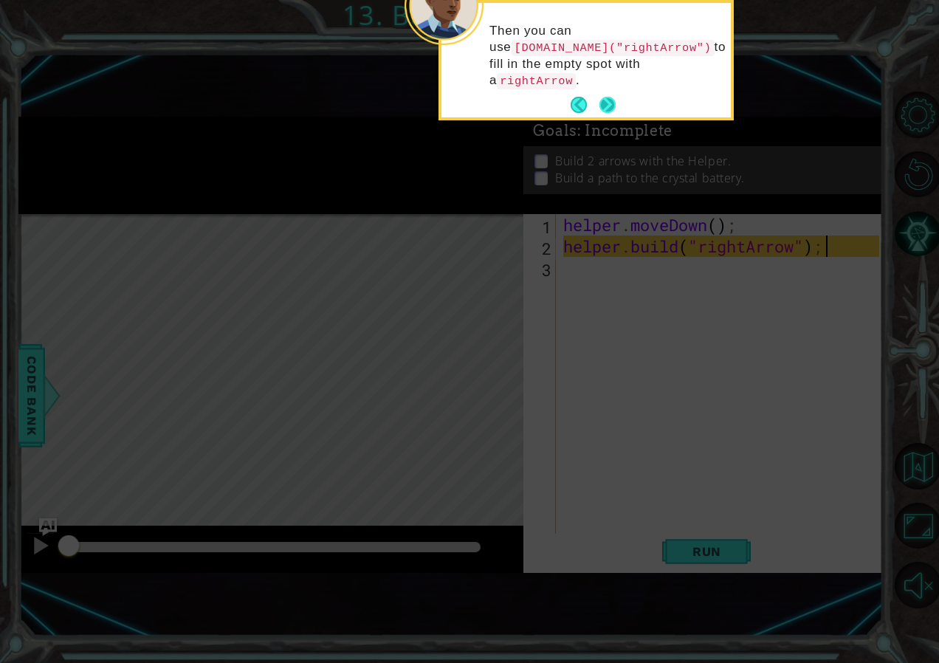
click at [608, 97] on button "Next" at bounding box center [607, 105] width 16 height 16
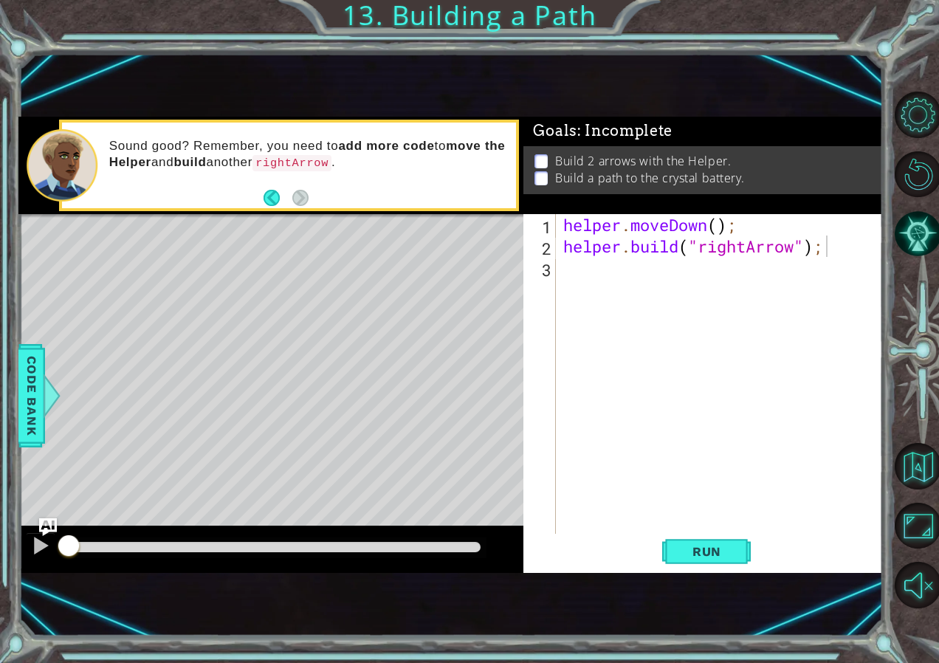
click at [382, 183] on div "Sound good? Remember, you need to add more code to move the Helper and build an…" at bounding box center [307, 165] width 417 height 69
click at [712, 553] on span "Run" at bounding box center [707, 551] width 58 height 15
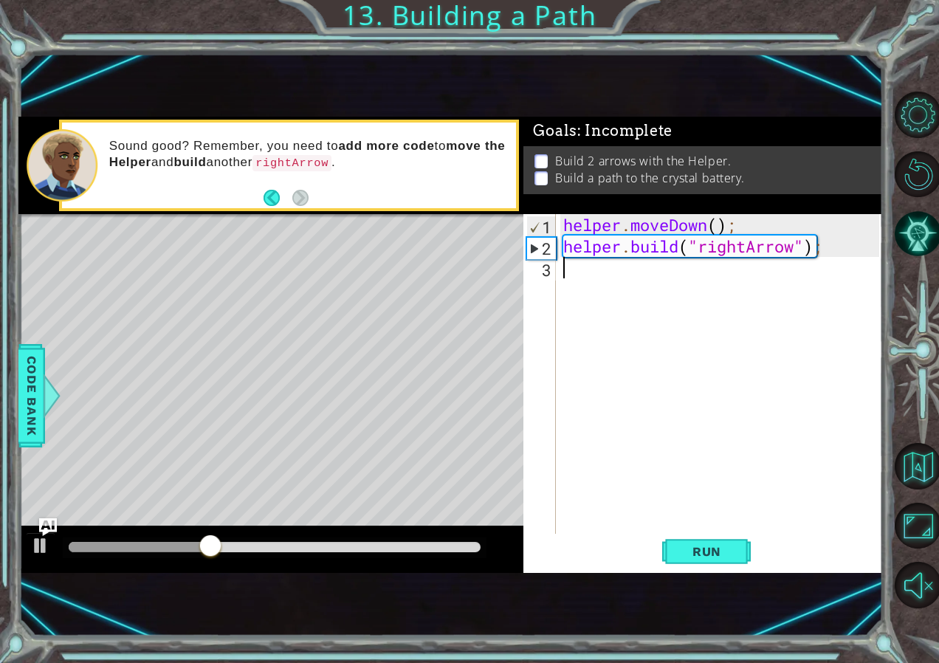
click at [606, 289] on div "helper . moveDown ( ) ; helper . build ( "rightArrow" ) ;" at bounding box center [723, 396] width 326 height 364
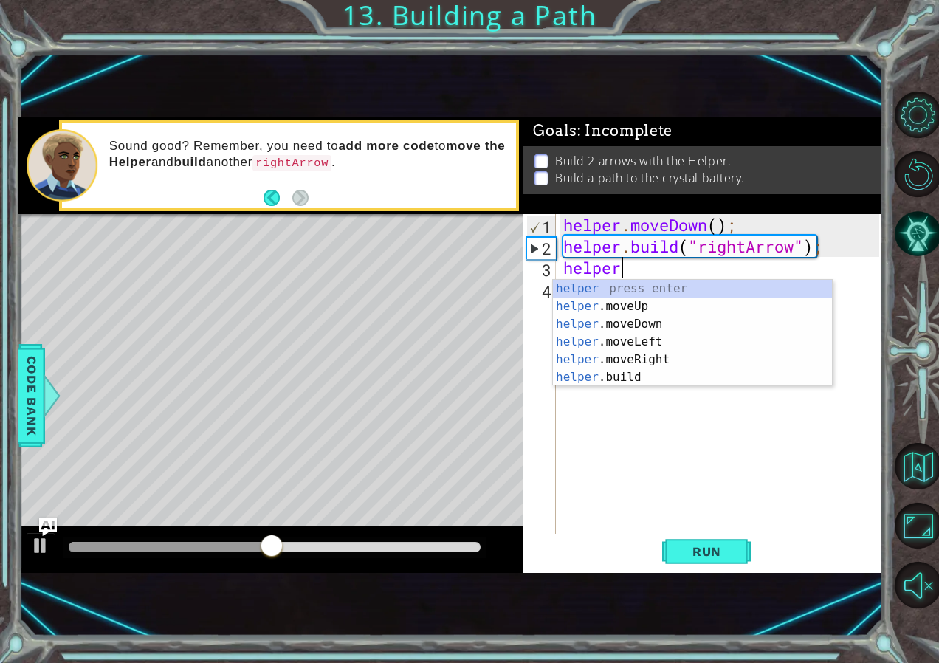
scroll to position [0, 2]
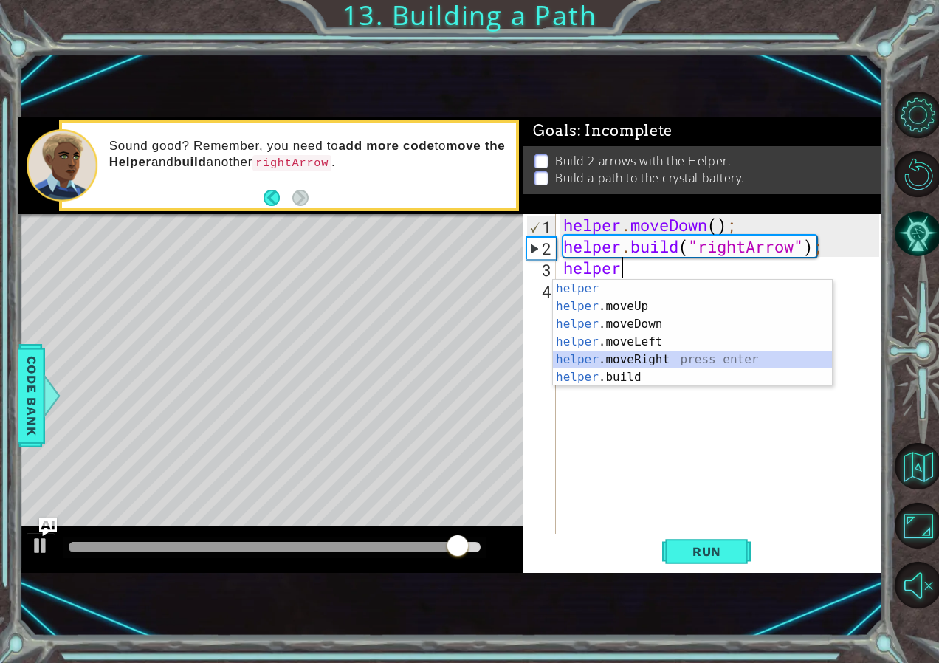
click at [661, 357] on div "helper press enter helper .moveUp press enter helper .moveDown press enter help…" at bounding box center [692, 351] width 279 height 142
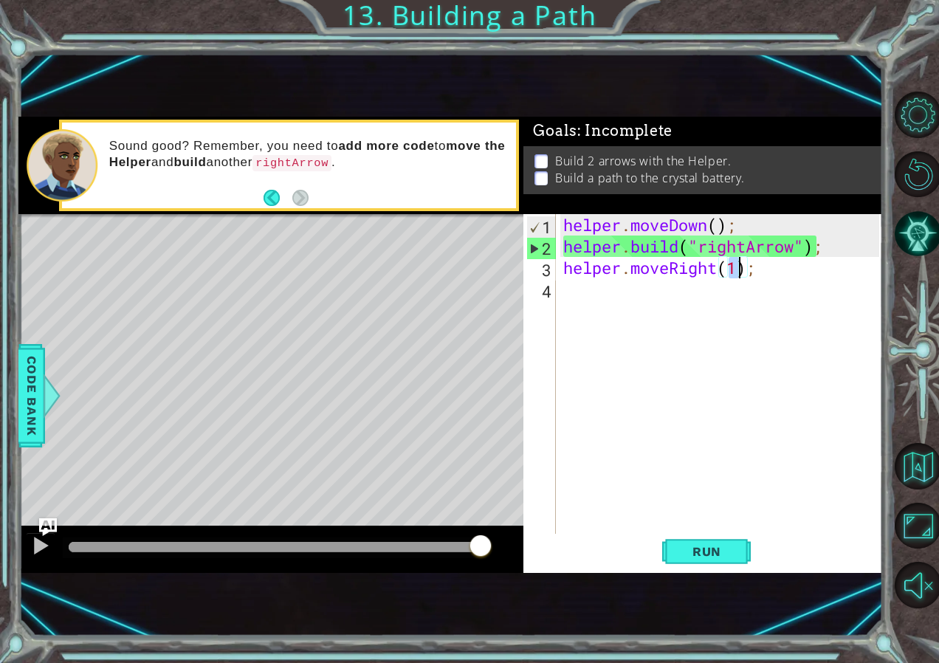
type textarea "helper.moveRight(3);"
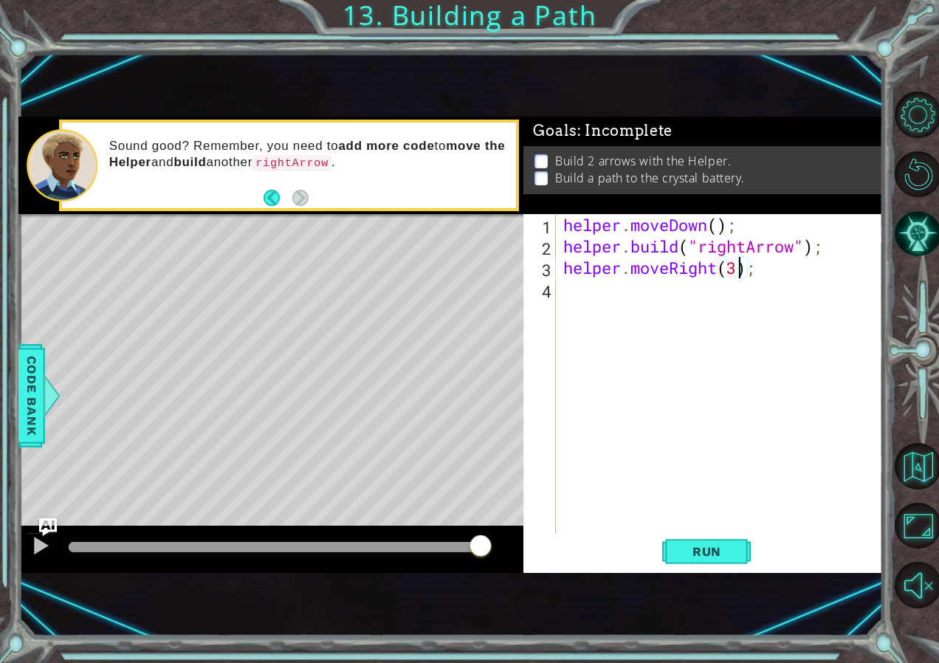
click at [695, 297] on div "helper . moveDown ( ) ; helper . build ( "rightArrow" ) ; helper . moveRight ( …" at bounding box center [723, 396] width 326 height 364
drag, startPoint x: 566, startPoint y: 244, endPoint x: 836, endPoint y: 241, distance: 270.2
click at [836, 241] on div "helper . moveDown ( ) ; helper . build ( "rightArrow" ) ; helper . moveRight ( …" at bounding box center [723, 396] width 326 height 364
type textarea "[DOMAIN_NAME]("rightArrow");"
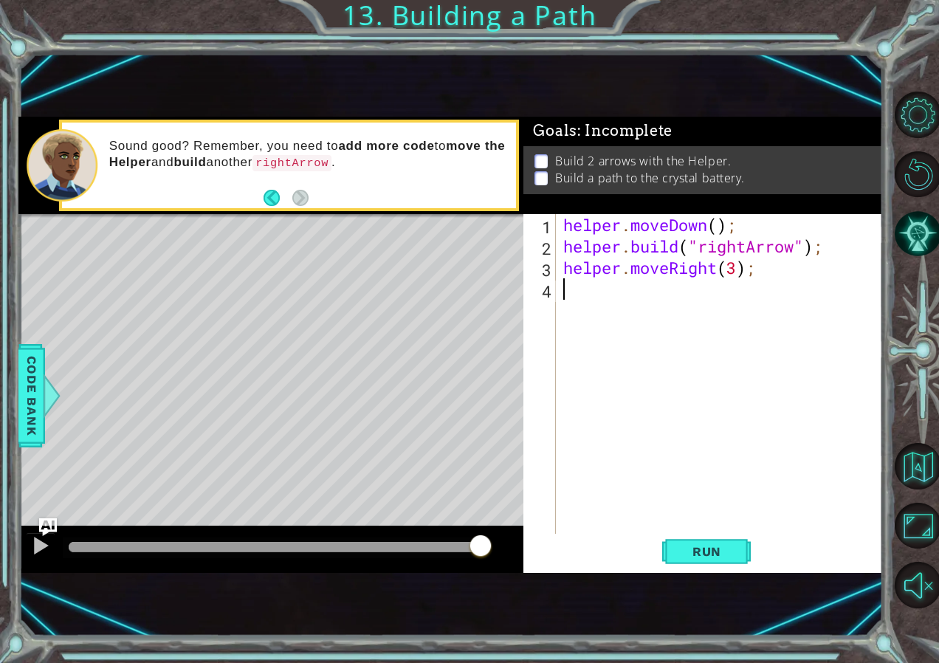
click at [721, 298] on div "helper . moveDown ( ) ; helper . build ( "rightArrow" ) ; helper . moveRight ( …" at bounding box center [723, 396] width 326 height 364
paste textarea "[DOMAIN_NAME]("rightArrow");"
type textarea "[DOMAIN_NAME]("rightArrow");"
click at [730, 556] on span "Run" at bounding box center [707, 551] width 58 height 15
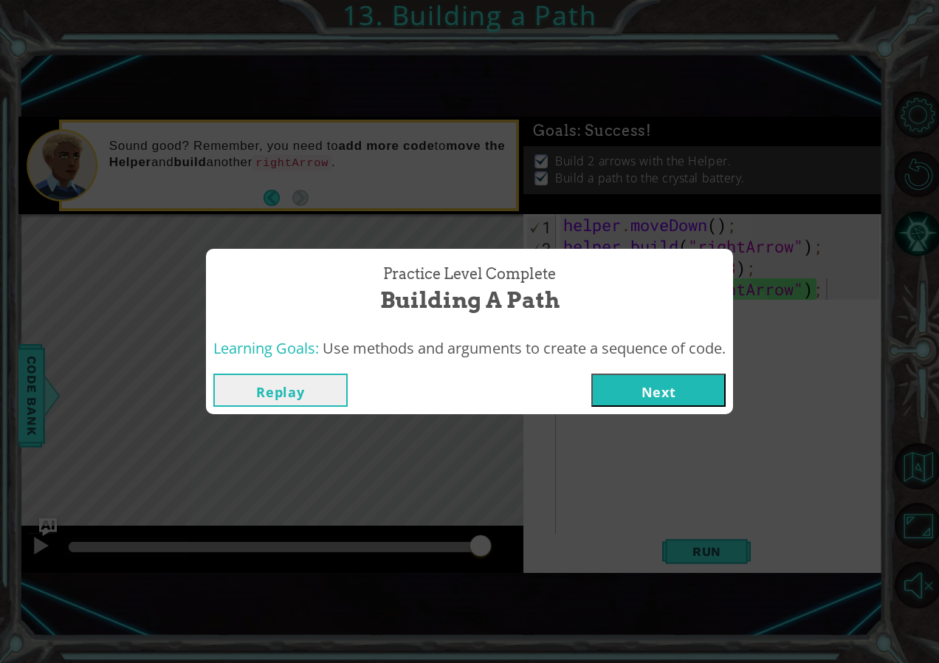
click at [646, 394] on button "Next" at bounding box center [658, 390] width 134 height 33
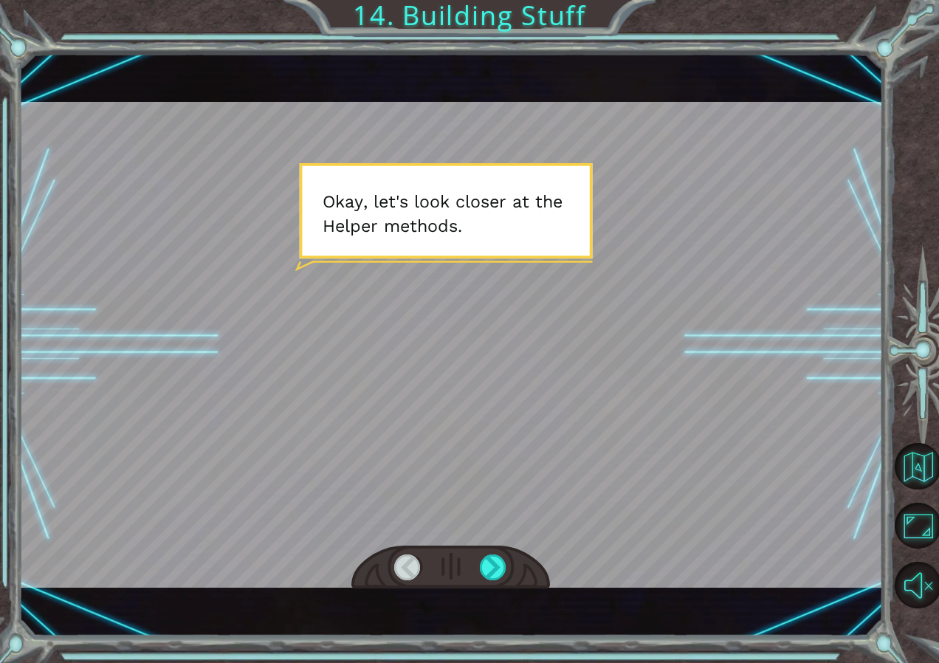
drag, startPoint x: 775, startPoint y: 303, endPoint x: 581, endPoint y: 62, distance: 309.2
click at [775, 290] on div at bounding box center [450, 345] width 864 height 486
